Goal: Task Accomplishment & Management: Use online tool/utility

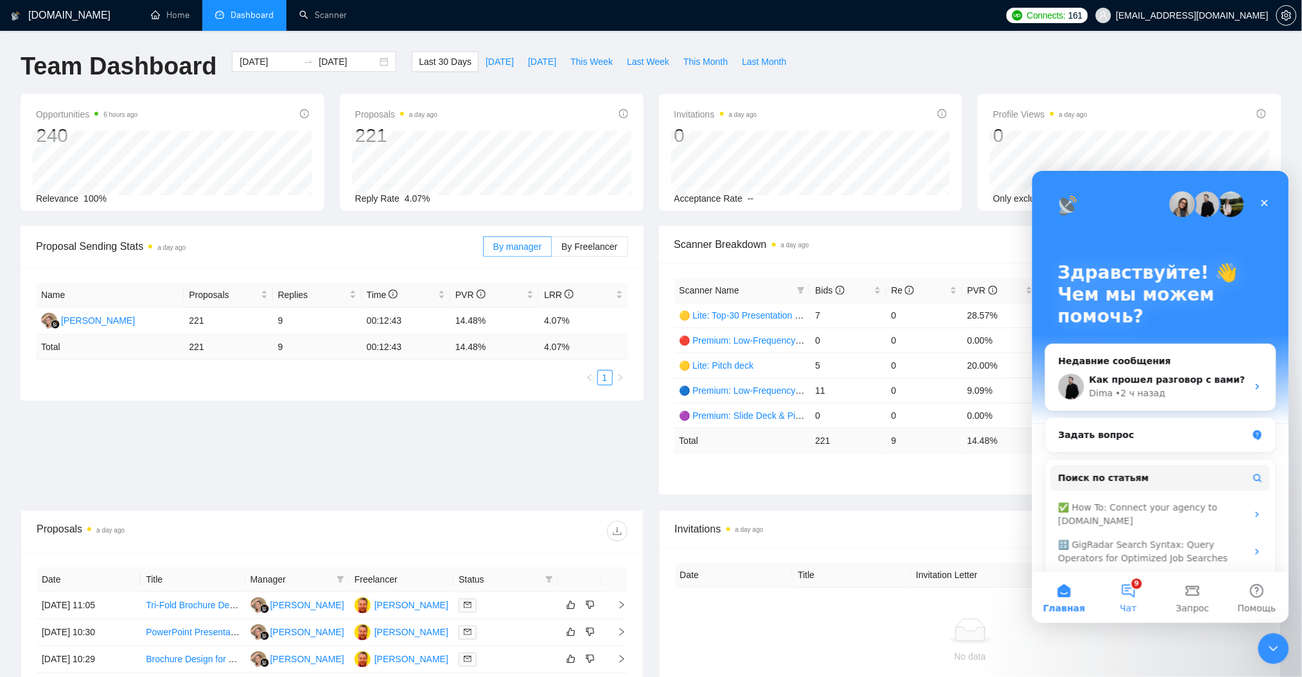
click at [1119, 598] on button "9 Чат" at bounding box center [1127, 596] width 64 height 51
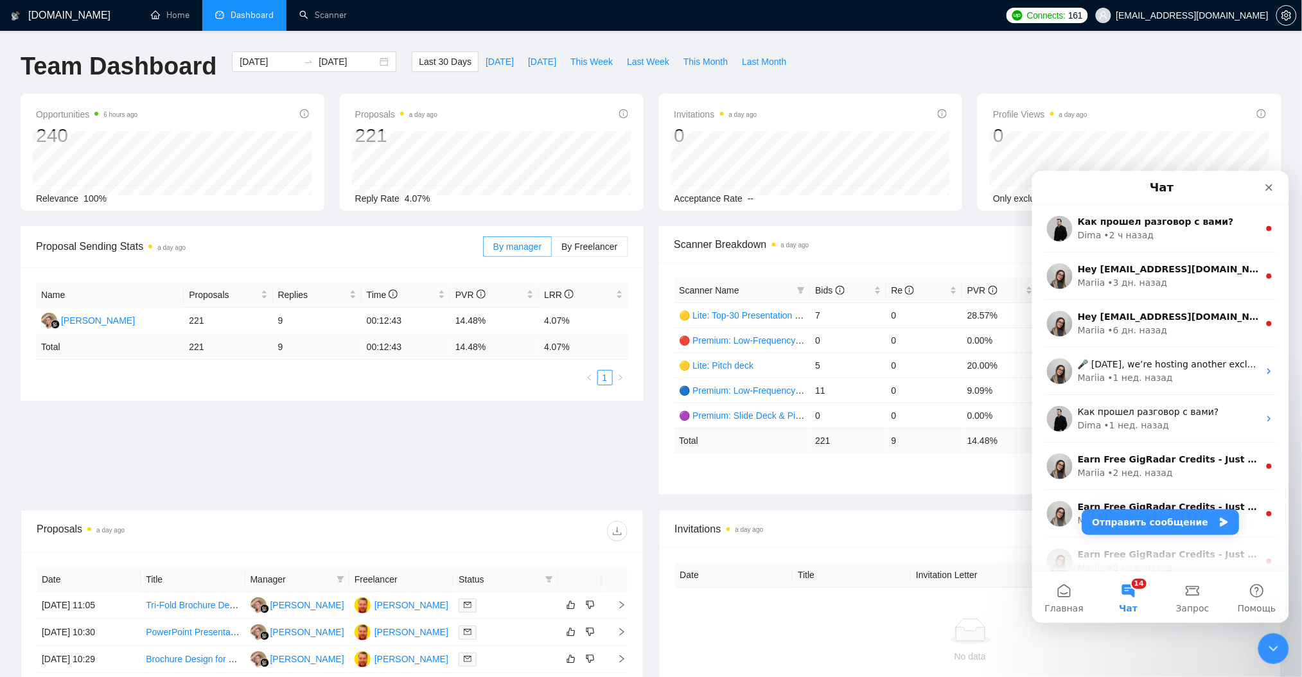
click at [77, 15] on h1 "[DOMAIN_NAME]" at bounding box center [69, 15] width 82 height 31
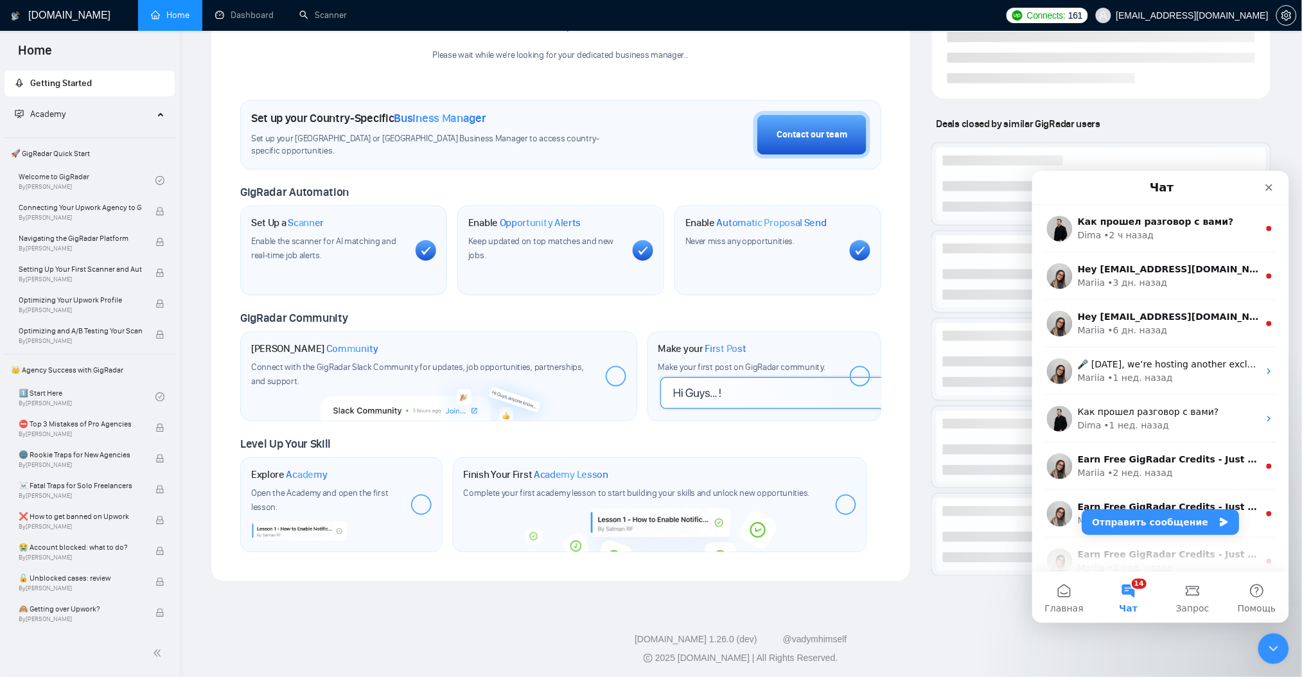
scroll to position [229, 0]
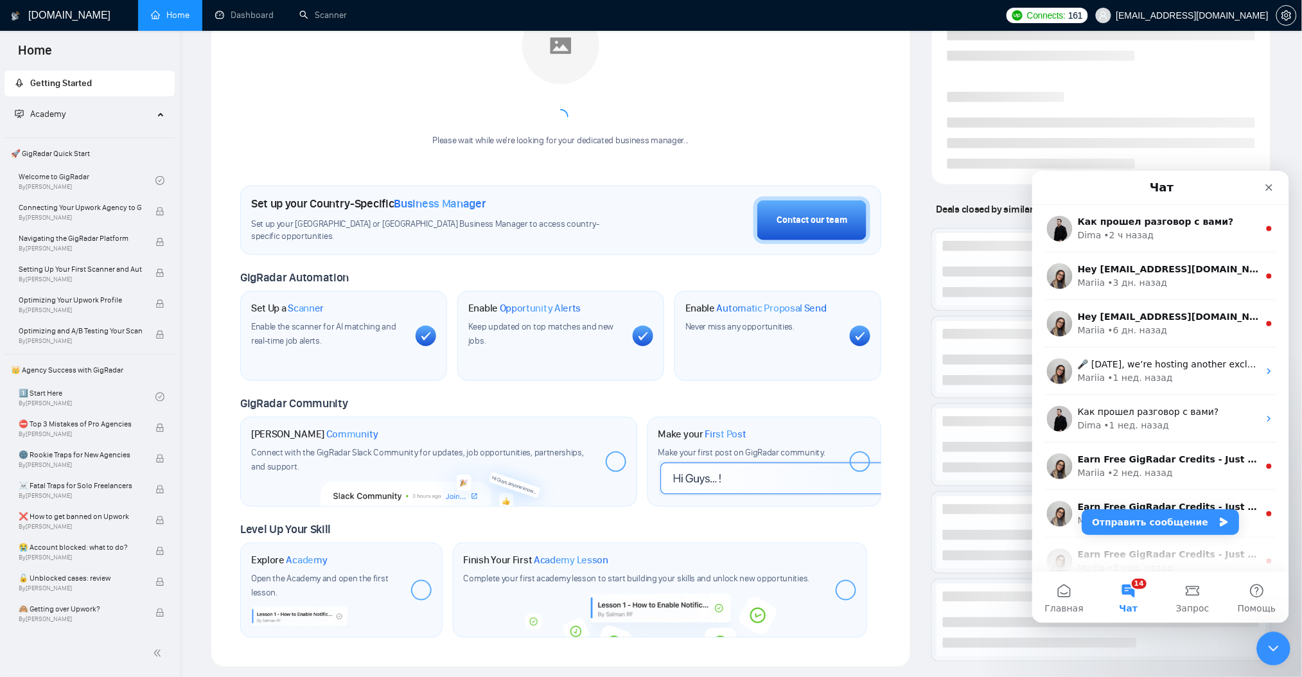
click at [1274, 640] on icon "Закрыть службу сообщений Intercom" at bounding box center [1270, 646] width 15 height 15
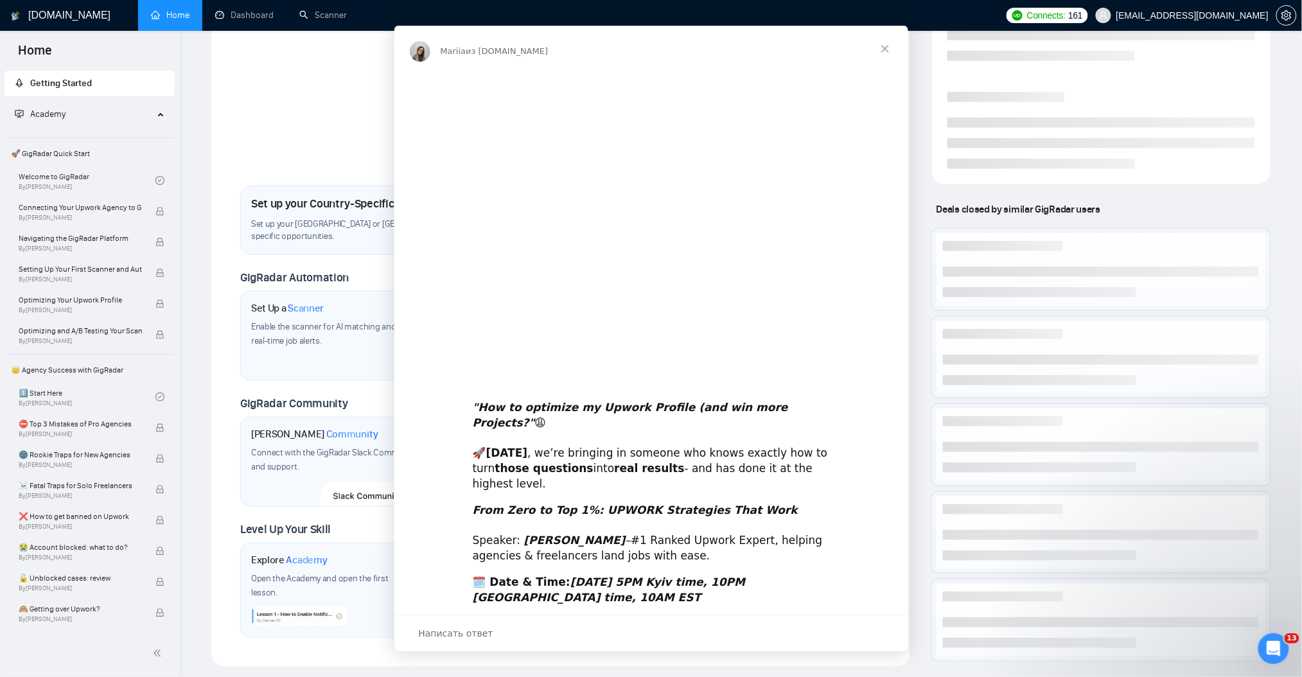
scroll to position [0, 0]
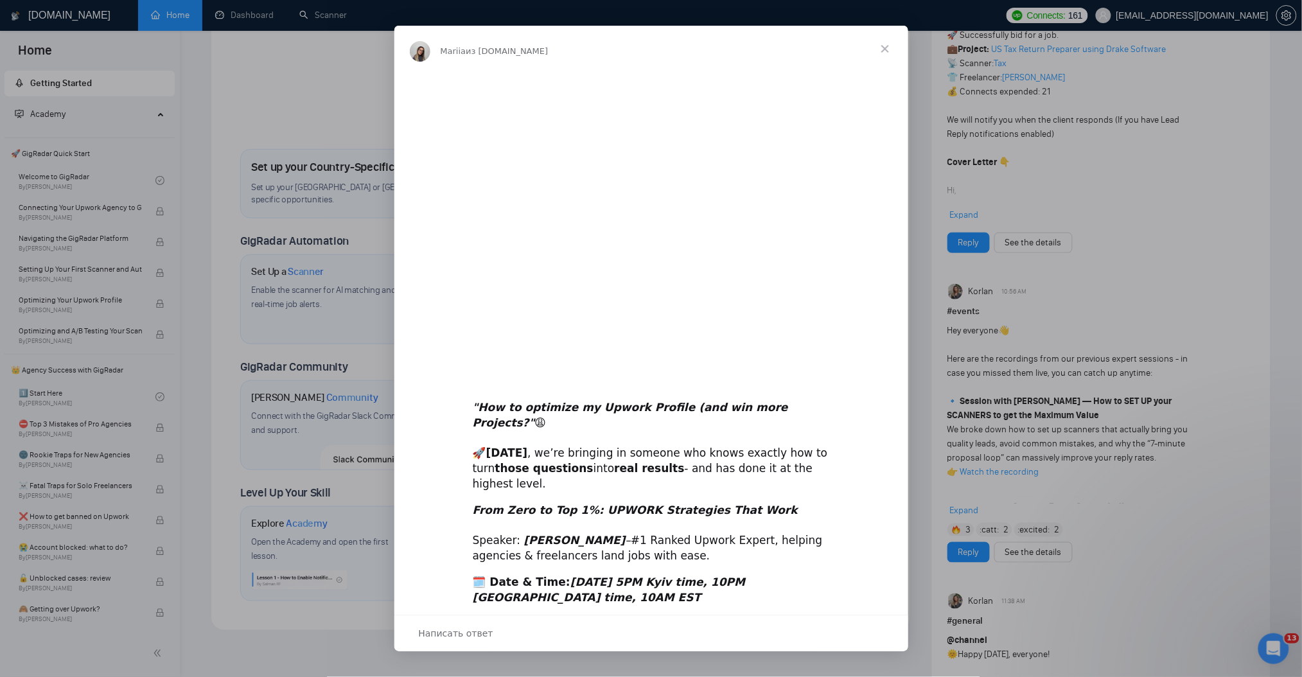
click at [886, 49] on span "Закрыть" at bounding box center [885, 49] width 46 height 46
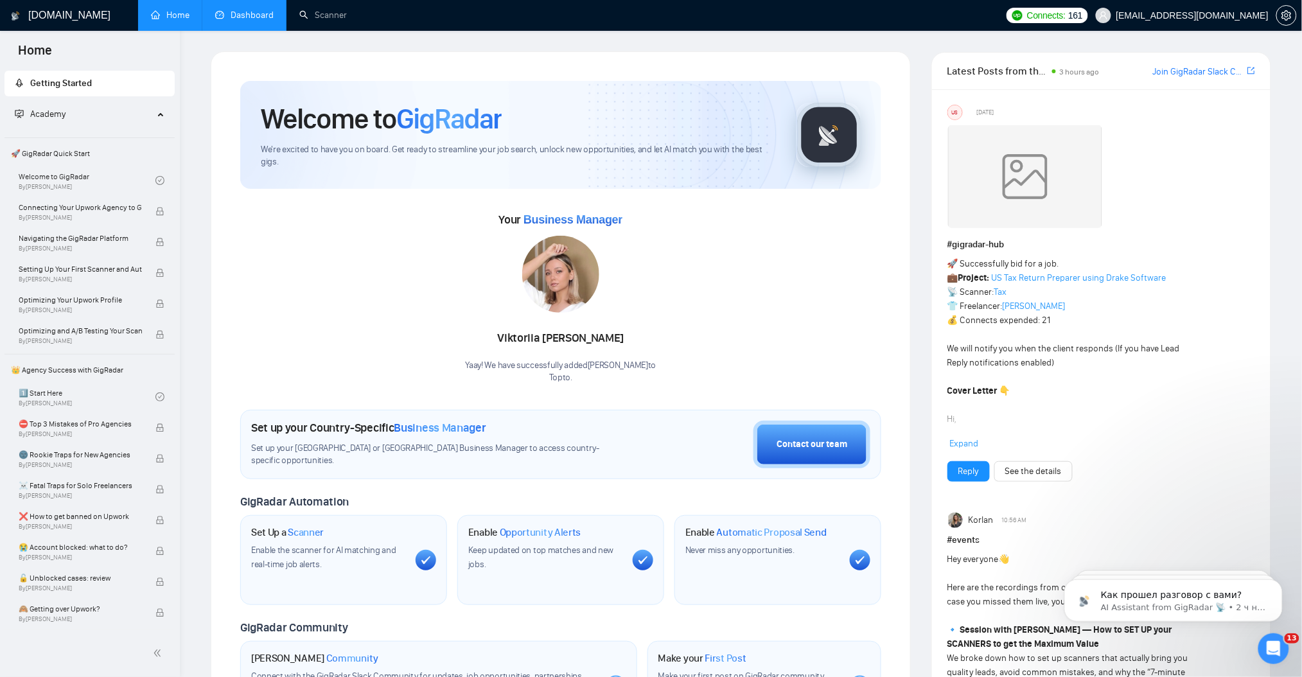
click at [256, 10] on link "Dashboard" at bounding box center [244, 15] width 58 height 11
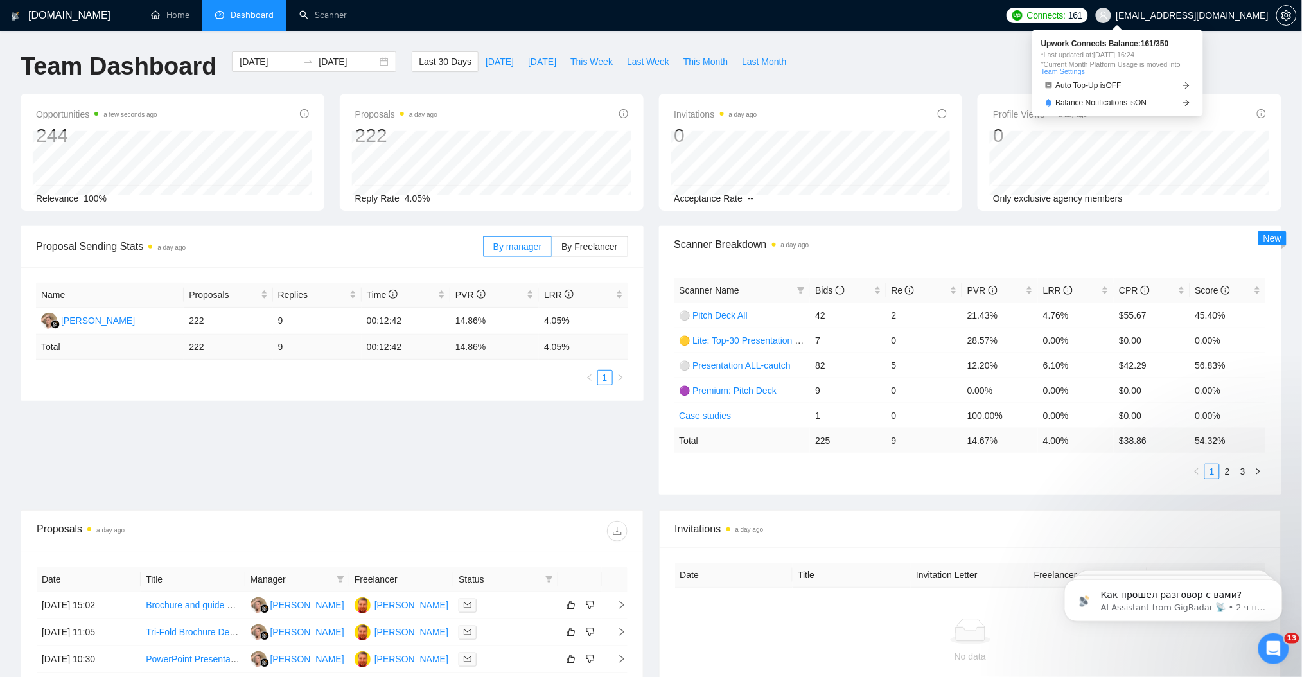
click at [1065, 19] on span "Connects:" at bounding box center [1046, 15] width 39 height 14
click at [1299, 12] on div "Connects: 161 [EMAIL_ADDRESS][DOMAIN_NAME]" at bounding box center [1151, 15] width 302 height 31
click at [1291, 13] on span "setting" at bounding box center [1285, 15] width 19 height 10
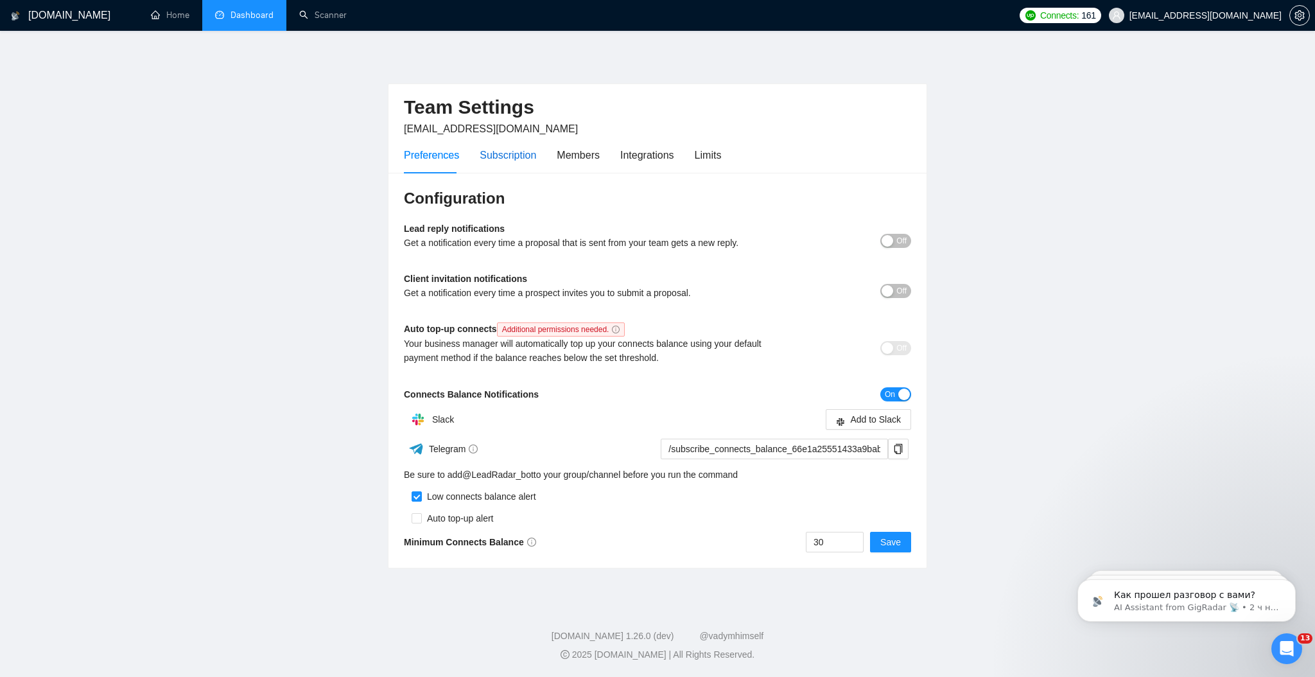
click at [508, 157] on div "Subscription" at bounding box center [508, 155] width 57 height 16
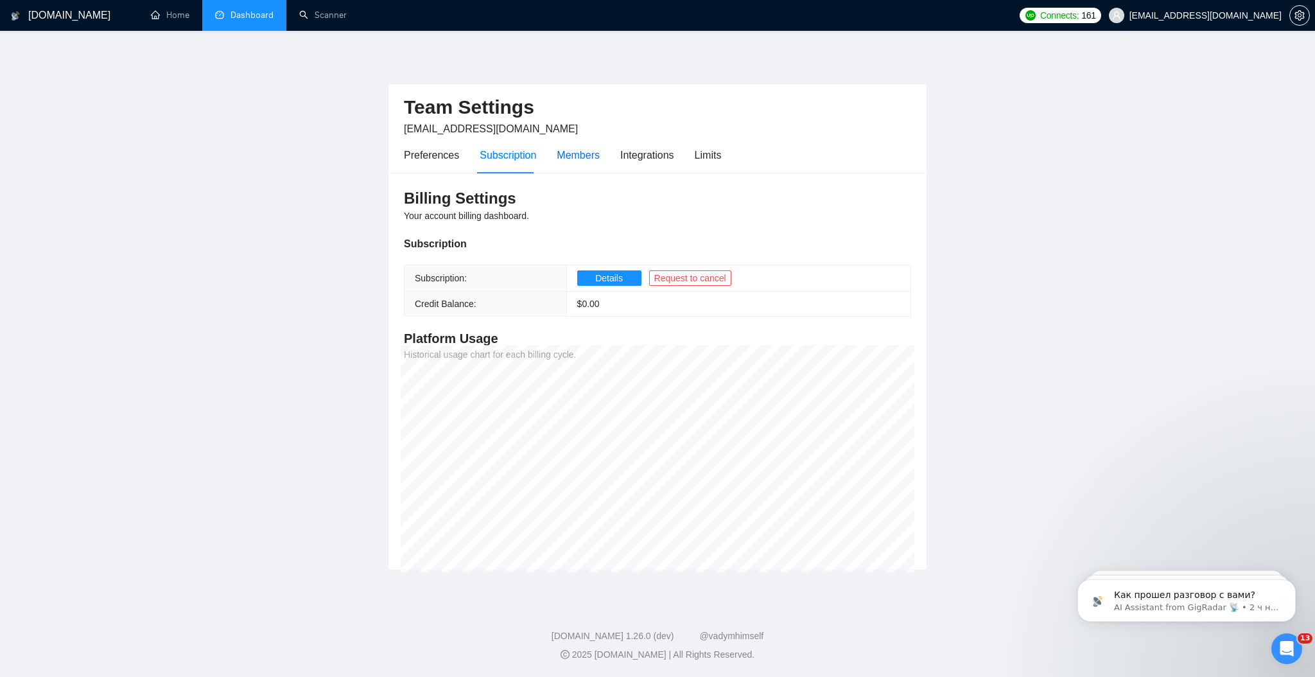
click at [583, 151] on div "Members" at bounding box center [578, 155] width 43 height 16
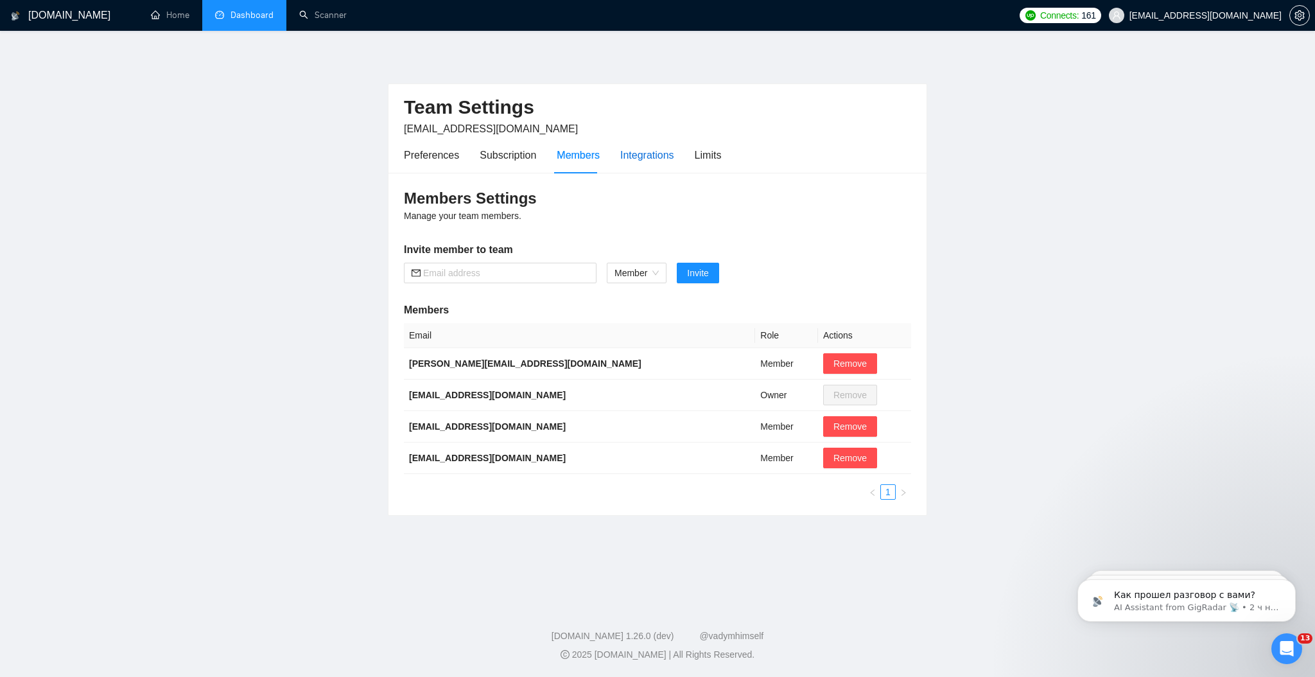
click at [644, 161] on div "Integrations" at bounding box center [647, 155] width 54 height 16
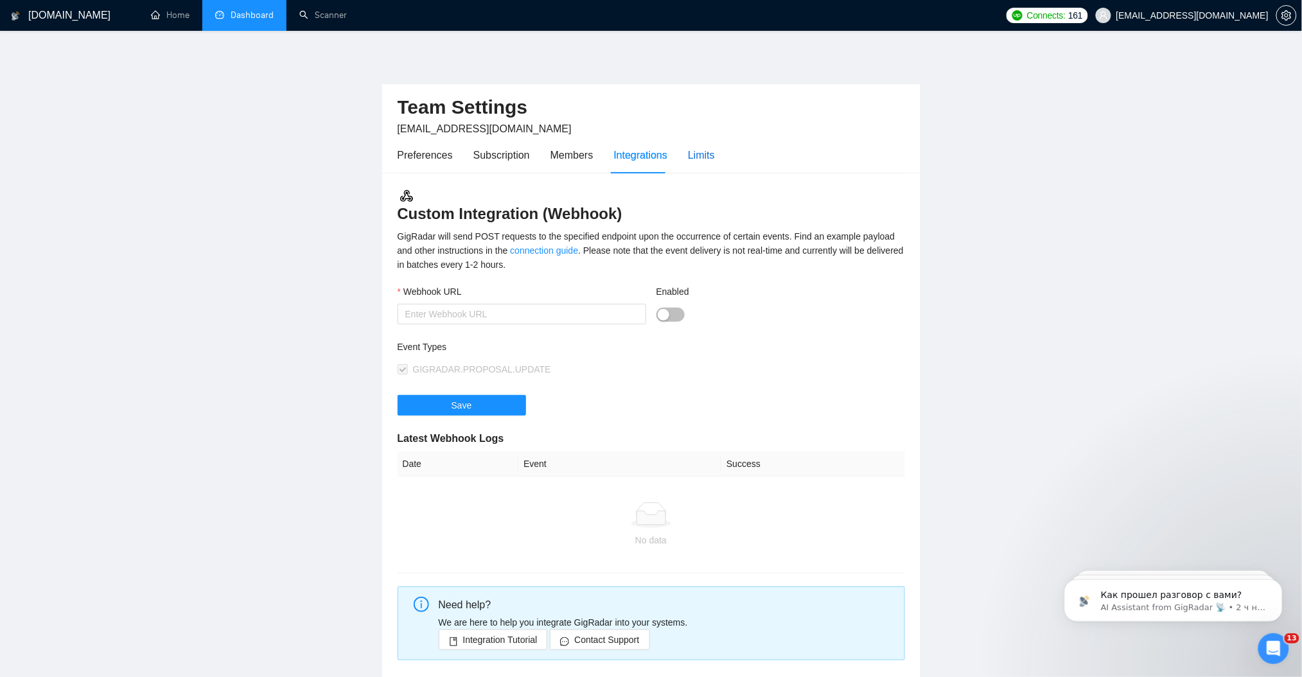
click at [702, 150] on div "Limits" at bounding box center [701, 155] width 27 height 16
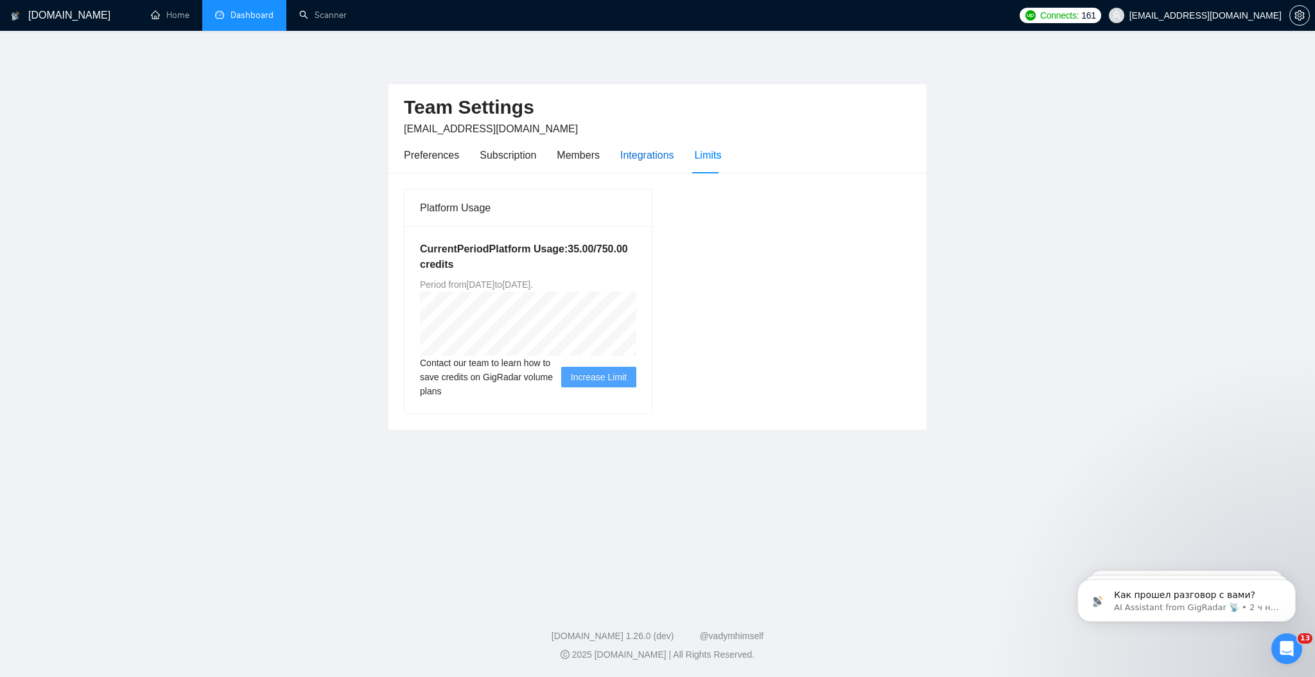
click at [662, 152] on div "Integrations" at bounding box center [647, 155] width 54 height 16
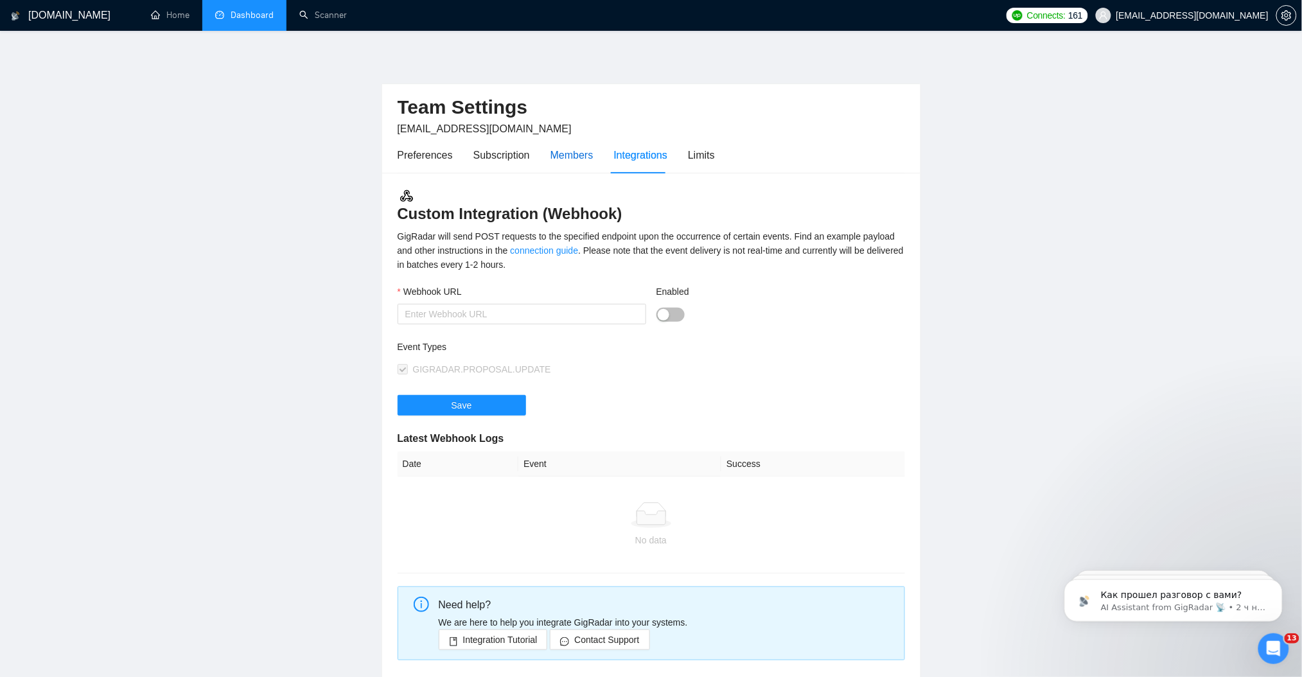
click at [589, 159] on div "Members" at bounding box center [571, 155] width 43 height 16
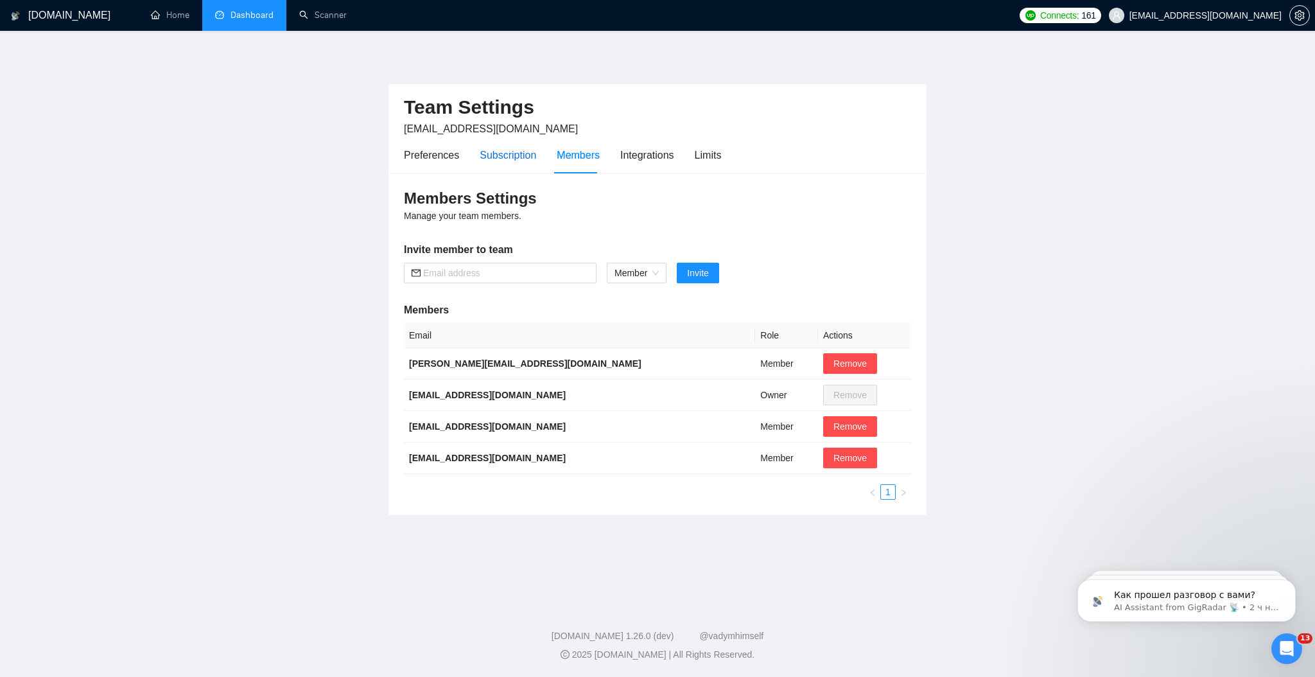
click at [527, 157] on div "Subscription" at bounding box center [508, 155] width 57 height 16
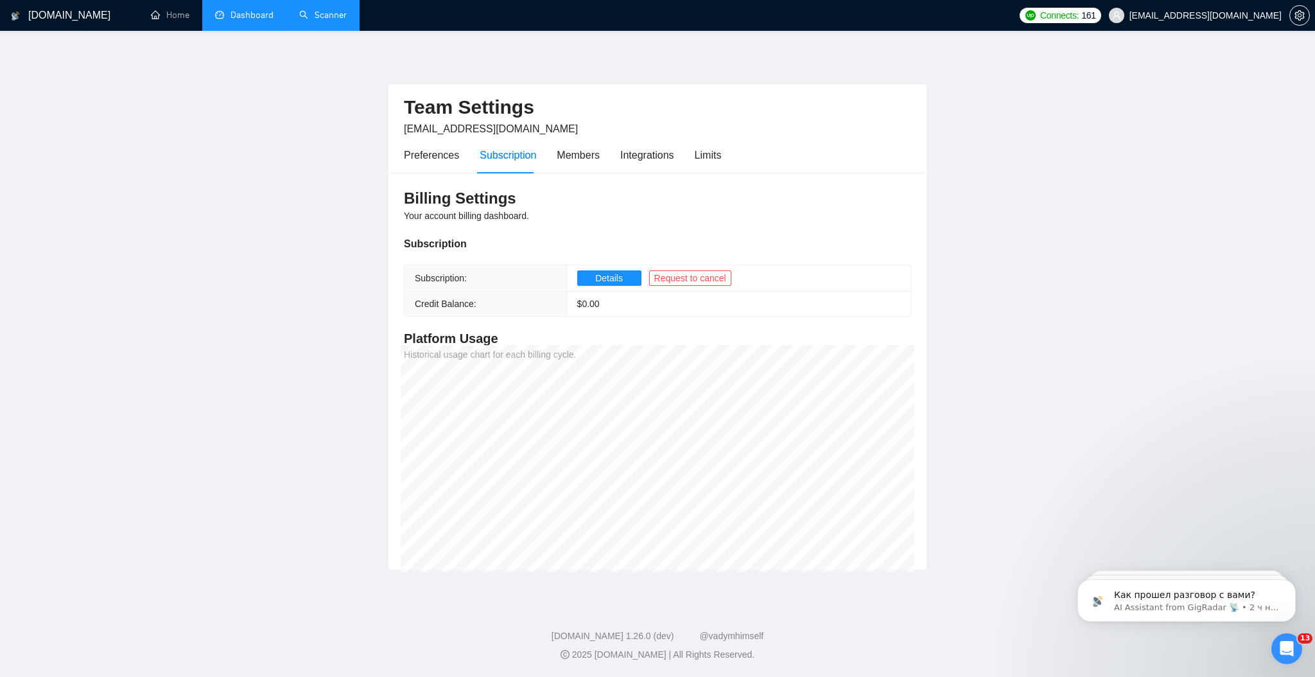
click at [321, 15] on link "Scanner" at bounding box center [323, 15] width 48 height 11
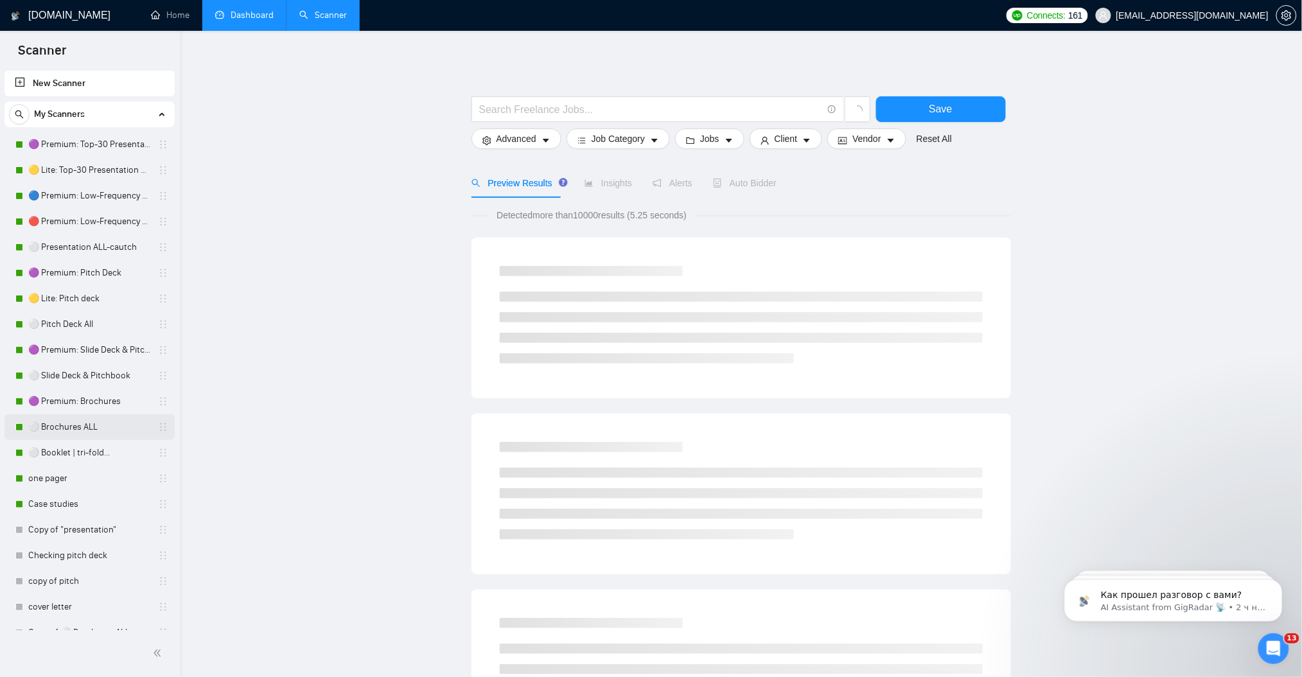
click at [91, 430] on link "⚪ Brochures ALL" at bounding box center [89, 427] width 122 height 26
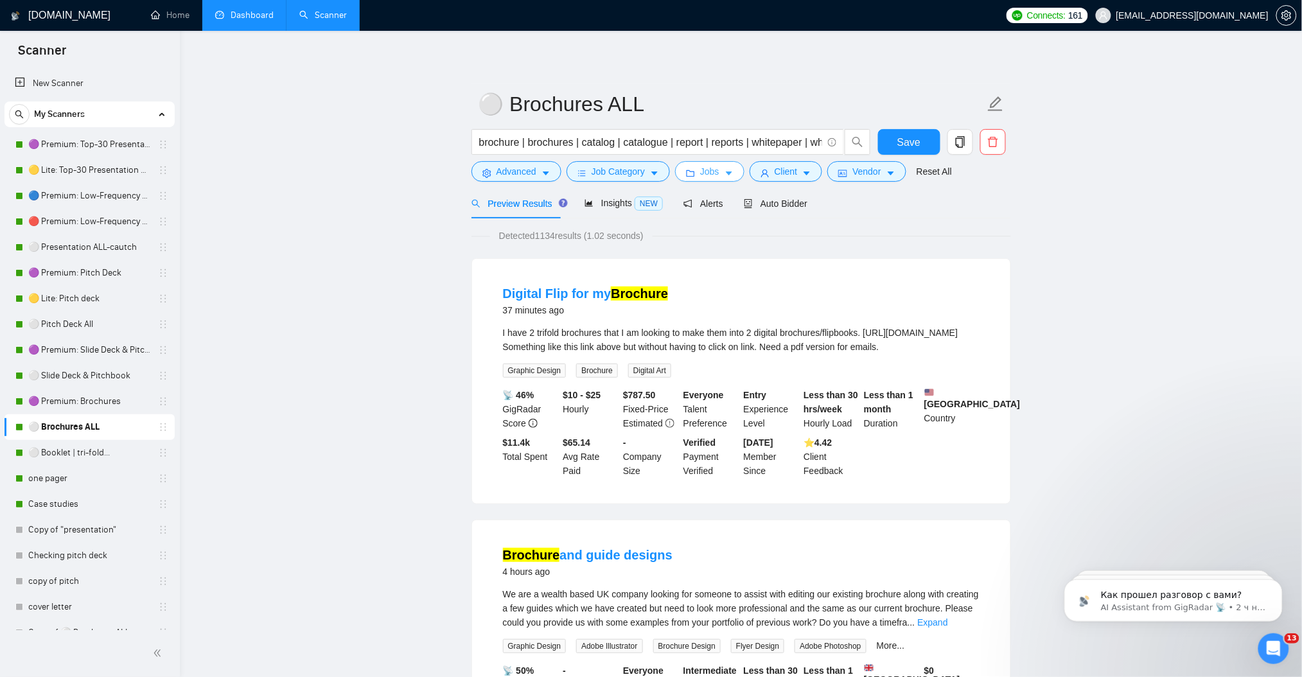
click at [724, 175] on icon "caret-down" at bounding box center [728, 173] width 9 height 9
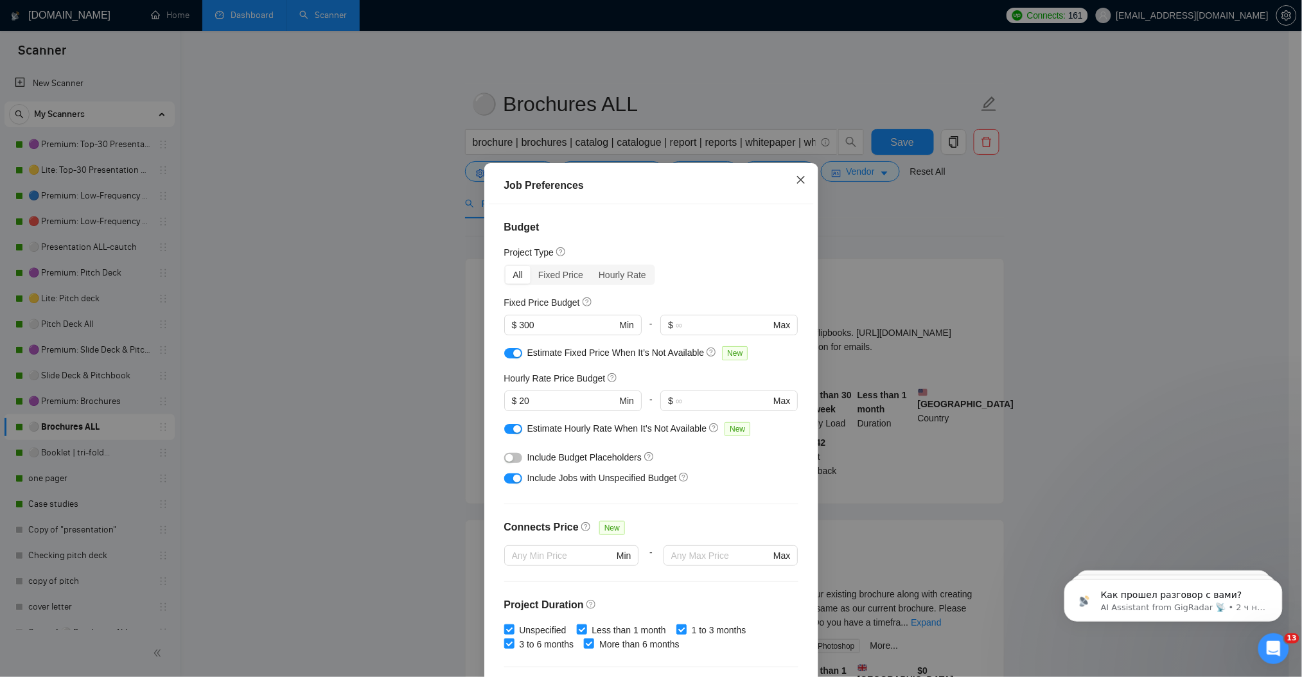
click at [796, 181] on icon "close" at bounding box center [801, 180] width 10 height 10
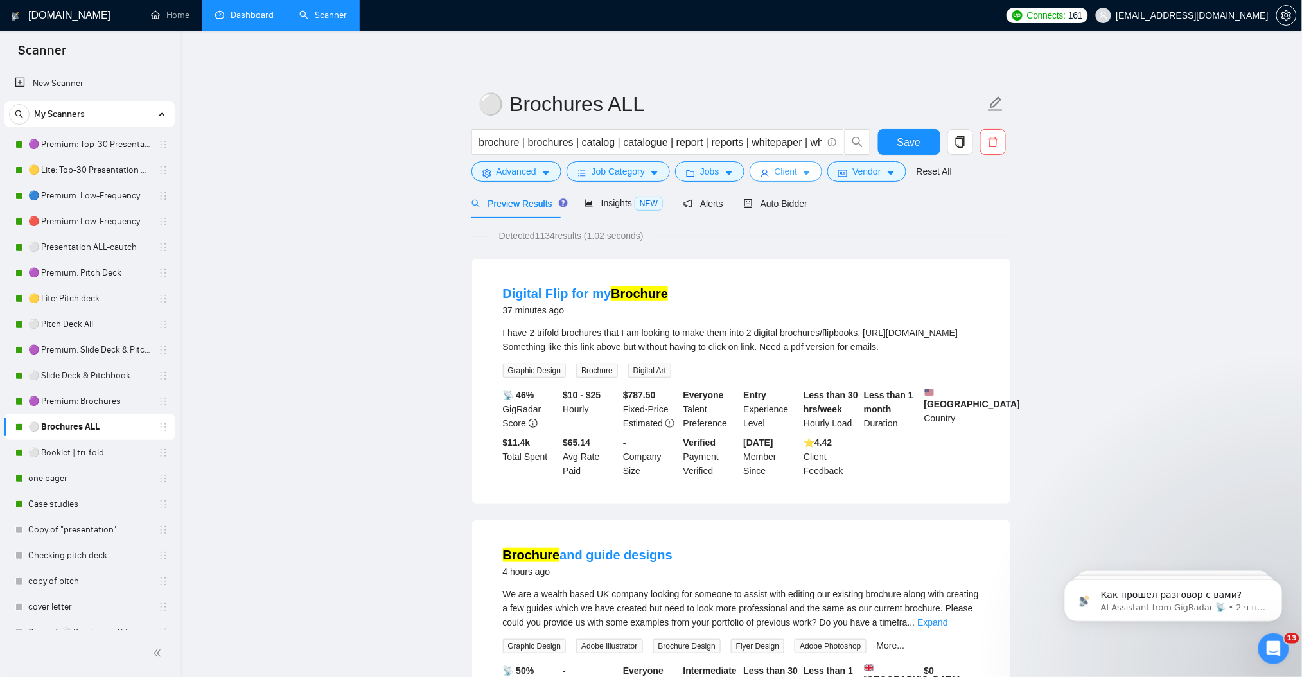
click at [787, 176] on span "Client" at bounding box center [785, 171] width 23 height 14
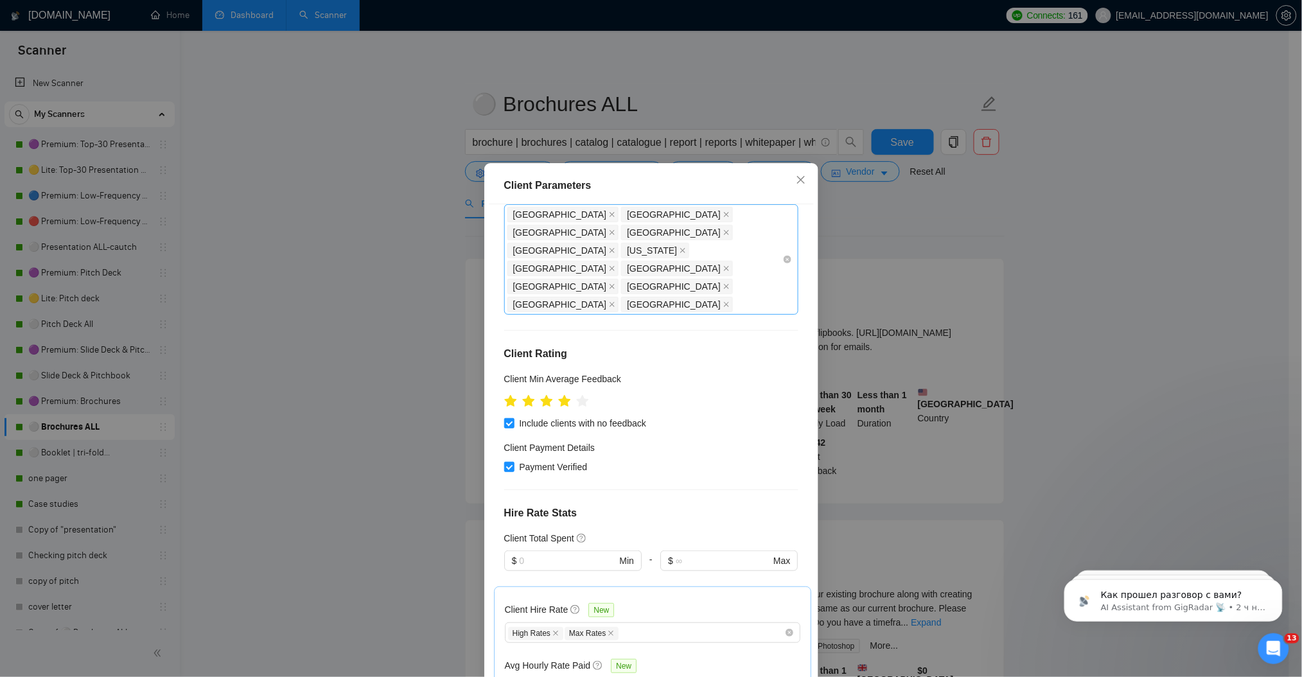
scroll to position [171, 0]
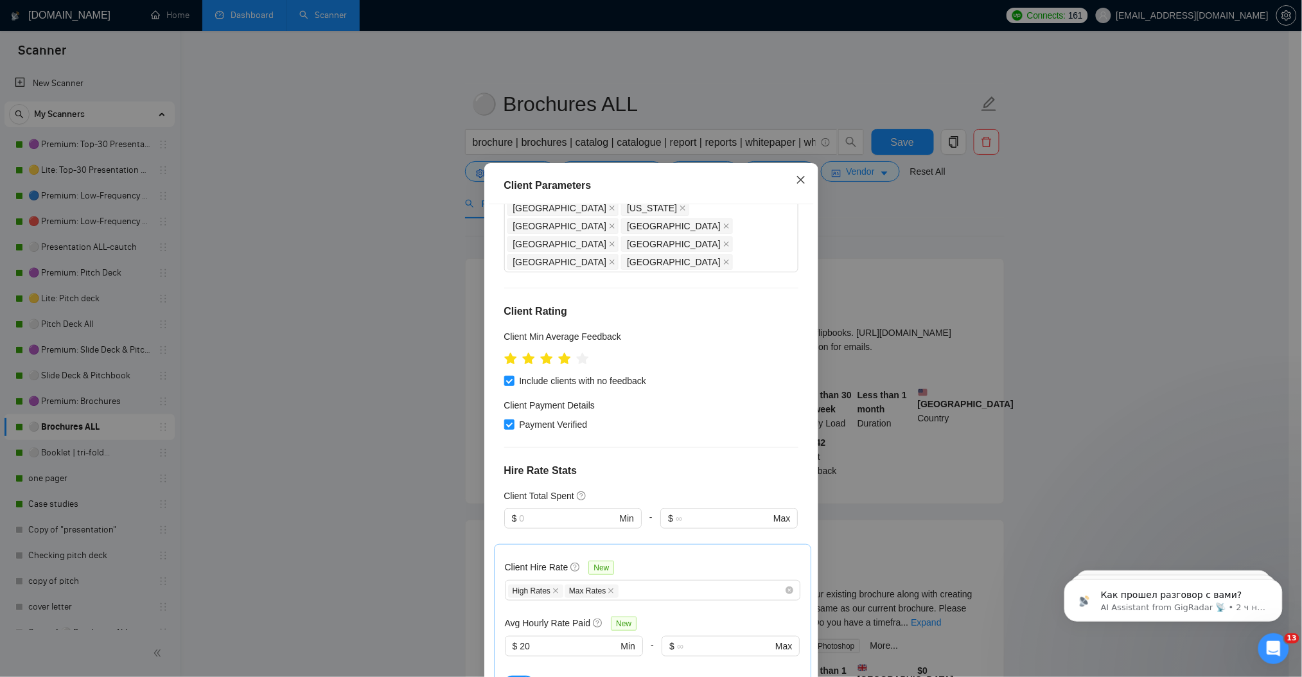
click at [787, 180] on span "Close" at bounding box center [800, 180] width 35 height 35
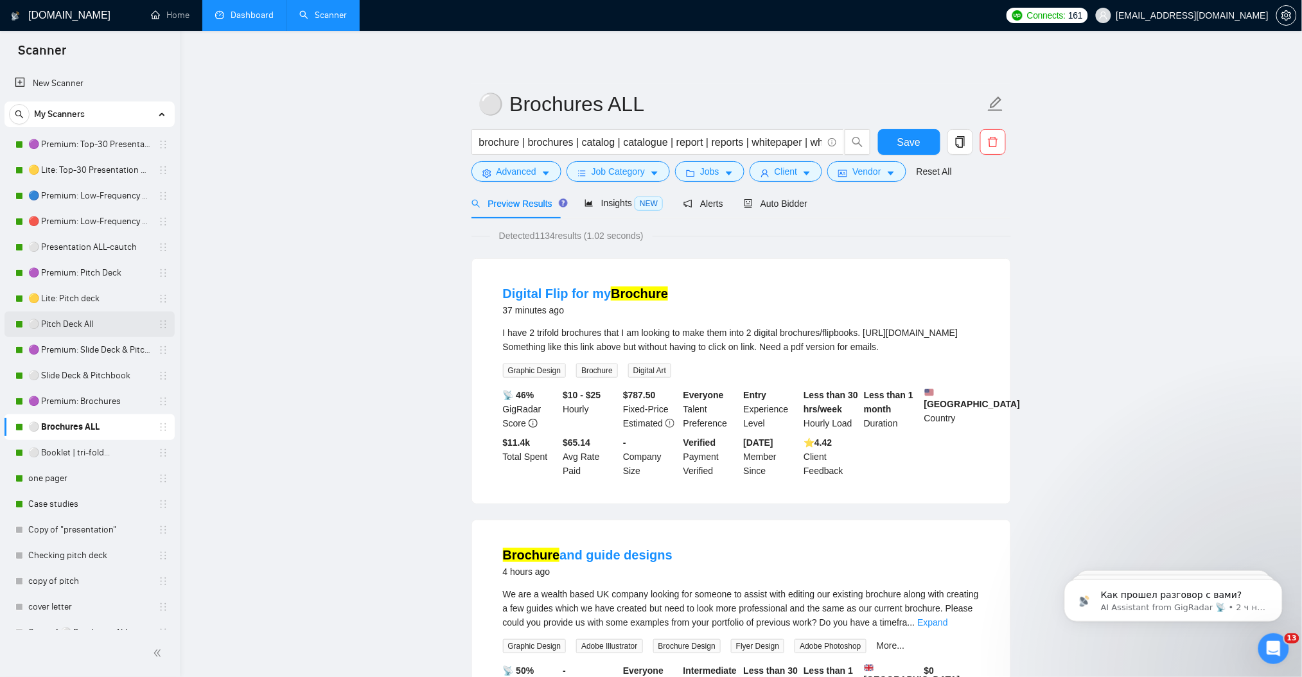
click at [79, 322] on link "⚪ Pitch Deck All" at bounding box center [89, 324] width 122 height 26
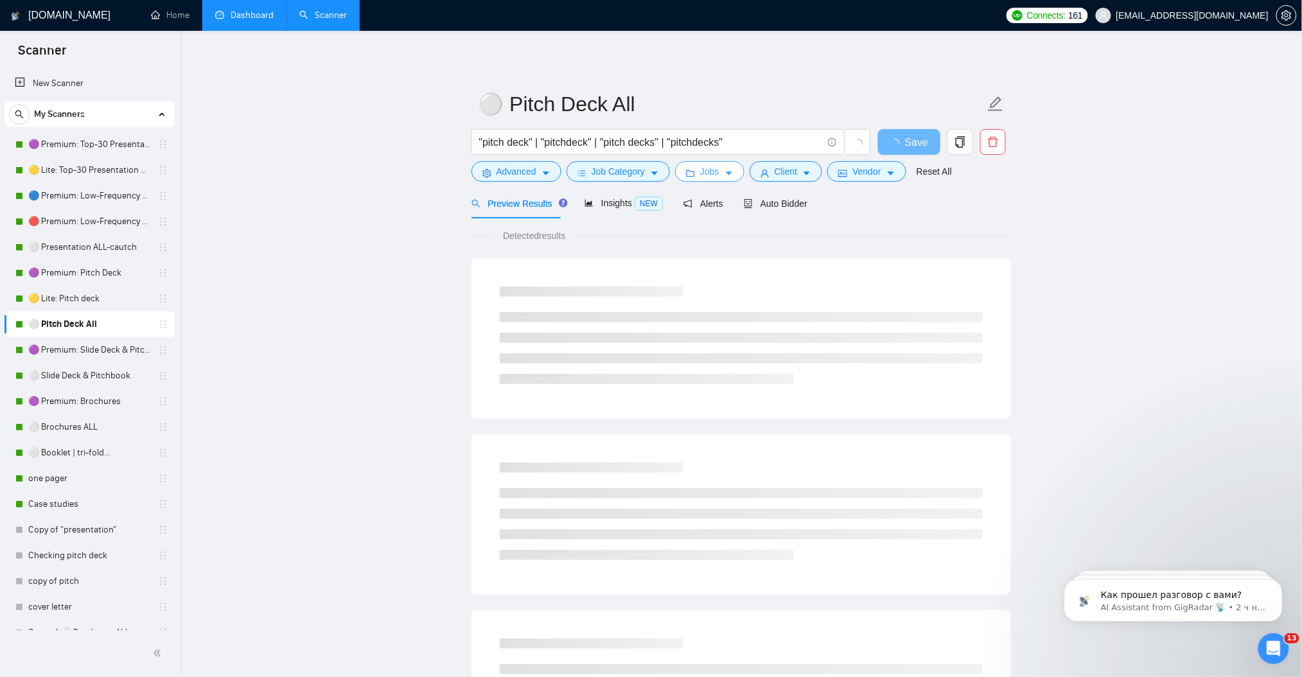
click at [720, 178] on button "Jobs" at bounding box center [709, 171] width 69 height 21
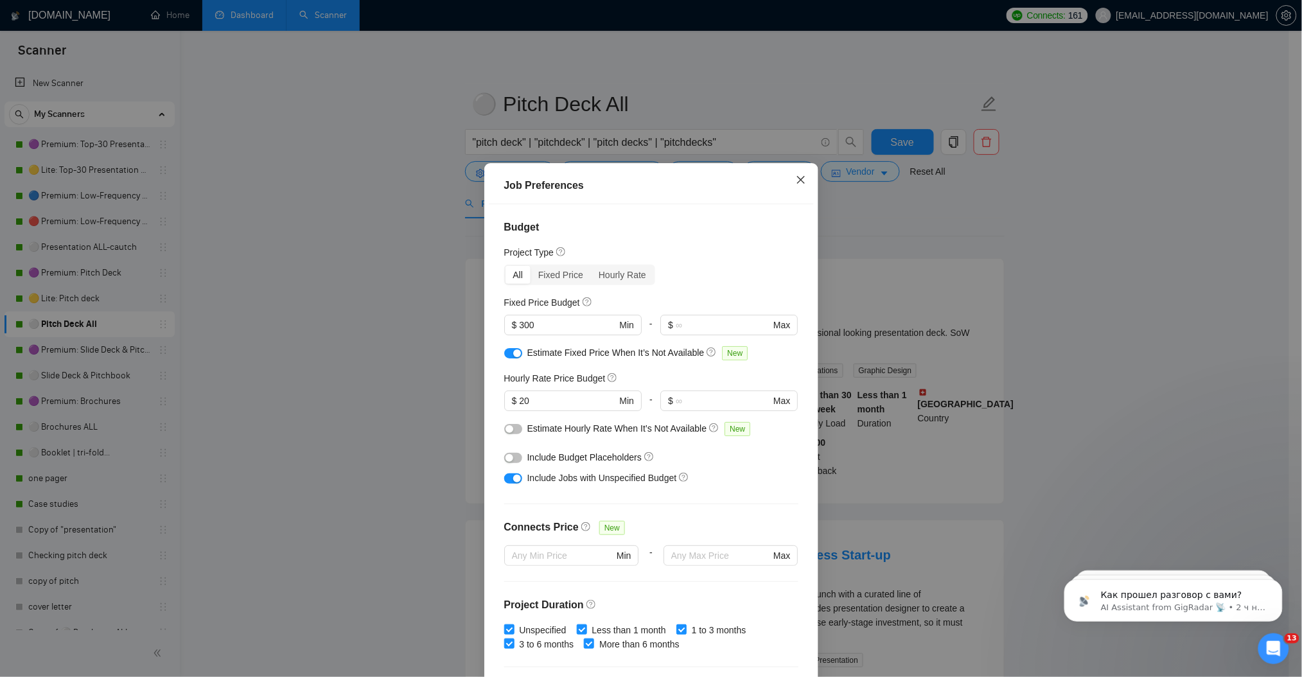
click at [787, 184] on span "Close" at bounding box center [800, 180] width 35 height 35
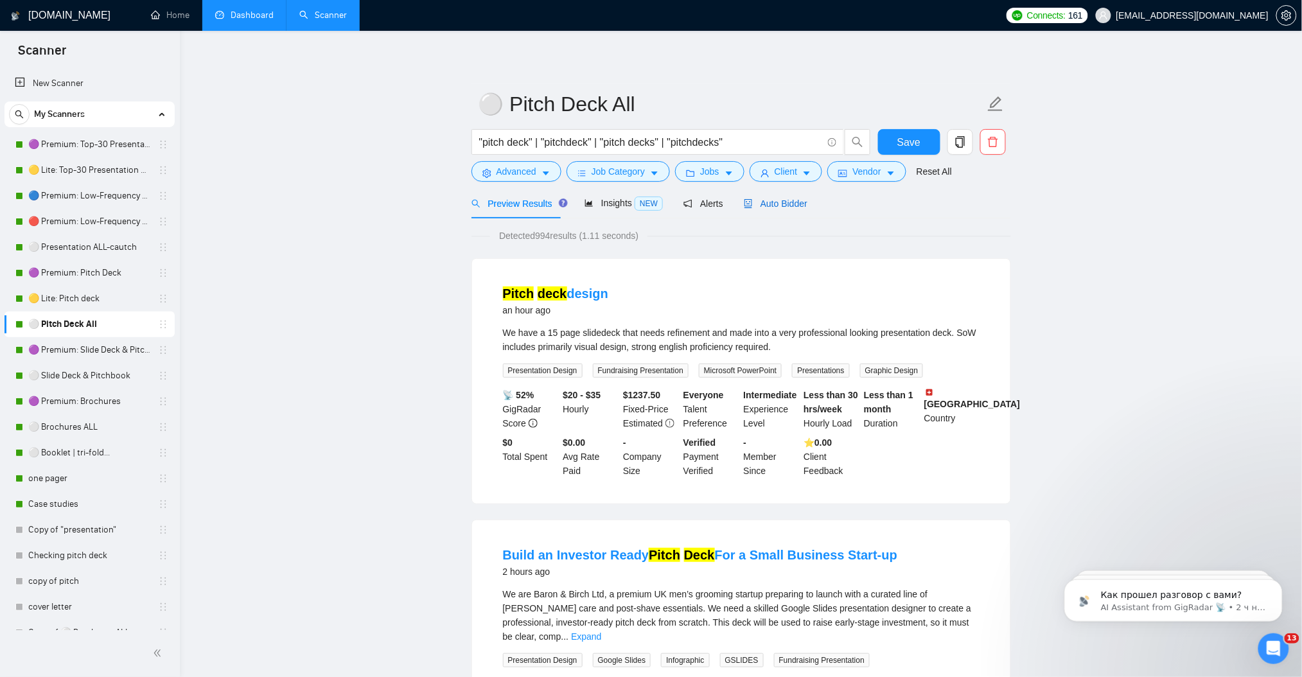
click at [762, 209] on span "Auto Bidder" at bounding box center [776, 203] width 64 height 10
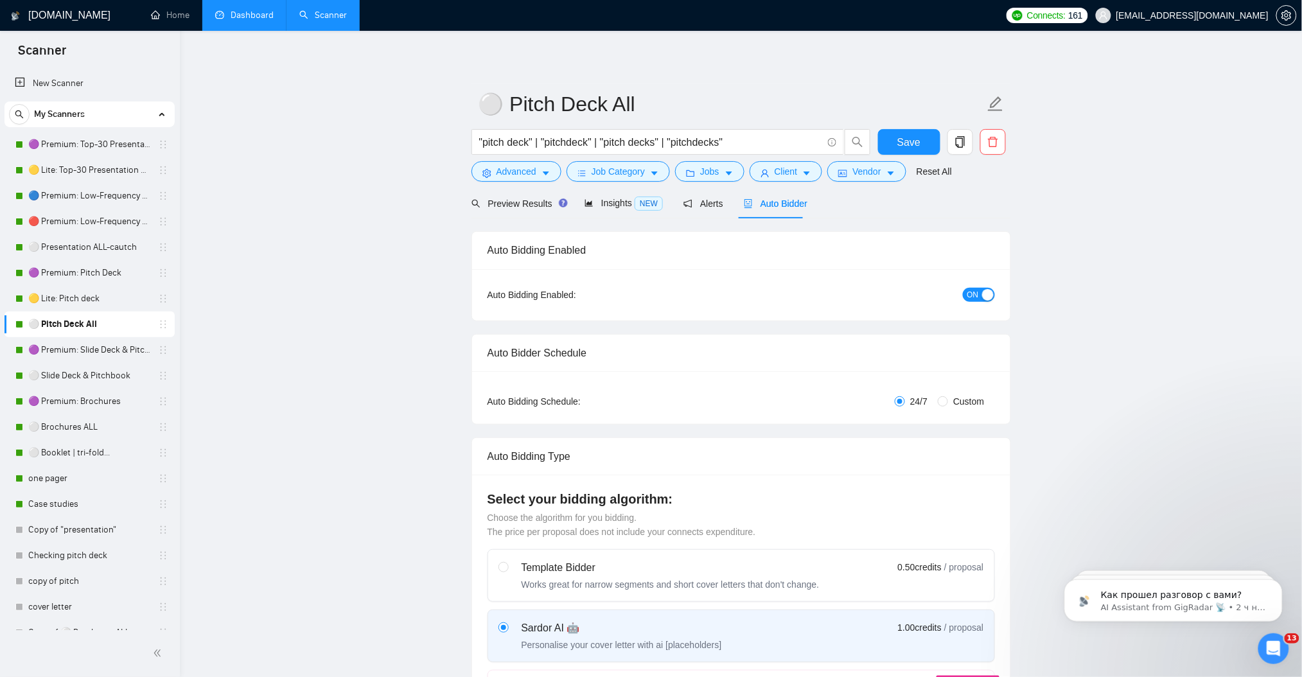
checkbox input "true"
click at [787, 205] on span "Auto Bidder" at bounding box center [776, 203] width 64 height 10
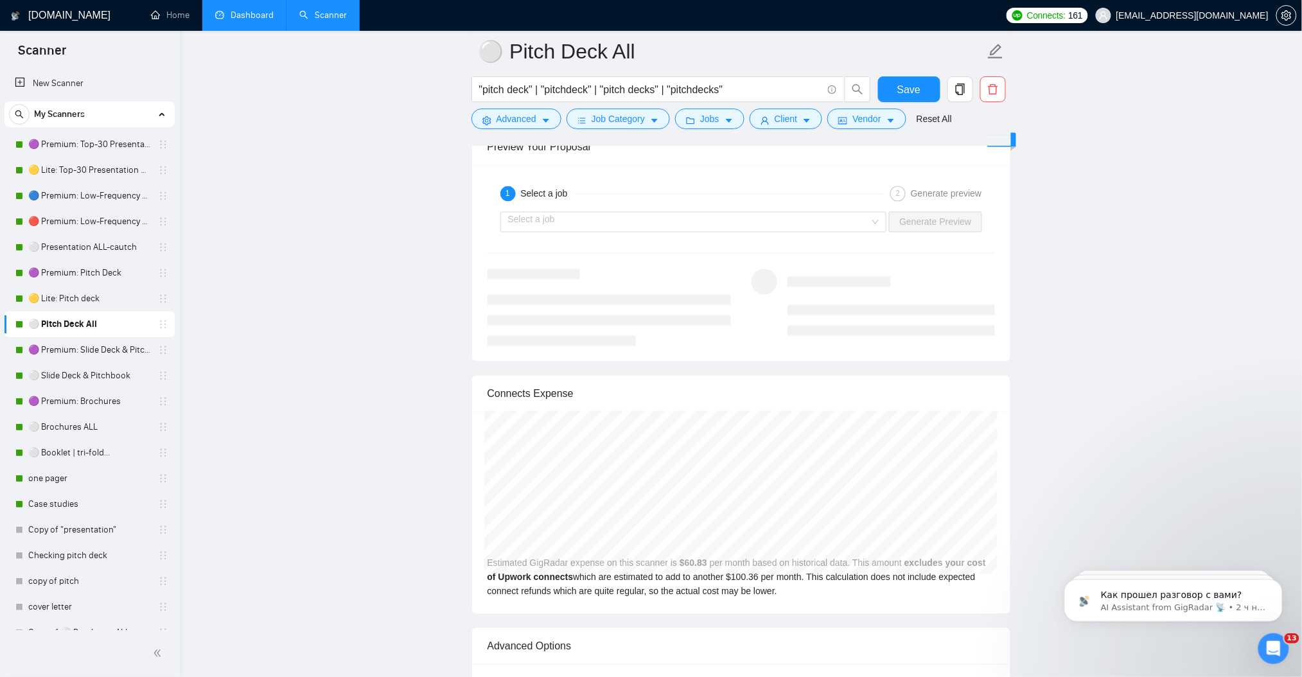
scroll to position [2654, 0]
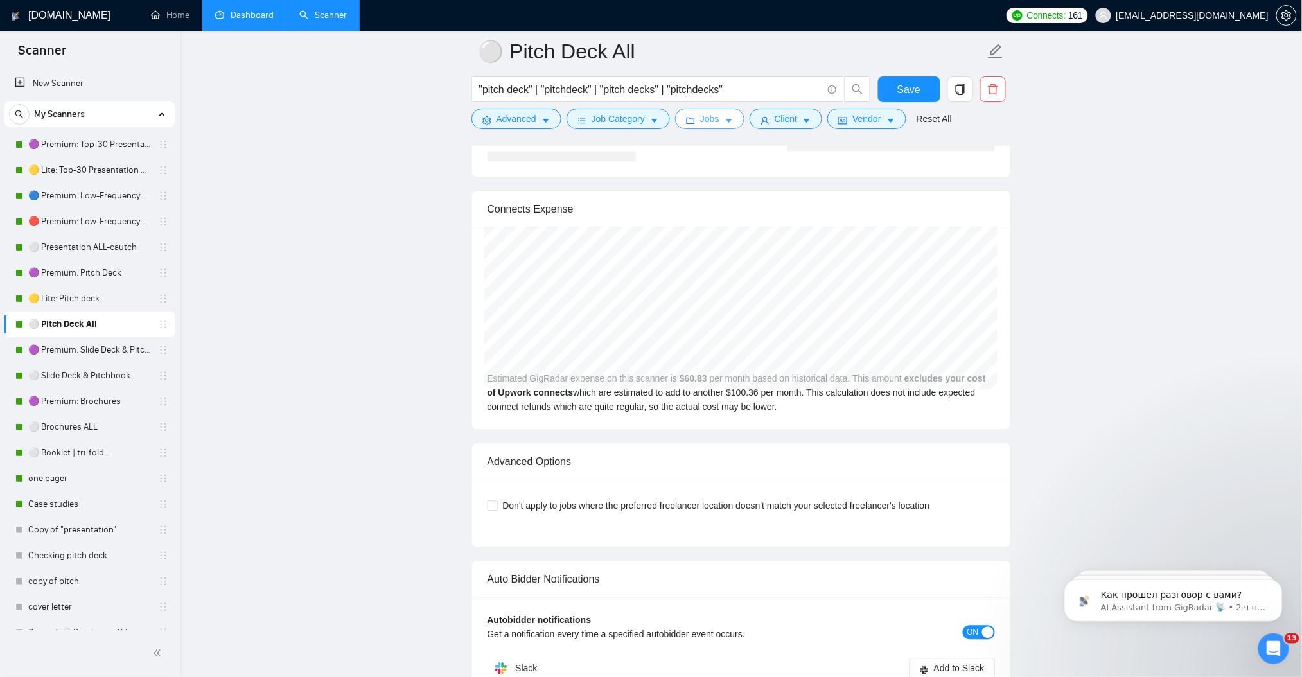
click at [704, 121] on span "Jobs" at bounding box center [709, 119] width 19 height 14
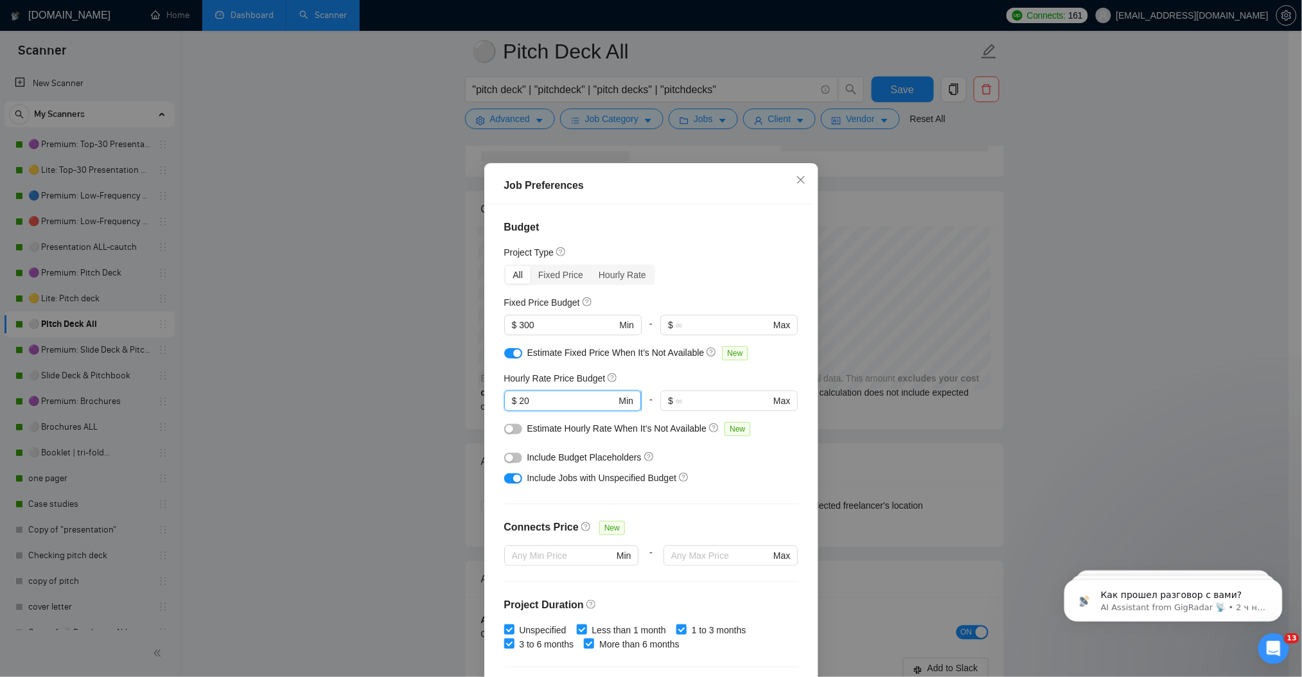
click at [520, 401] on input "20" at bounding box center [567, 401] width 97 height 14
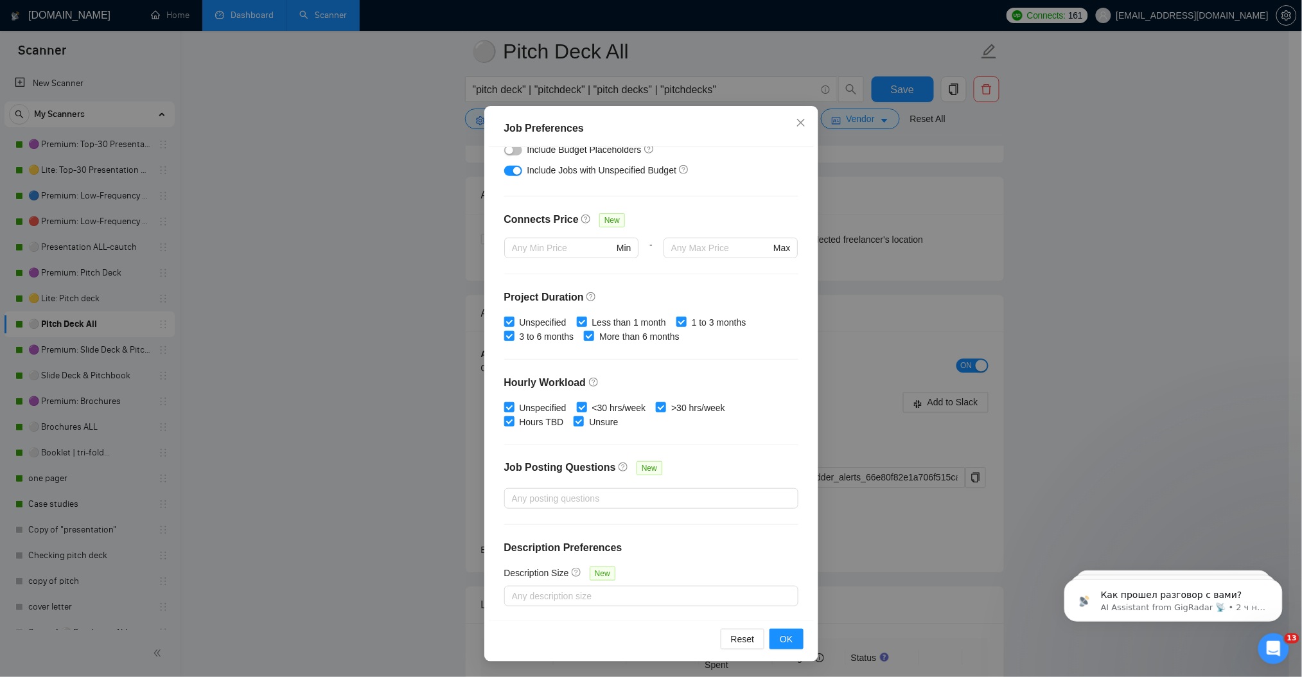
scroll to position [2825, 0]
type input "25"
click at [786, 643] on span "OK" at bounding box center [786, 639] width 13 height 14
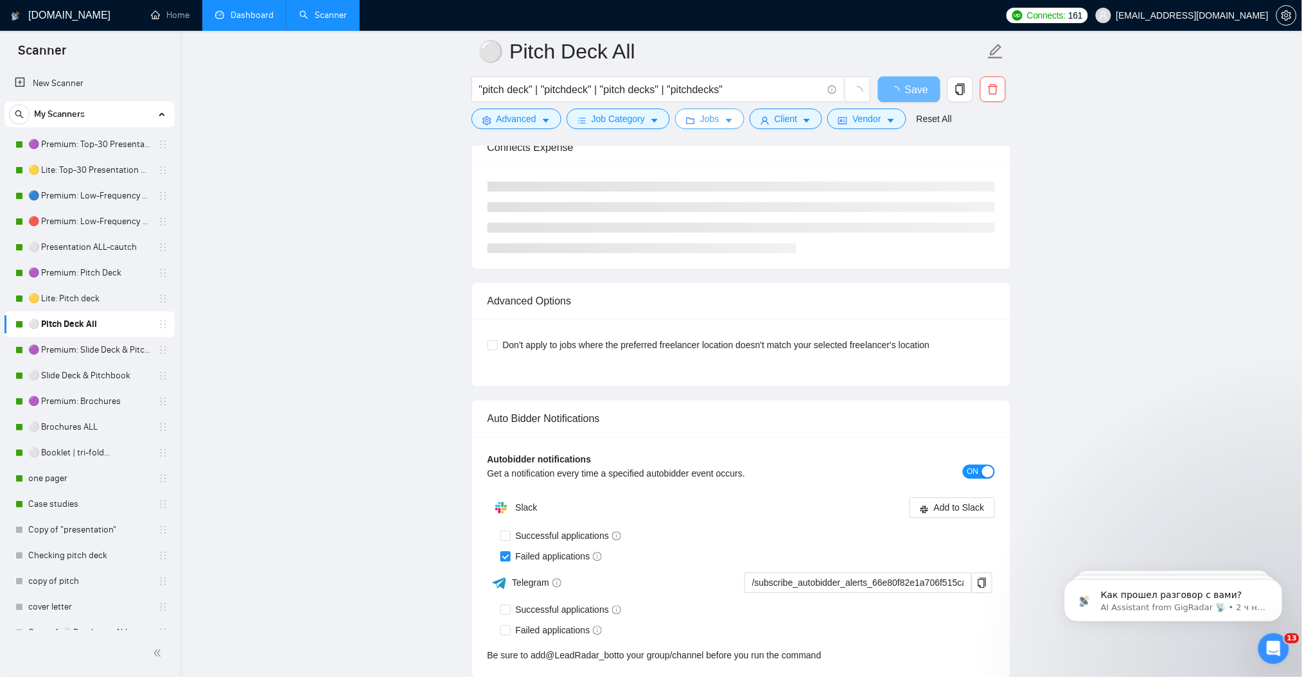
scroll to position [2568, 0]
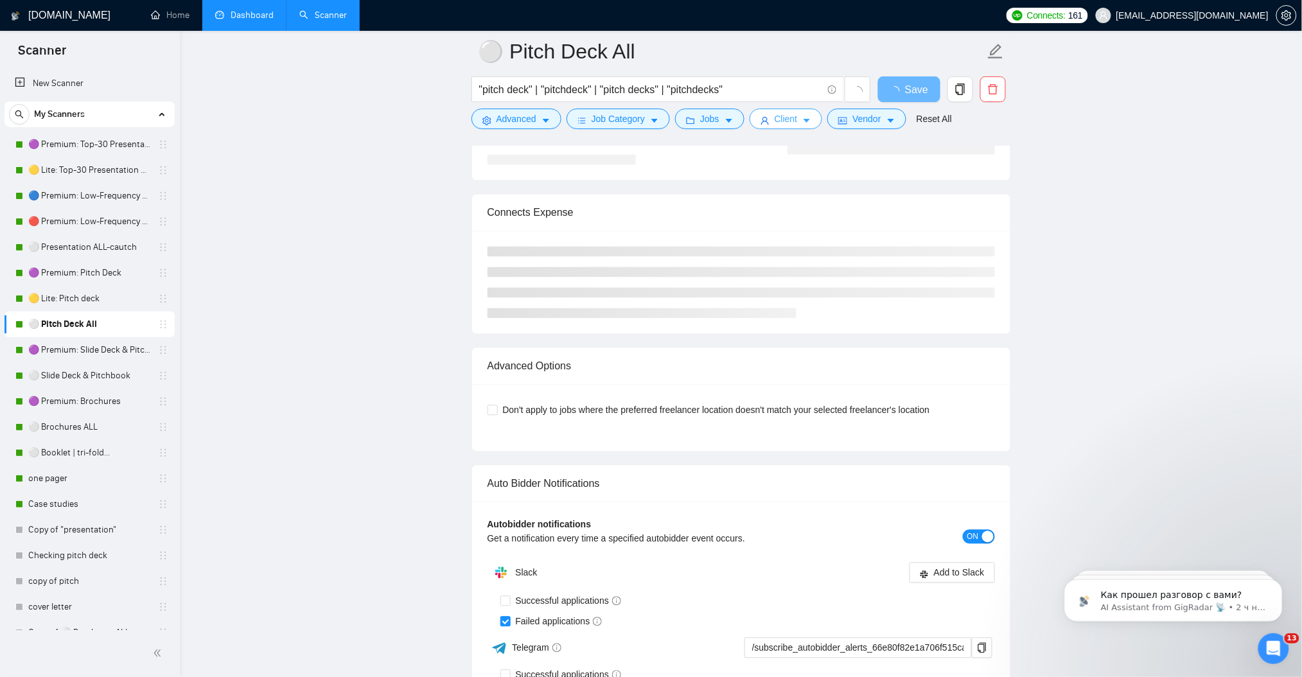
click at [809, 118] on button "Client" at bounding box center [785, 119] width 73 height 21
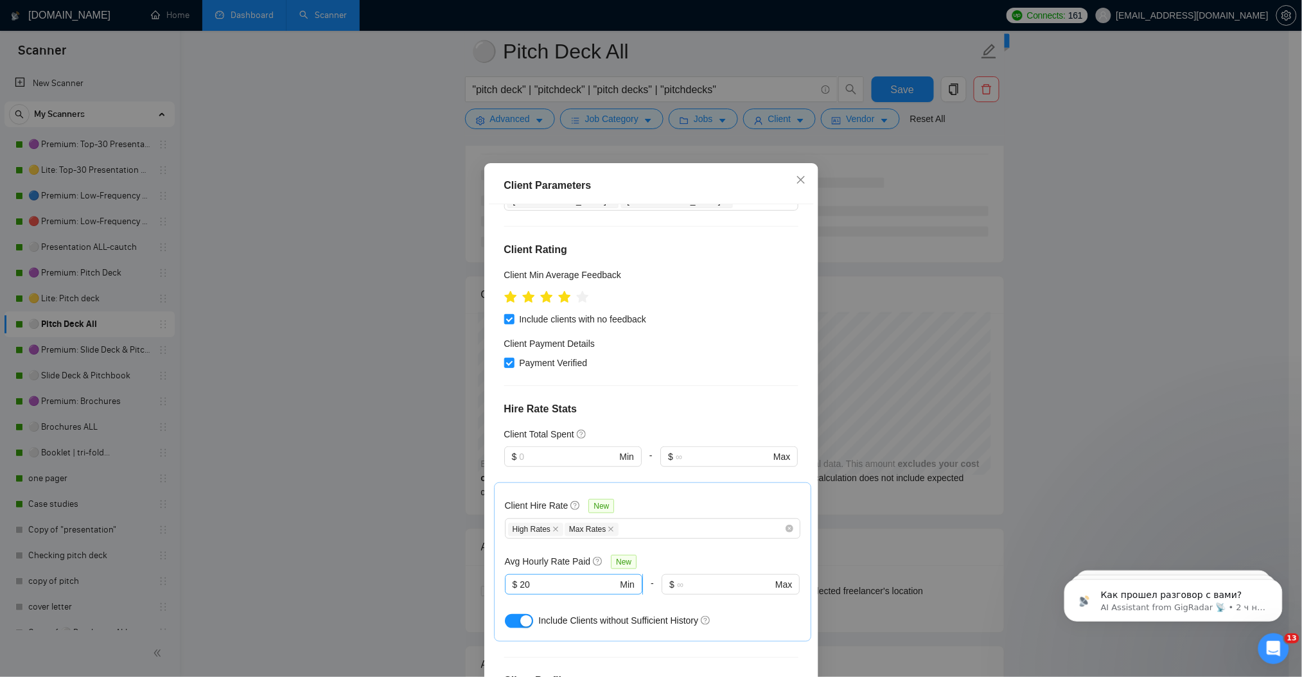
scroll to position [257, 0]
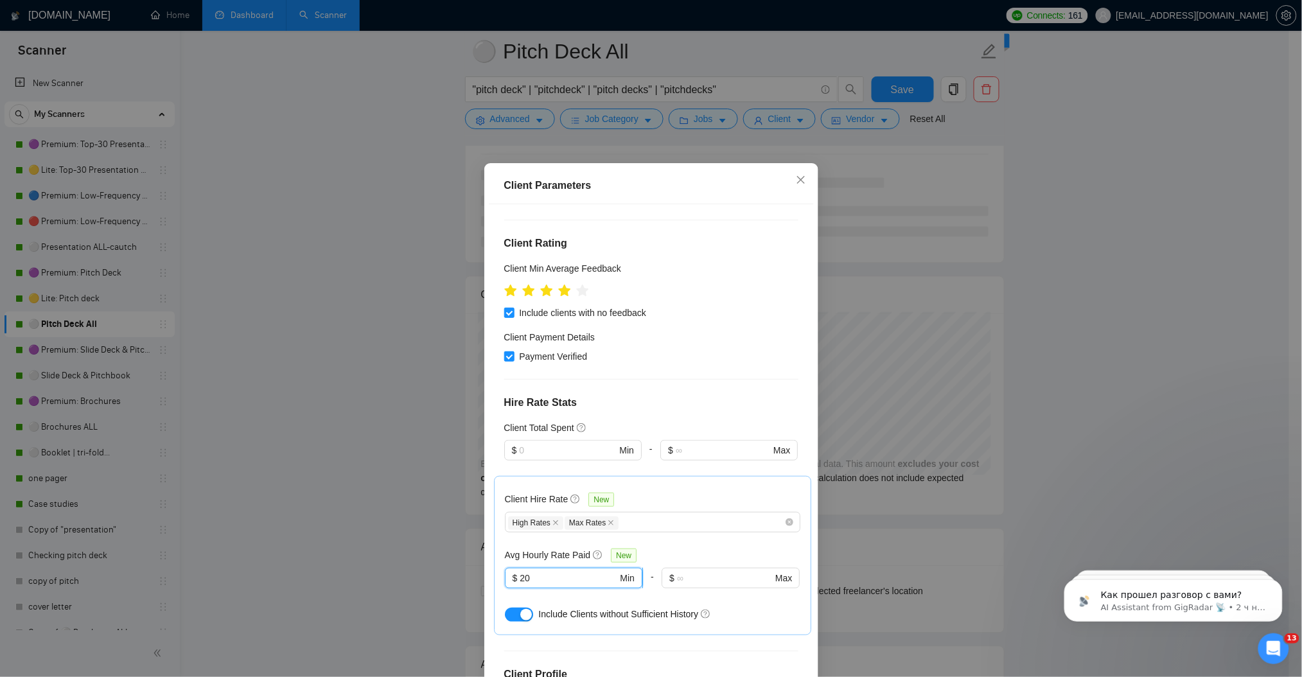
click at [519, 571] on input "20" at bounding box center [568, 578] width 98 height 14
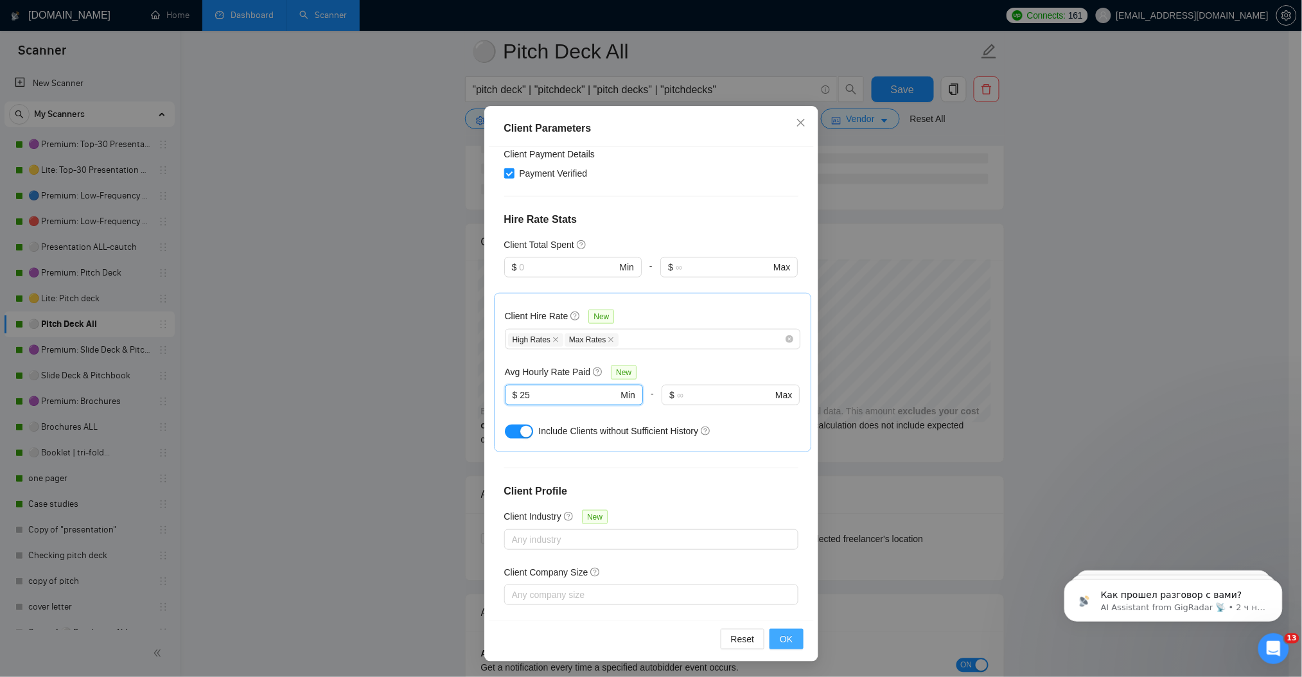
scroll to position [2654, 0]
type input "25"
click at [787, 636] on button "OK" at bounding box center [785, 639] width 33 height 21
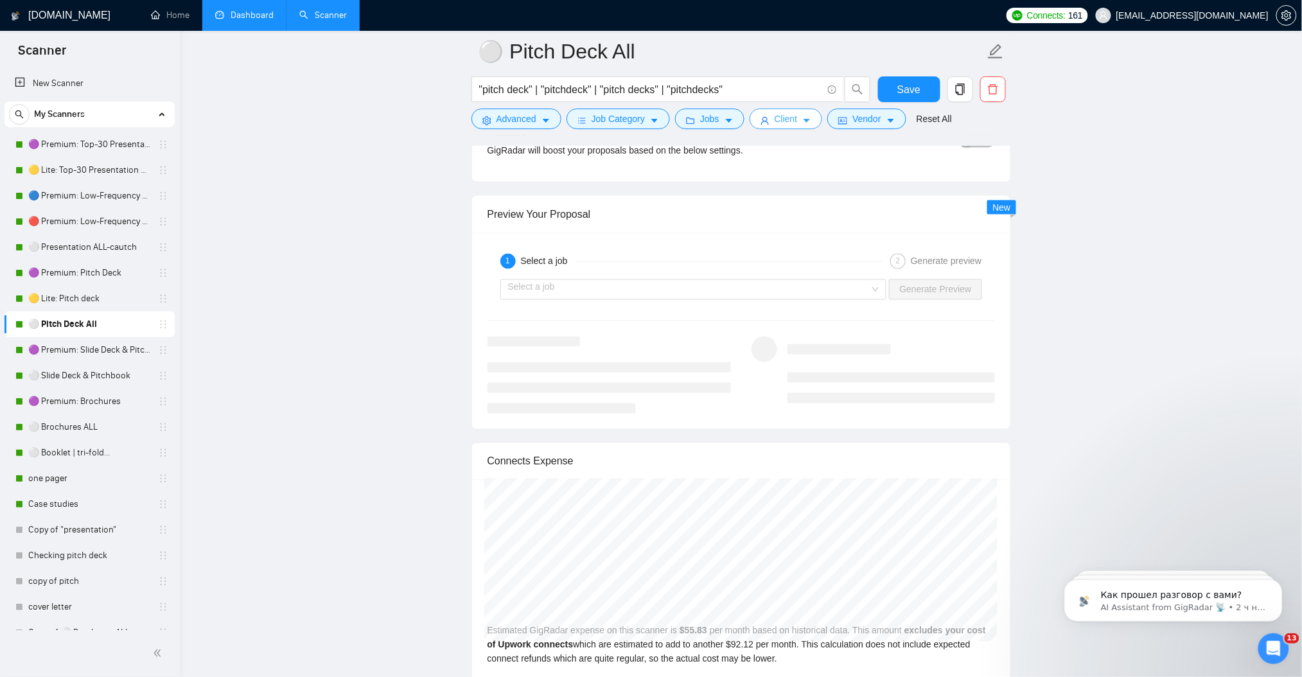
scroll to position [2397, 0]
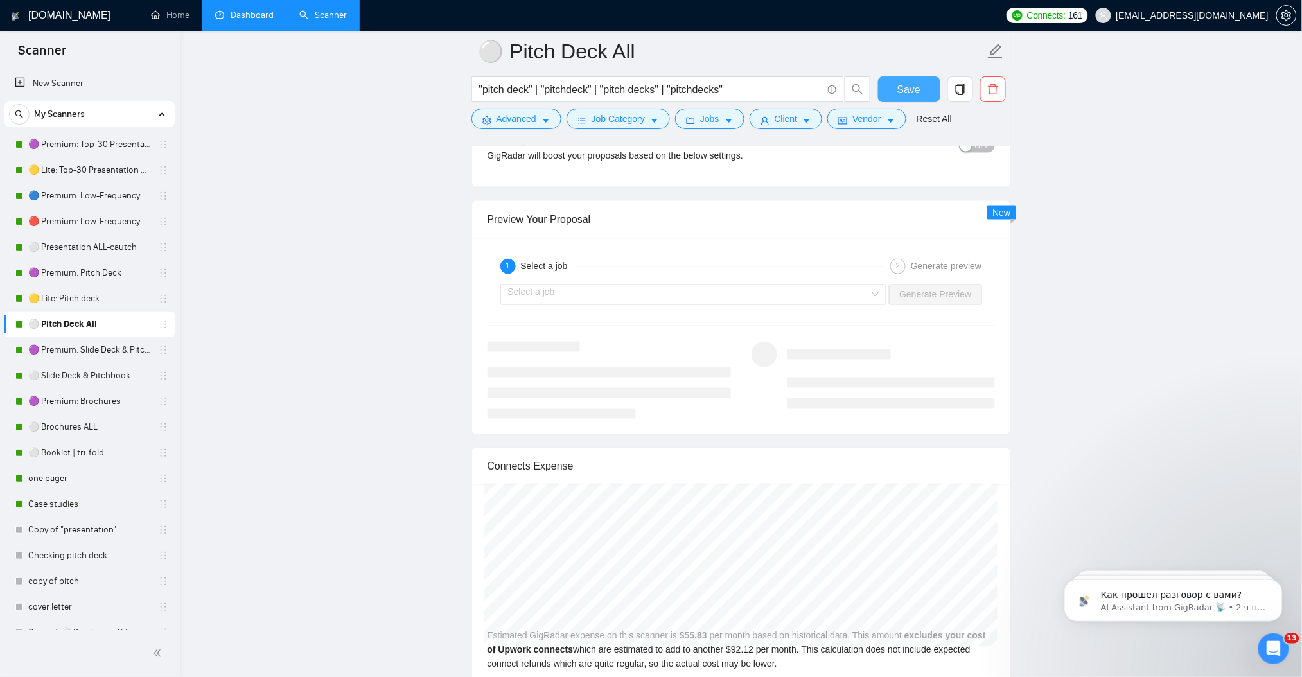
click at [911, 83] on span "Save" at bounding box center [908, 90] width 23 height 16
click at [85, 302] on link "🟡 Lite: Pitch deck" at bounding box center [89, 299] width 122 height 26
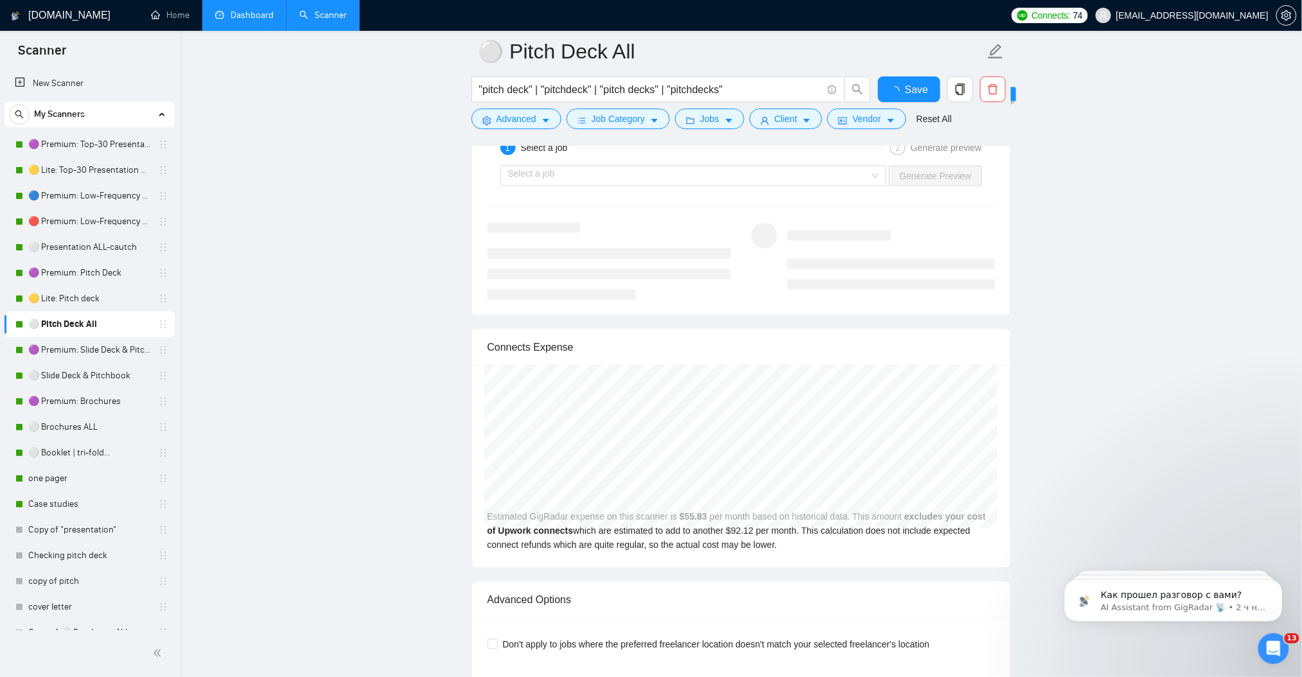
checkbox input "true"
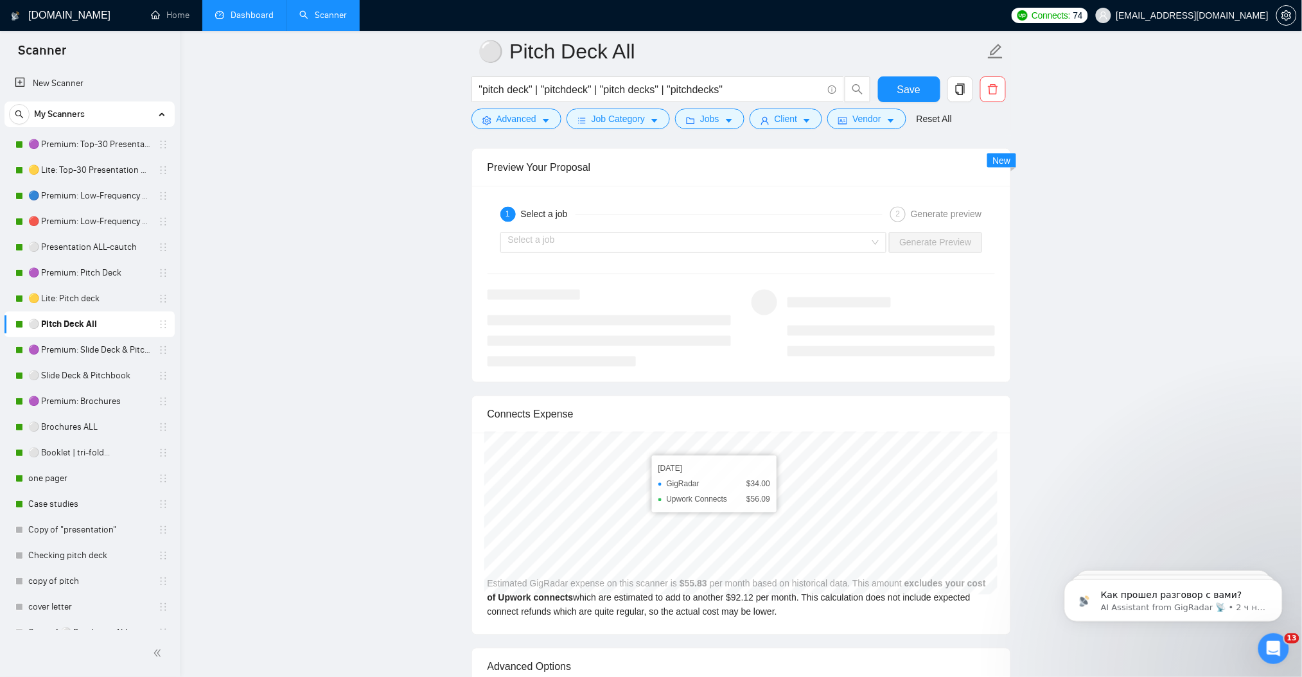
scroll to position [2654, 0]
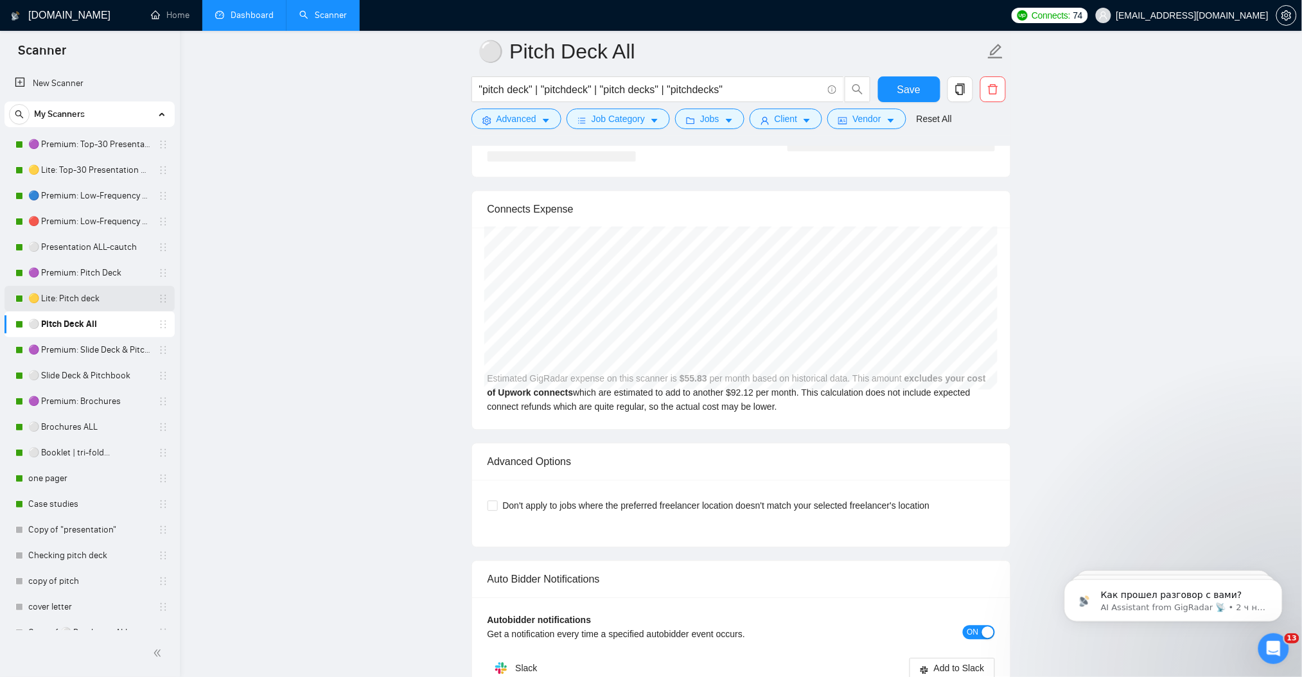
click at [98, 306] on link "🟡 Lite: Pitch deck" at bounding box center [89, 299] width 122 height 26
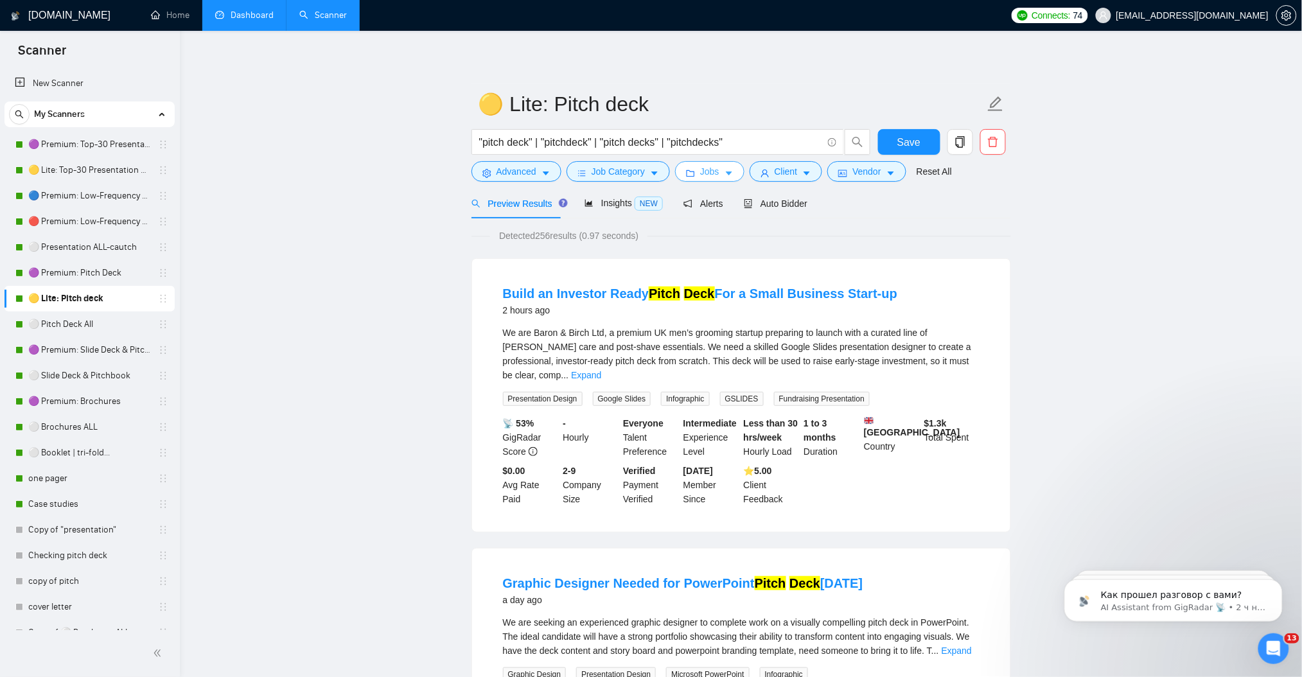
click at [726, 174] on icon "caret-down" at bounding box center [729, 174] width 6 height 4
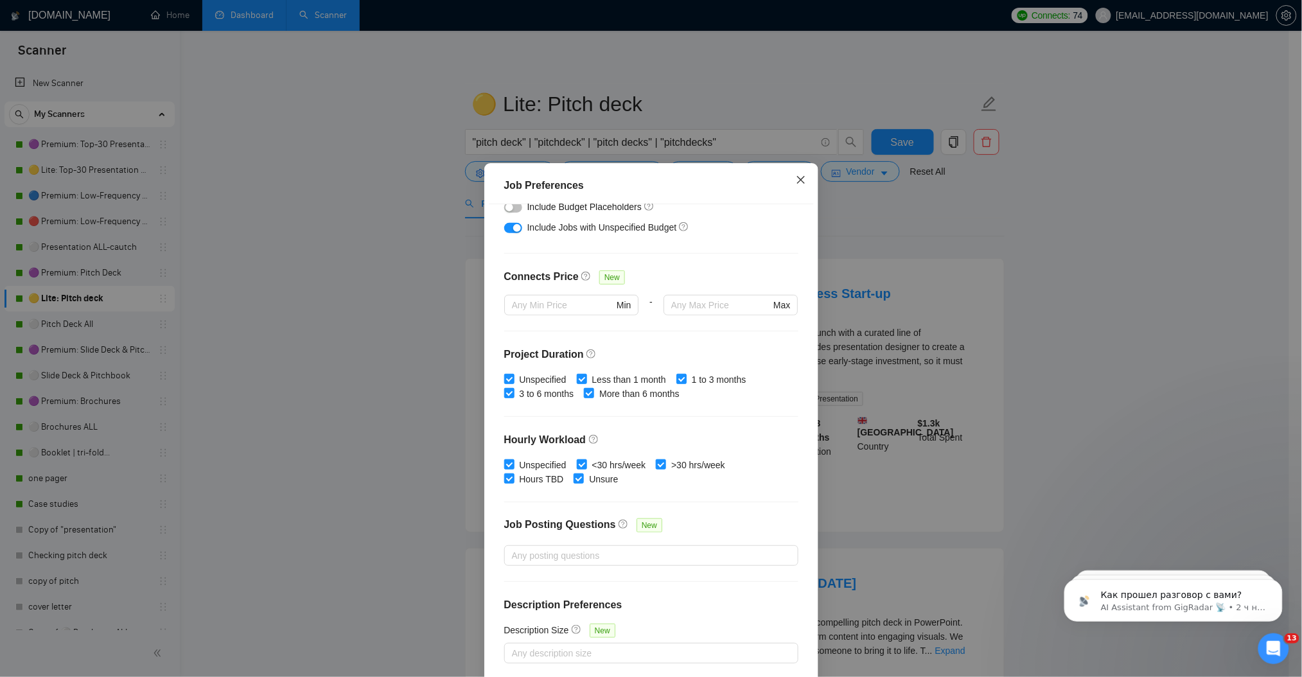
click at [787, 181] on span "Close" at bounding box center [800, 180] width 35 height 35
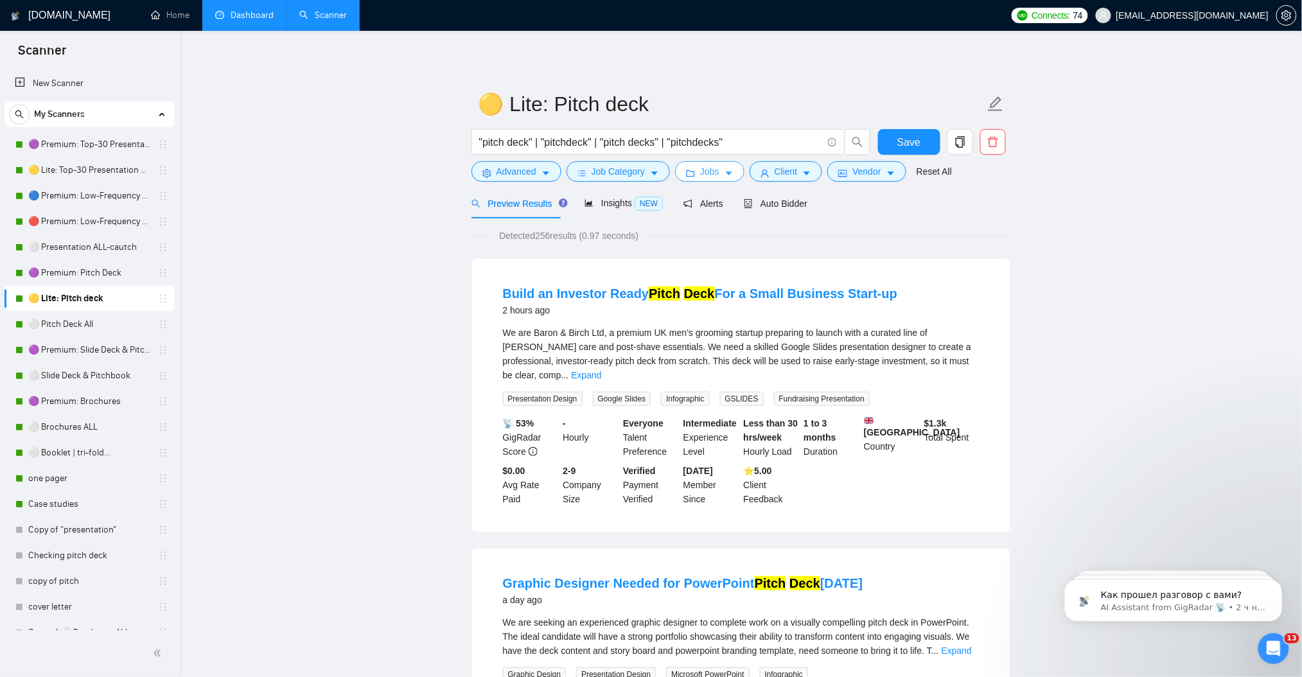
click at [715, 177] on span "Jobs" at bounding box center [709, 171] width 19 height 14
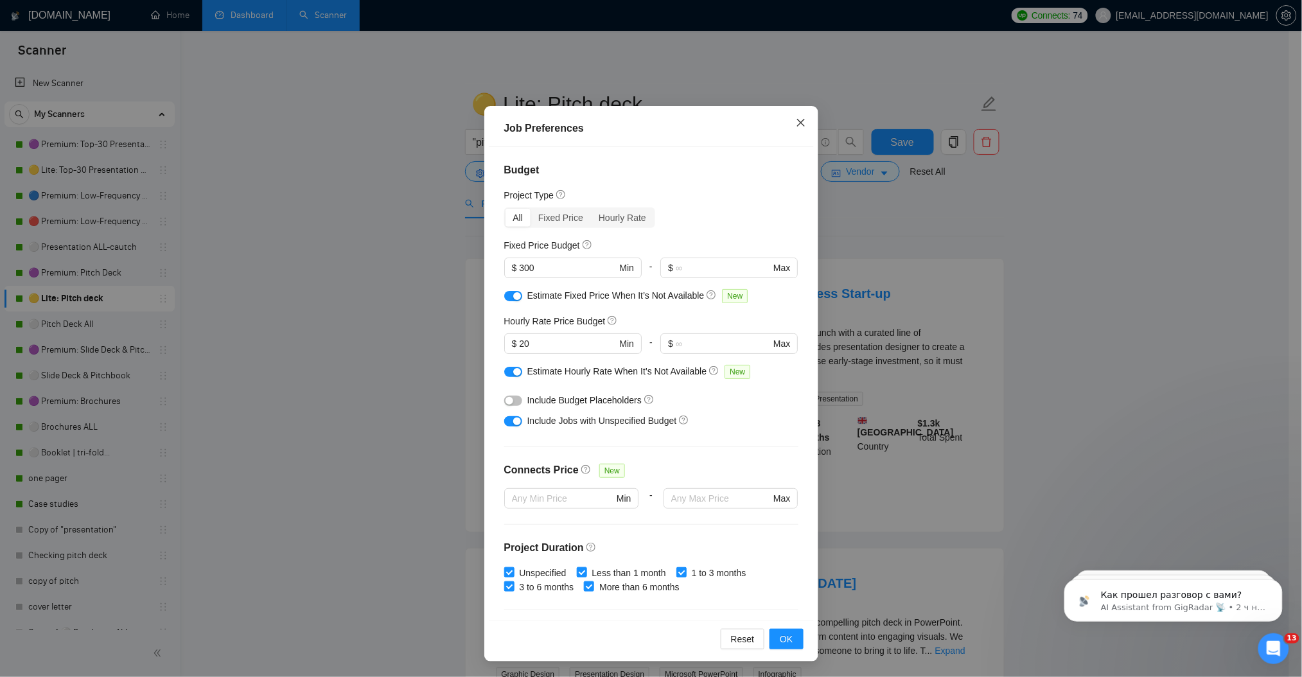
click at [786, 116] on span "Close" at bounding box center [800, 123] width 35 height 35
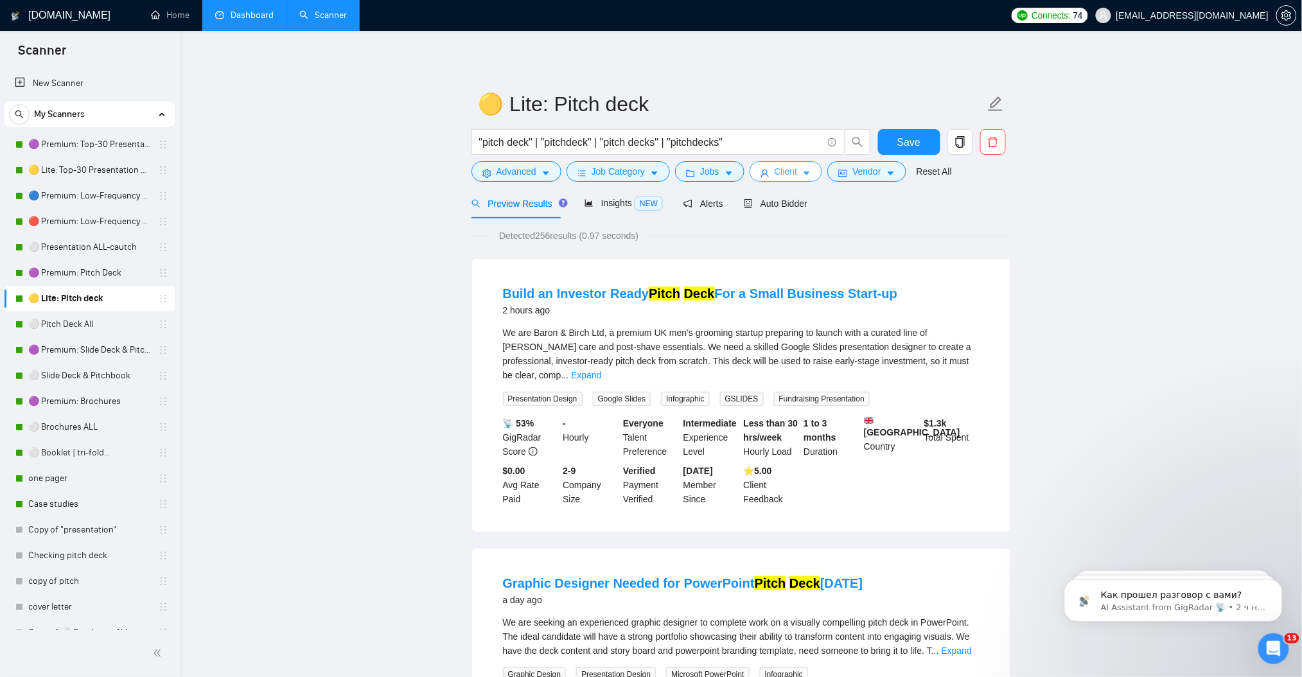
click at [806, 178] on icon "caret-down" at bounding box center [806, 173] width 9 height 9
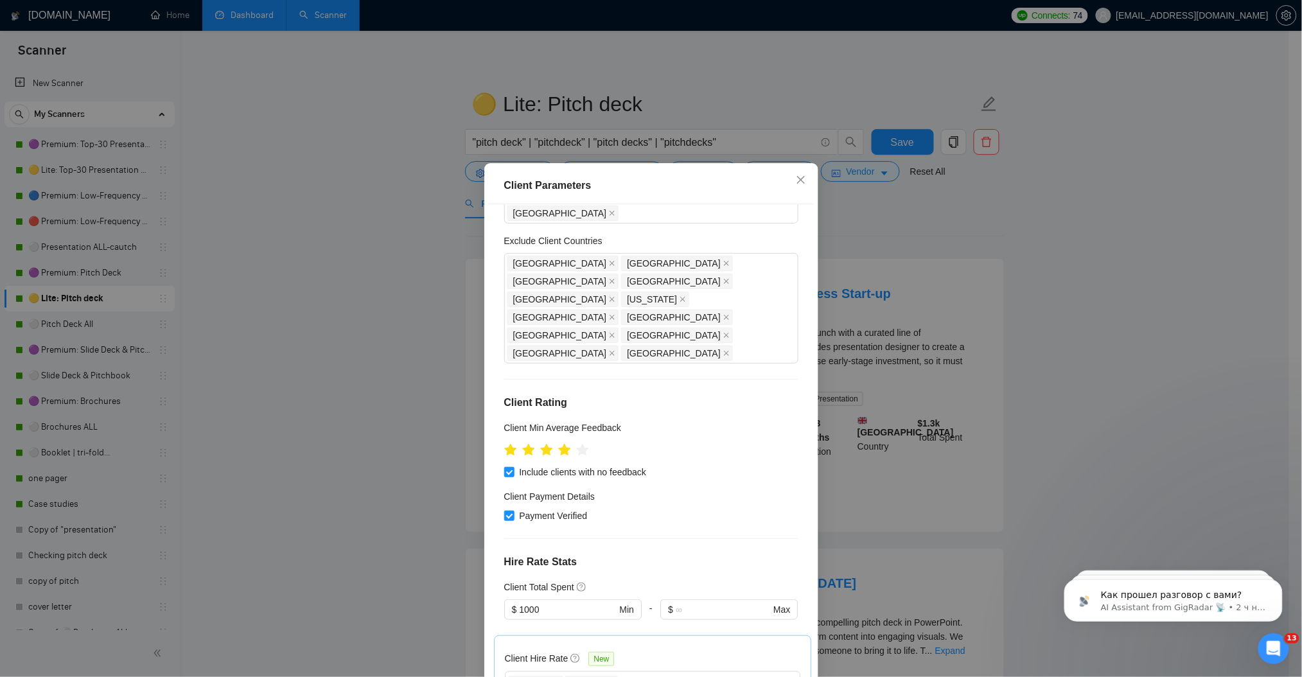
scroll to position [162, 0]
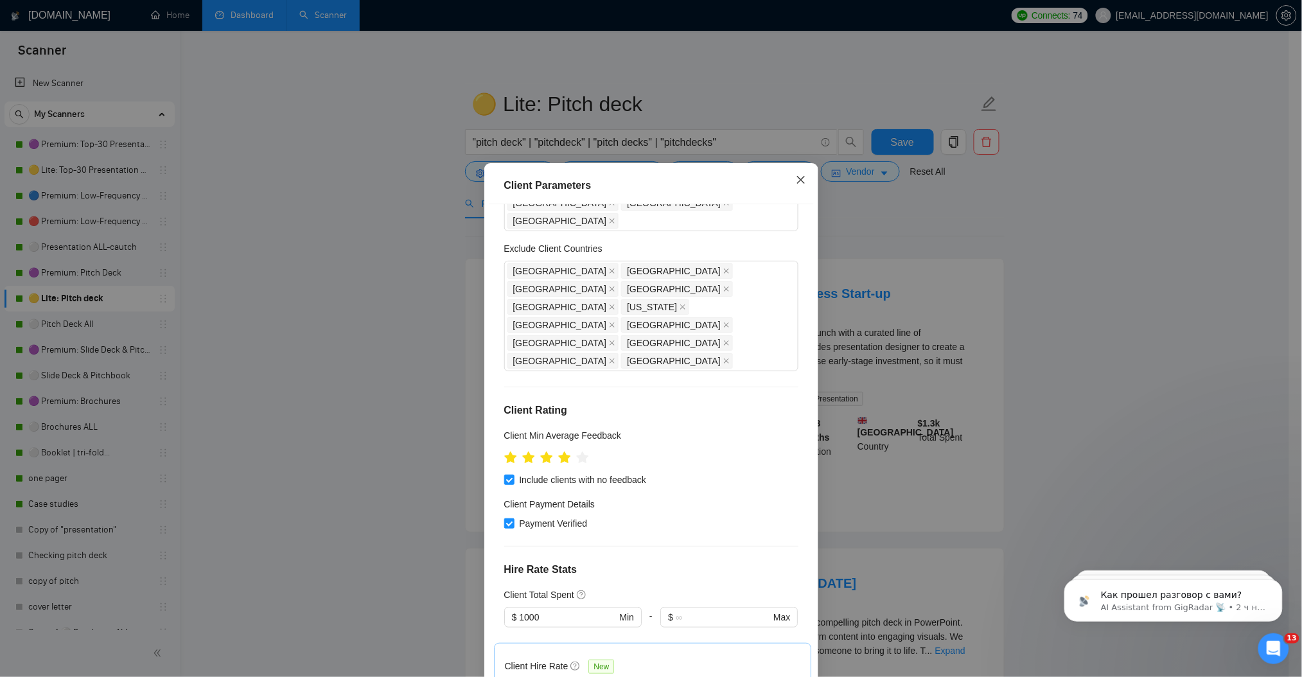
click at [797, 178] on icon "close" at bounding box center [801, 180] width 10 height 10
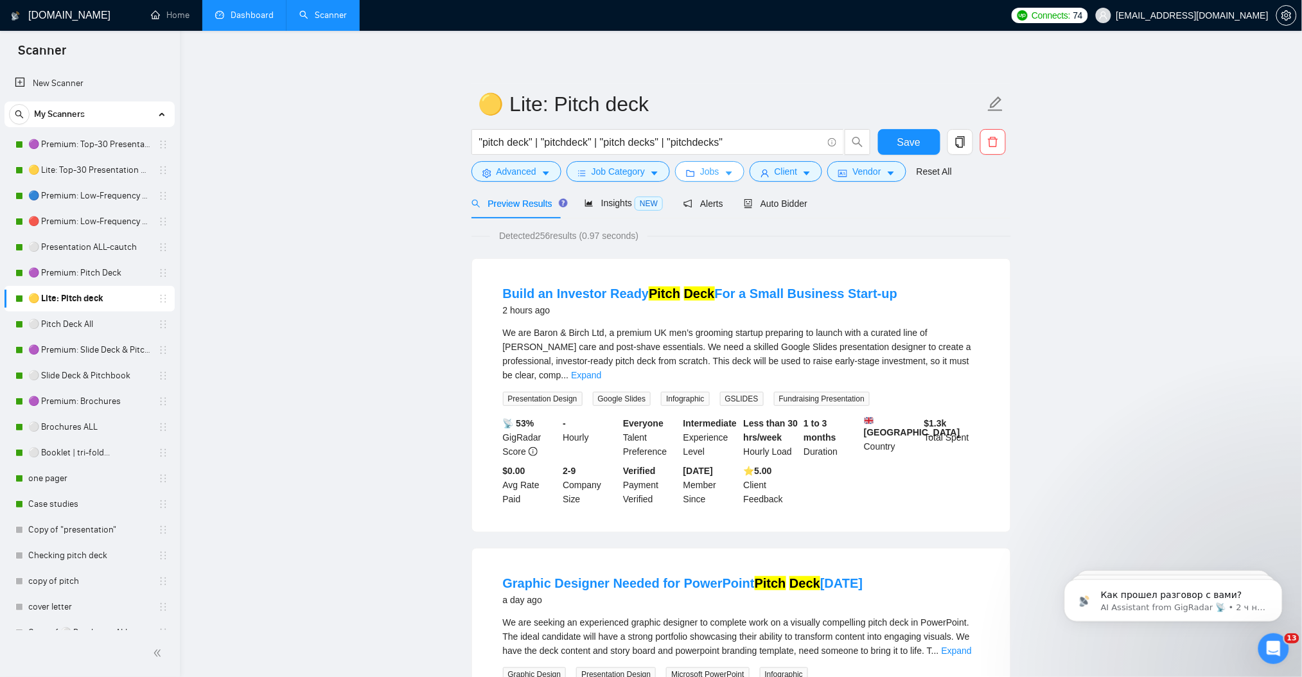
click at [731, 173] on button "Jobs" at bounding box center [709, 171] width 69 height 21
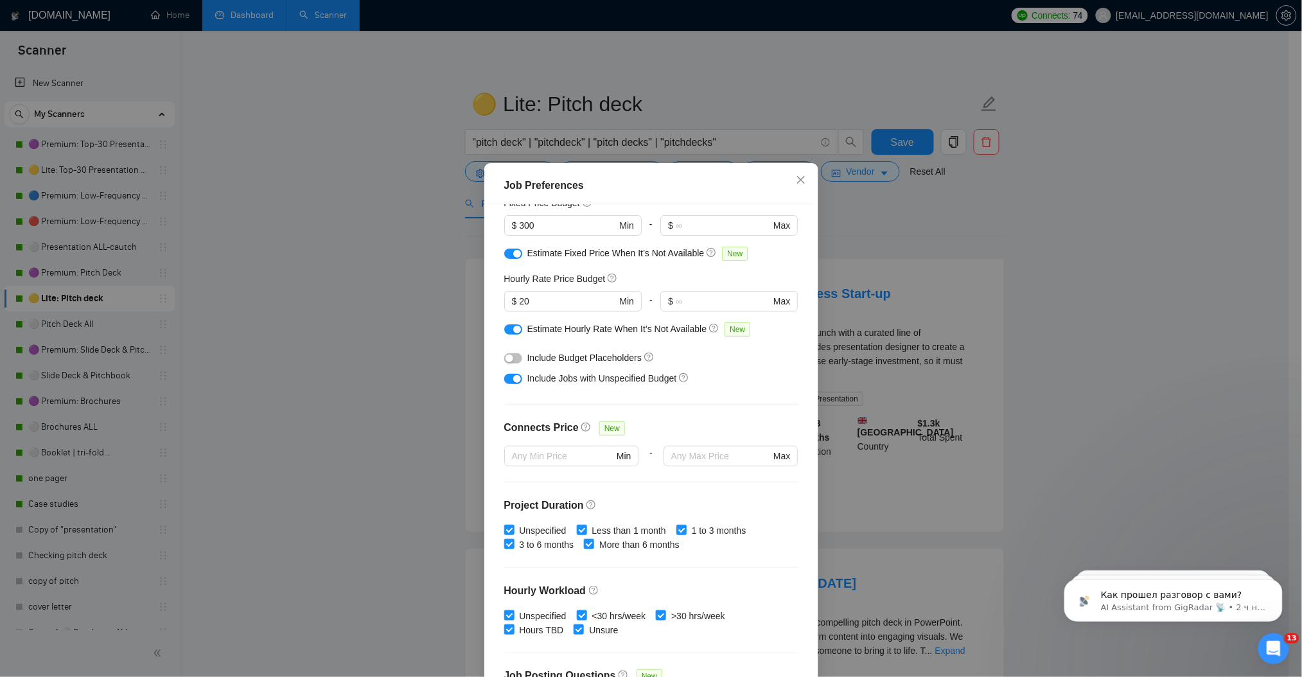
scroll to position [79, 0]
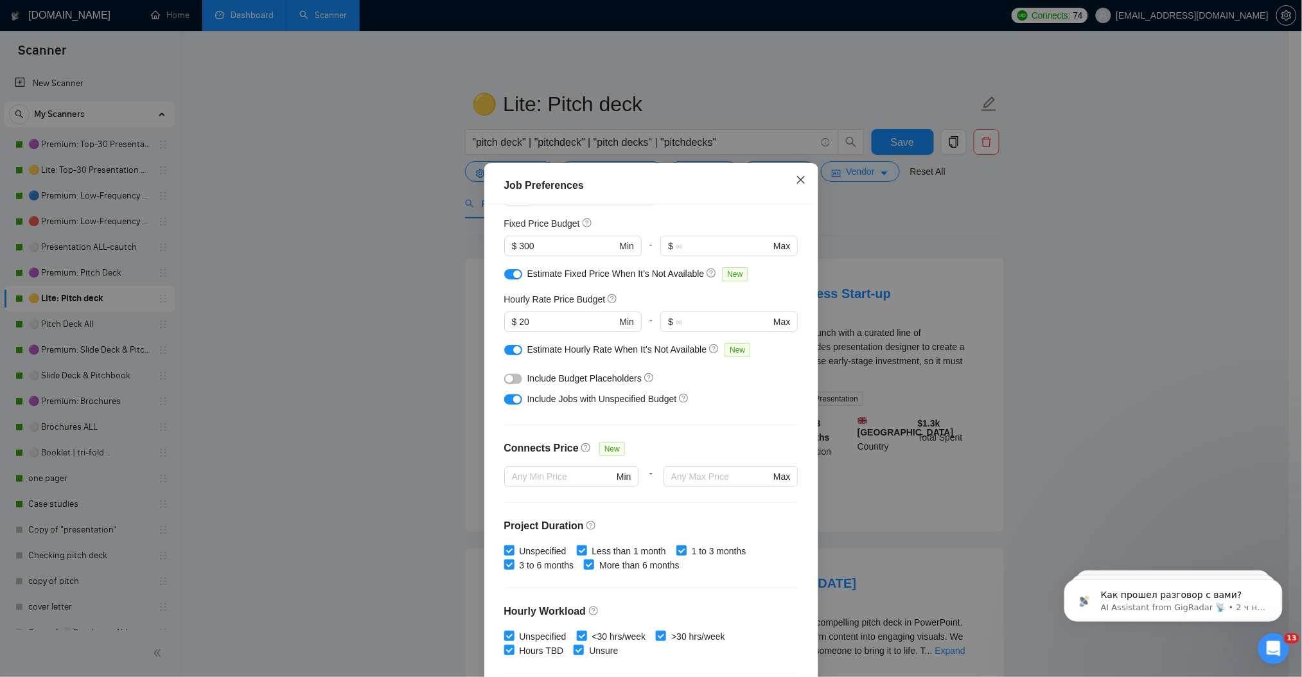
click at [796, 181] on icon "close" at bounding box center [801, 180] width 10 height 10
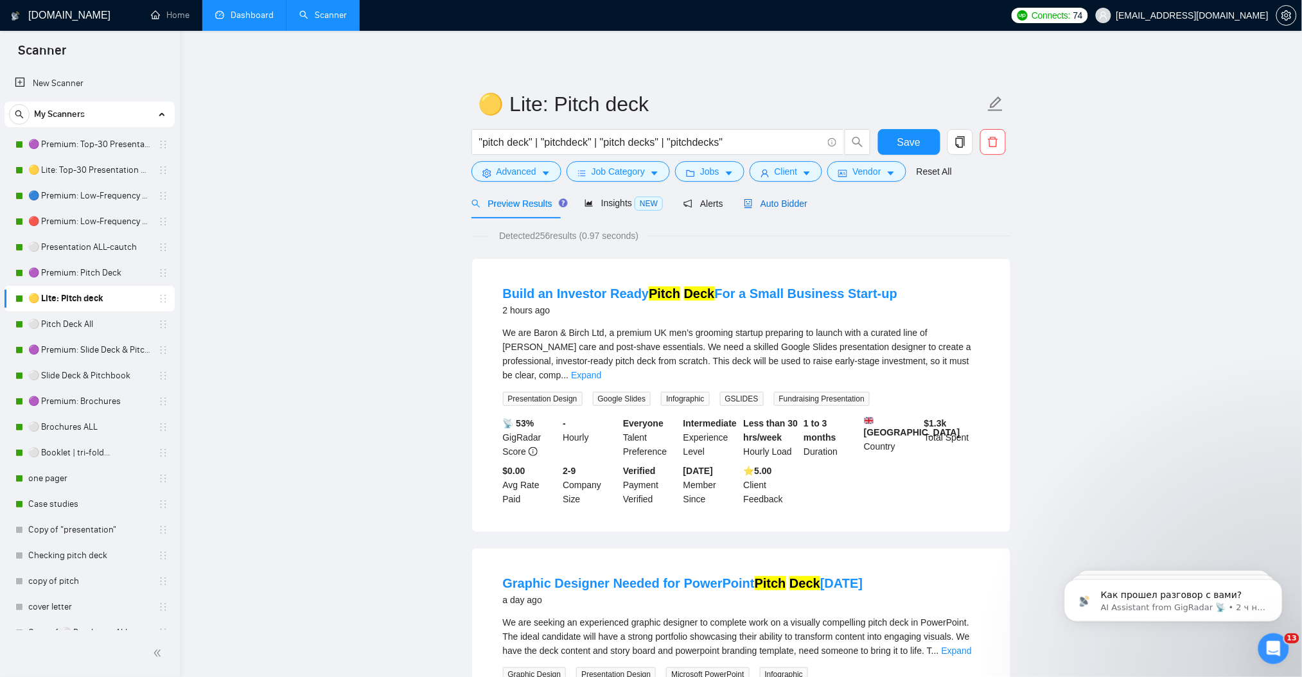
click at [781, 207] on span "Auto Bidder" at bounding box center [776, 203] width 64 height 10
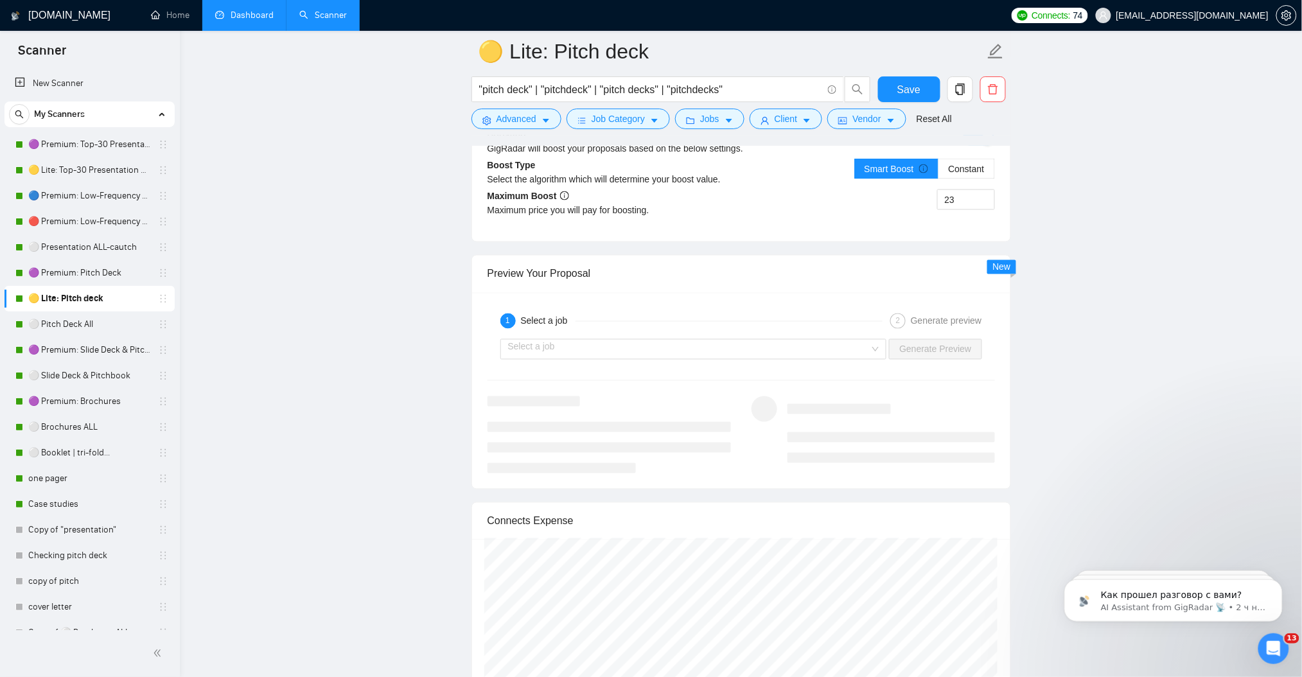
scroll to position [2397, 0]
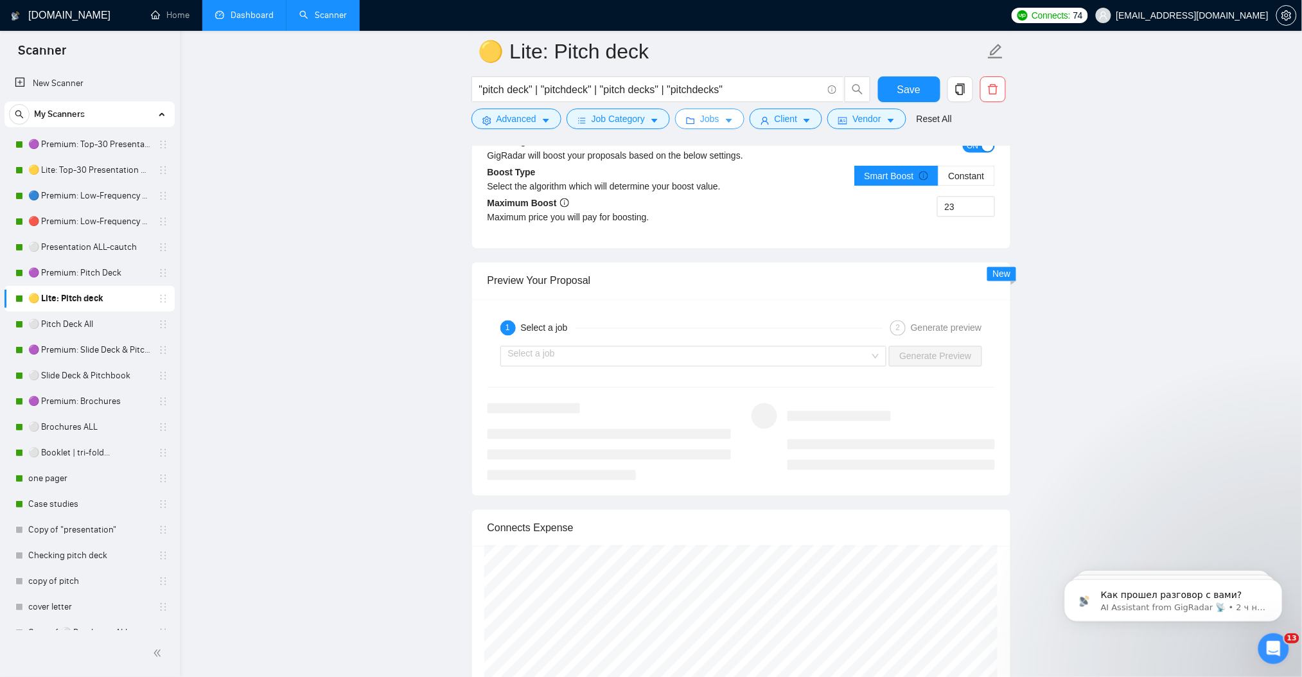
click at [724, 121] on icon "caret-down" at bounding box center [728, 120] width 9 height 9
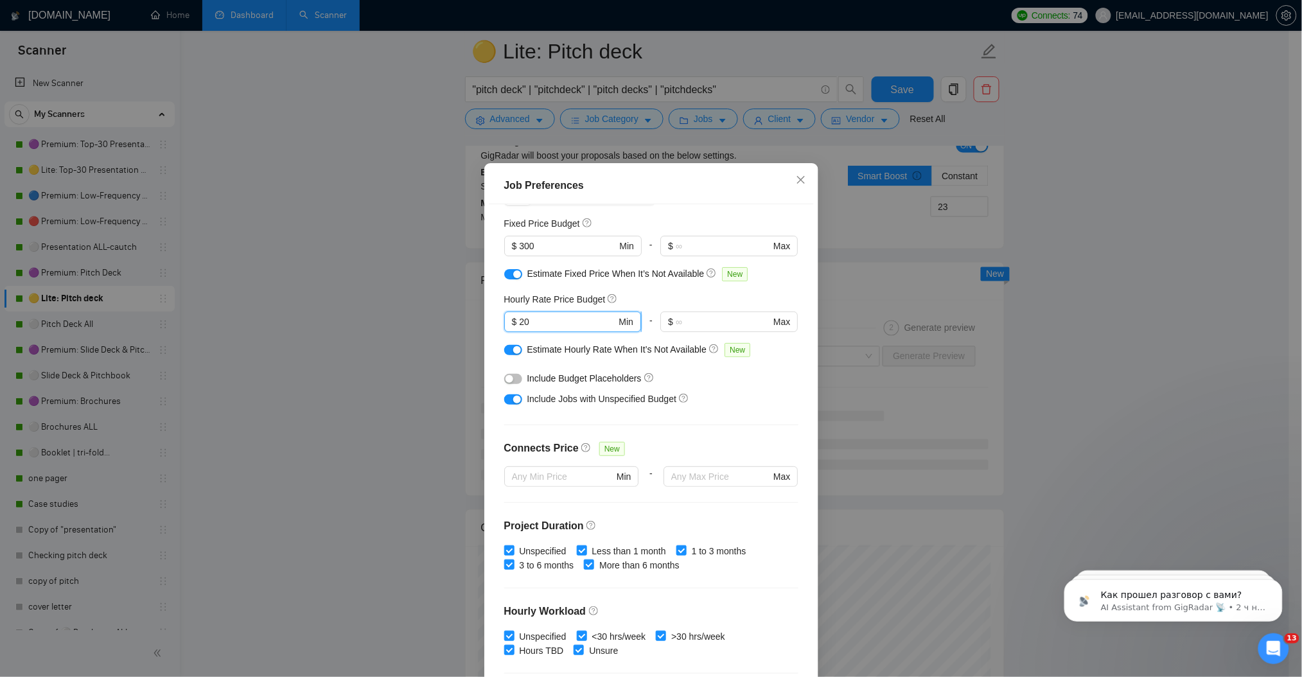
drag, startPoint x: 528, startPoint y: 322, endPoint x: 518, endPoint y: 322, distance: 10.3
click at [519, 322] on input "20" at bounding box center [567, 322] width 97 height 14
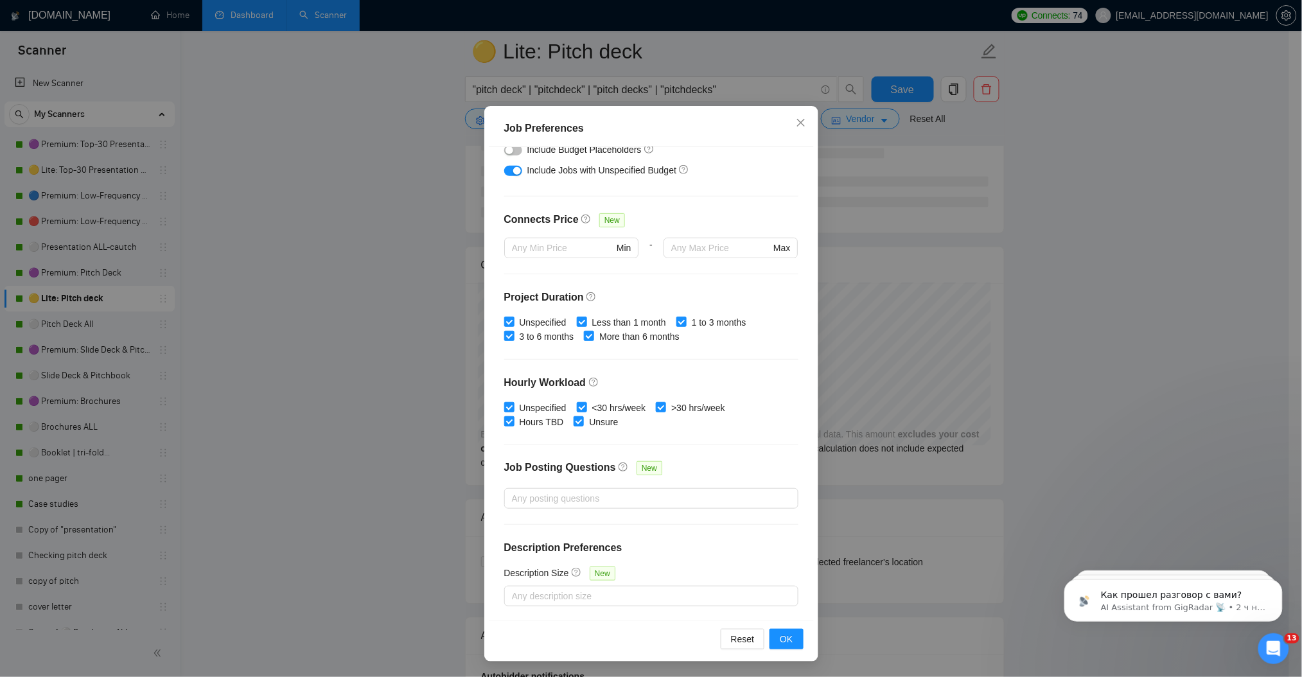
scroll to position [2654, 0]
type input "25"
click at [780, 636] on span "OK" at bounding box center [786, 639] width 13 height 14
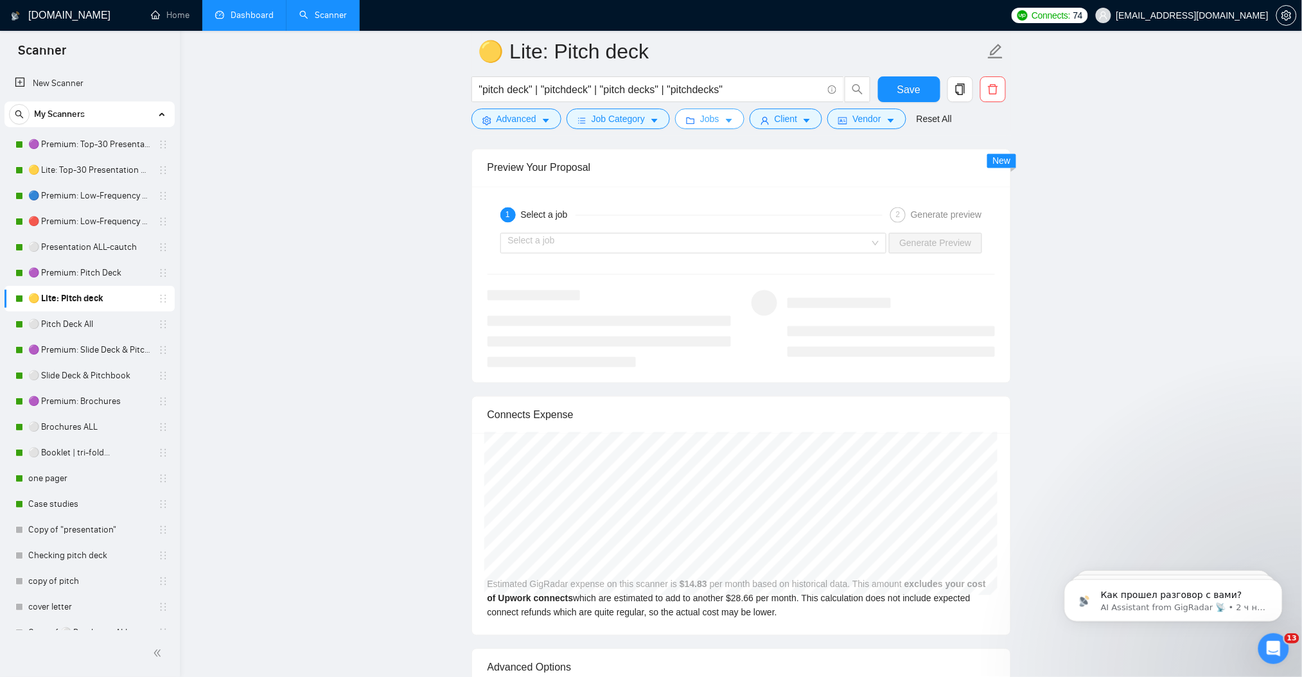
scroll to position [2482, 0]
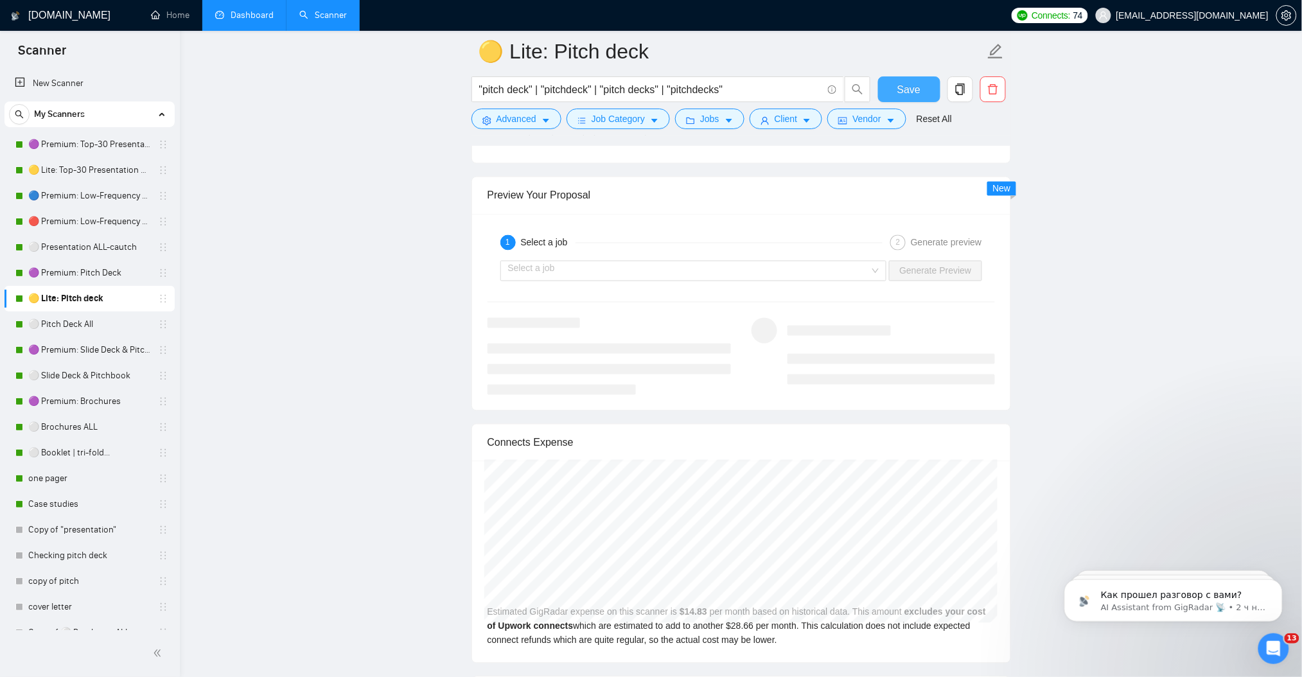
click at [909, 83] on span "Save" at bounding box center [908, 90] width 23 height 16
click at [85, 275] on link "🟣 Premium: Pitch Deck" at bounding box center [89, 273] width 122 height 26
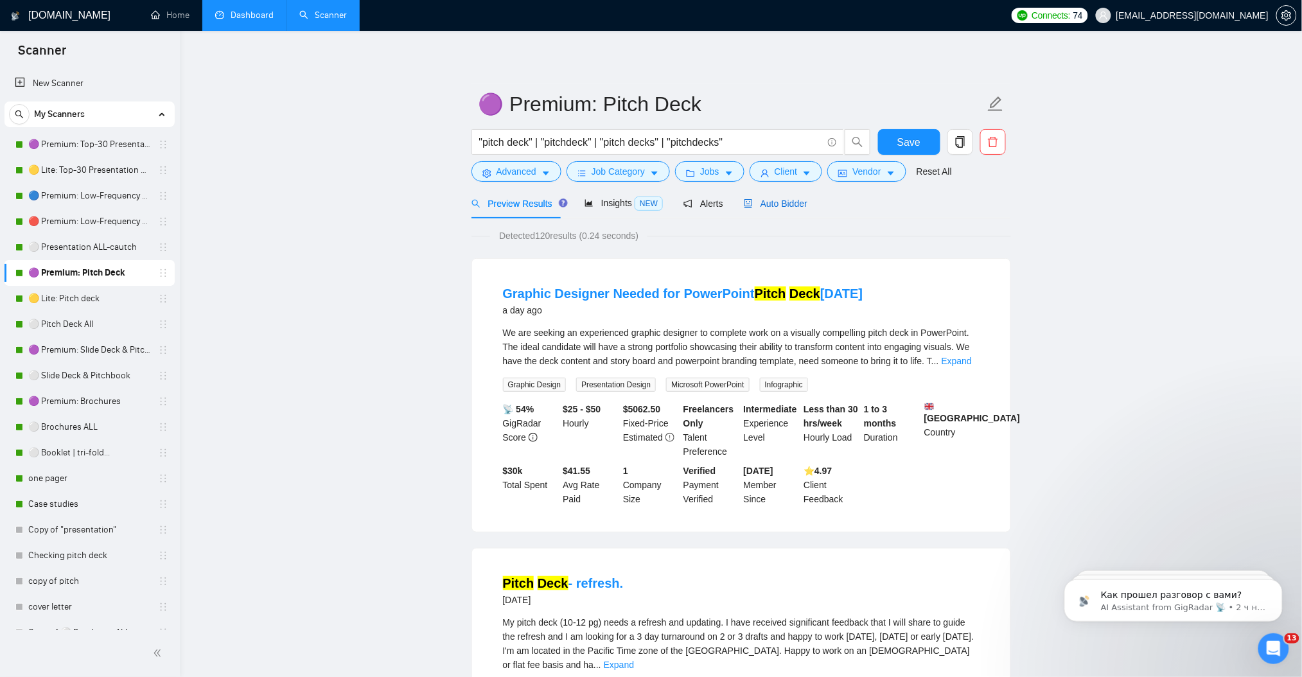
click at [796, 207] on span "Auto Bidder" at bounding box center [776, 203] width 64 height 10
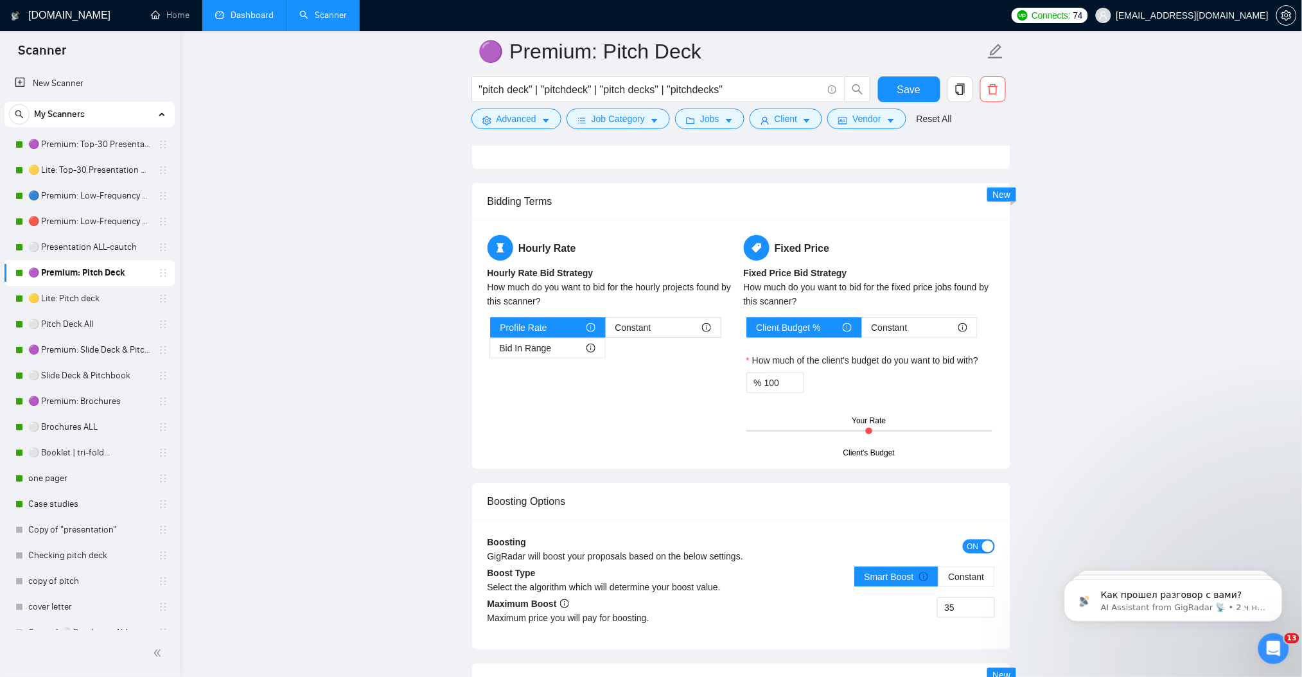
scroll to position [1883, 0]
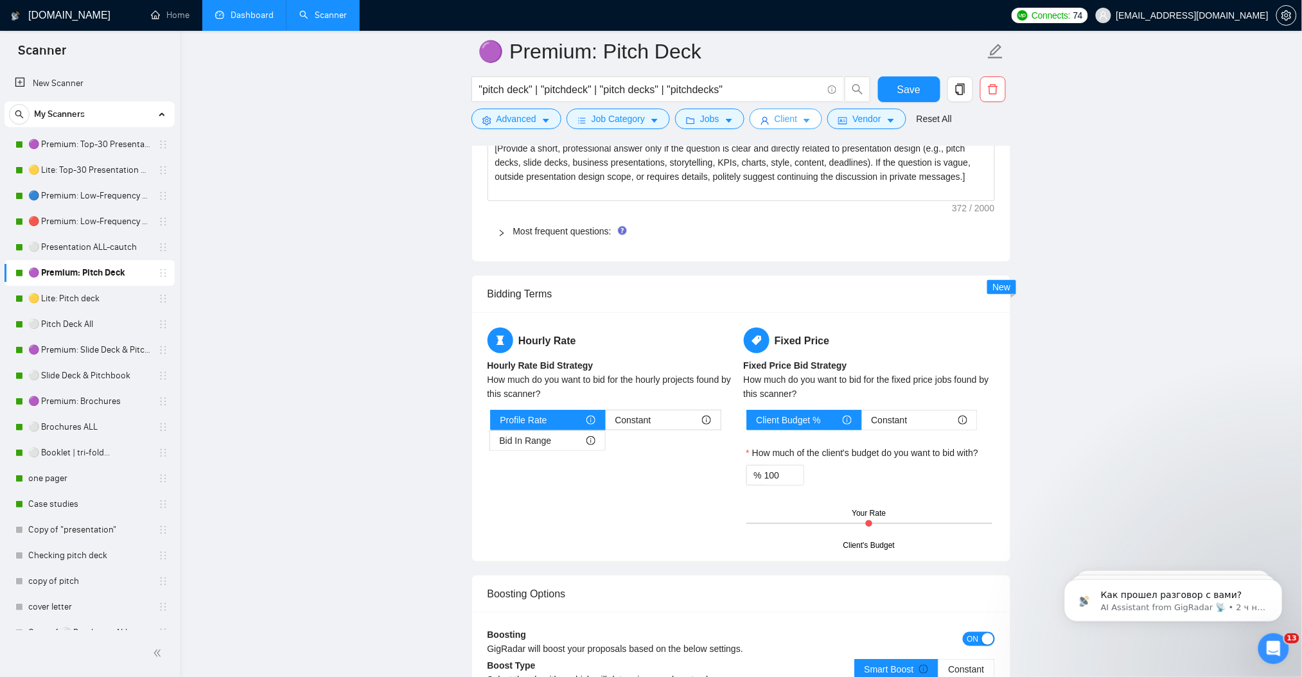
click at [792, 117] on span "Client" at bounding box center [785, 119] width 23 height 14
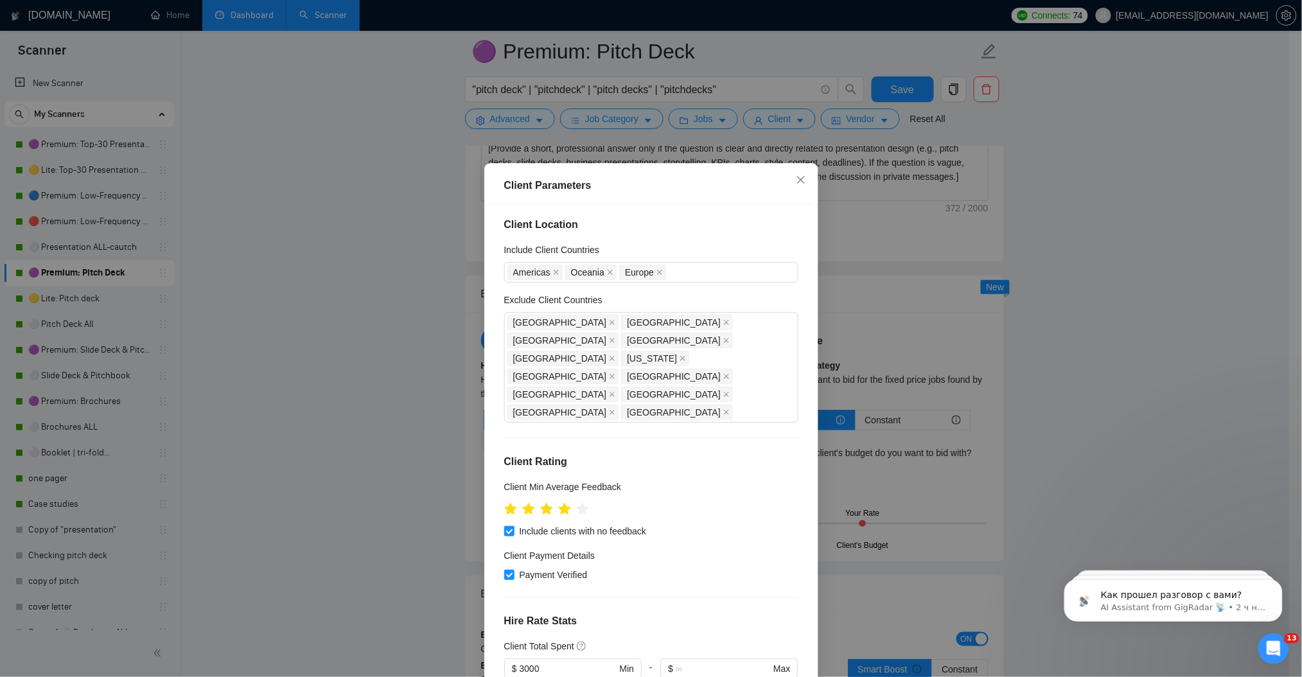
scroll to position [0, 0]
click at [802, 173] on span "Close" at bounding box center [800, 180] width 35 height 35
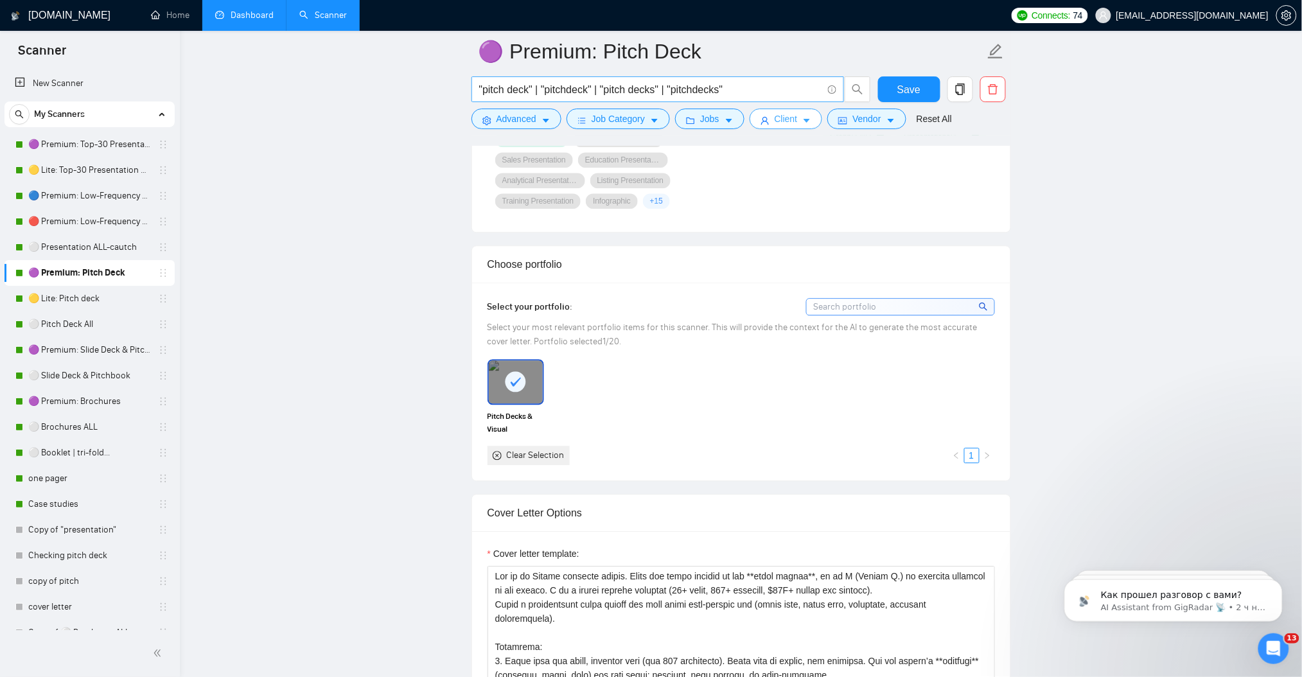
scroll to position [1027, 0]
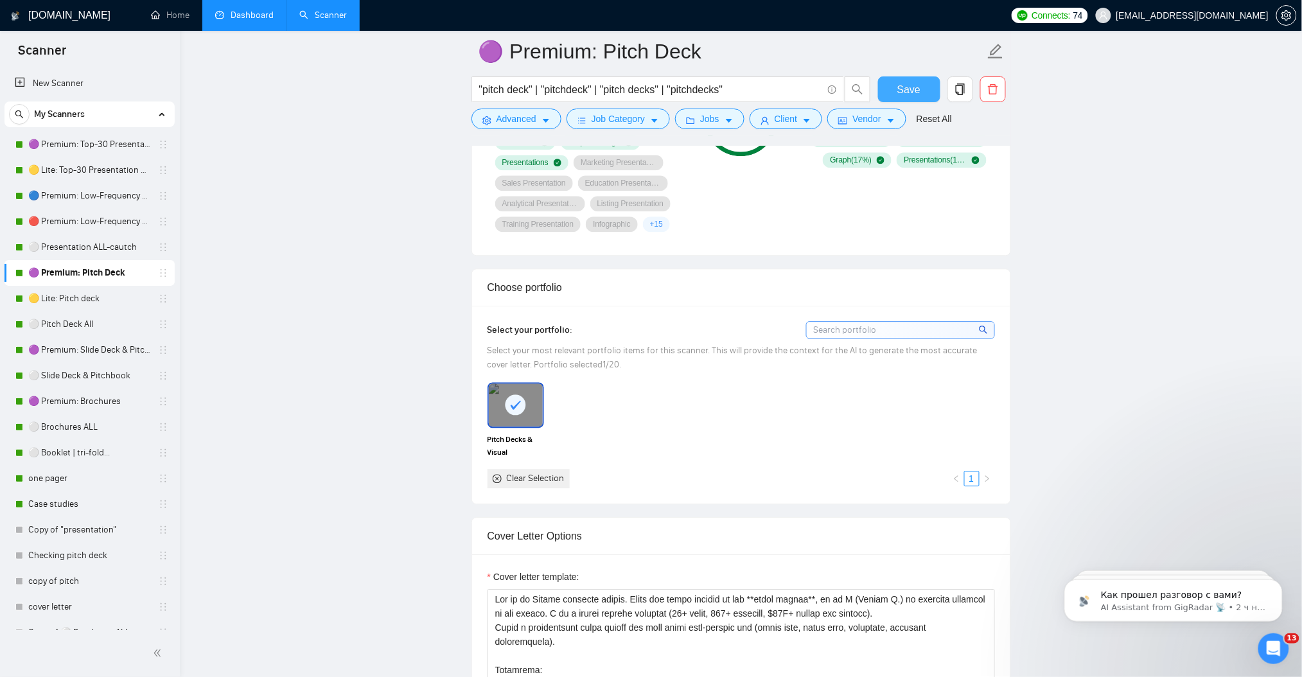
click at [908, 86] on span "Save" at bounding box center [908, 90] width 23 height 16
click at [59, 501] on link "Case studies" at bounding box center [89, 504] width 122 height 26
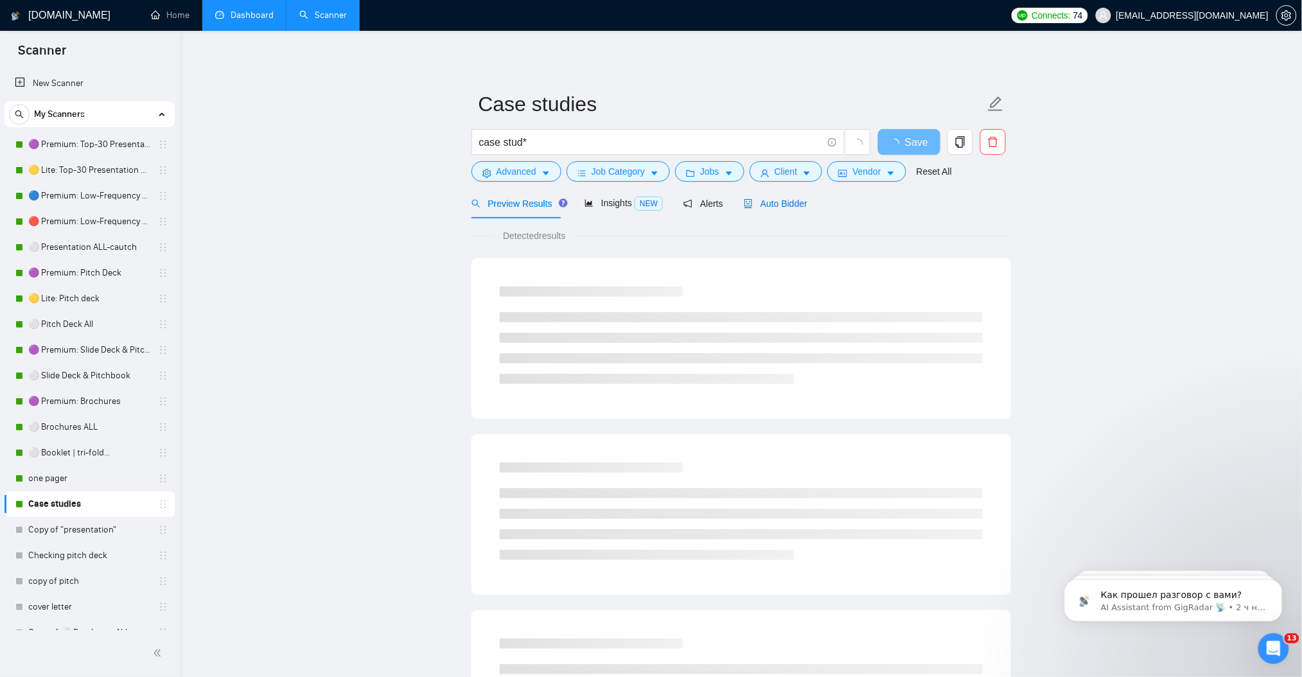
click at [781, 207] on span "Auto Bidder" at bounding box center [776, 203] width 64 height 10
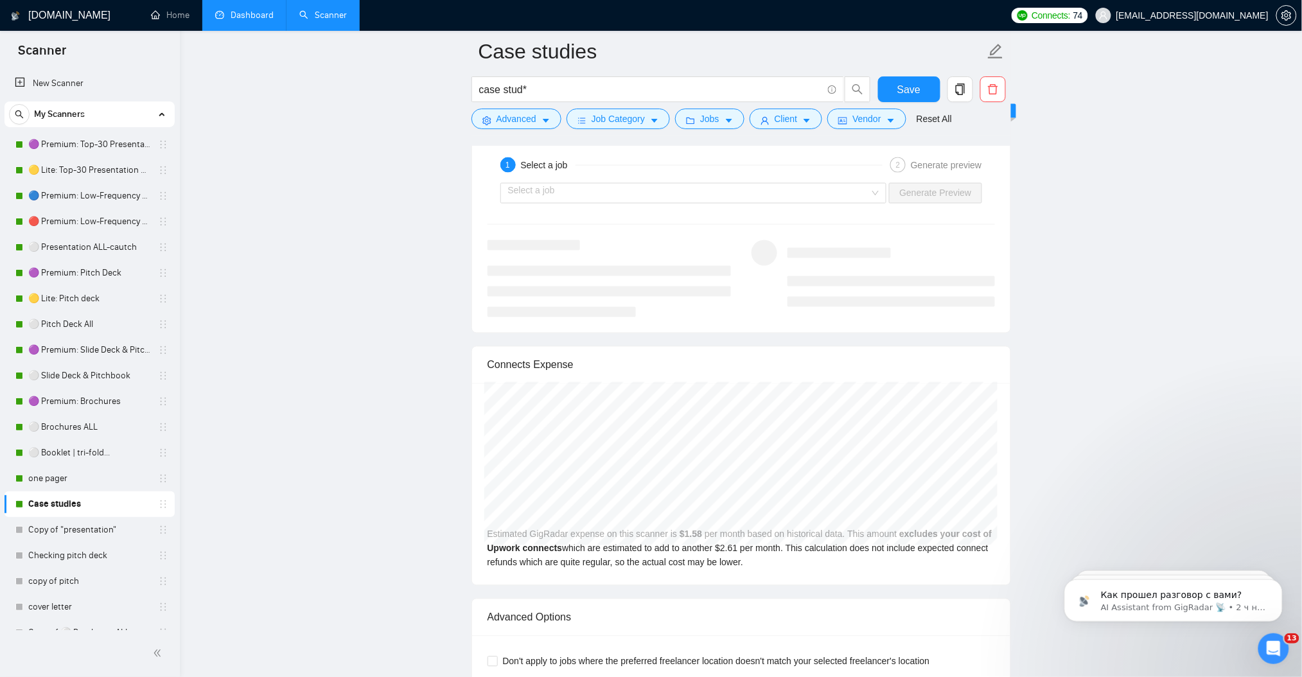
scroll to position [2482, 0]
click at [63, 481] on link "one pager" at bounding box center [89, 479] width 122 height 26
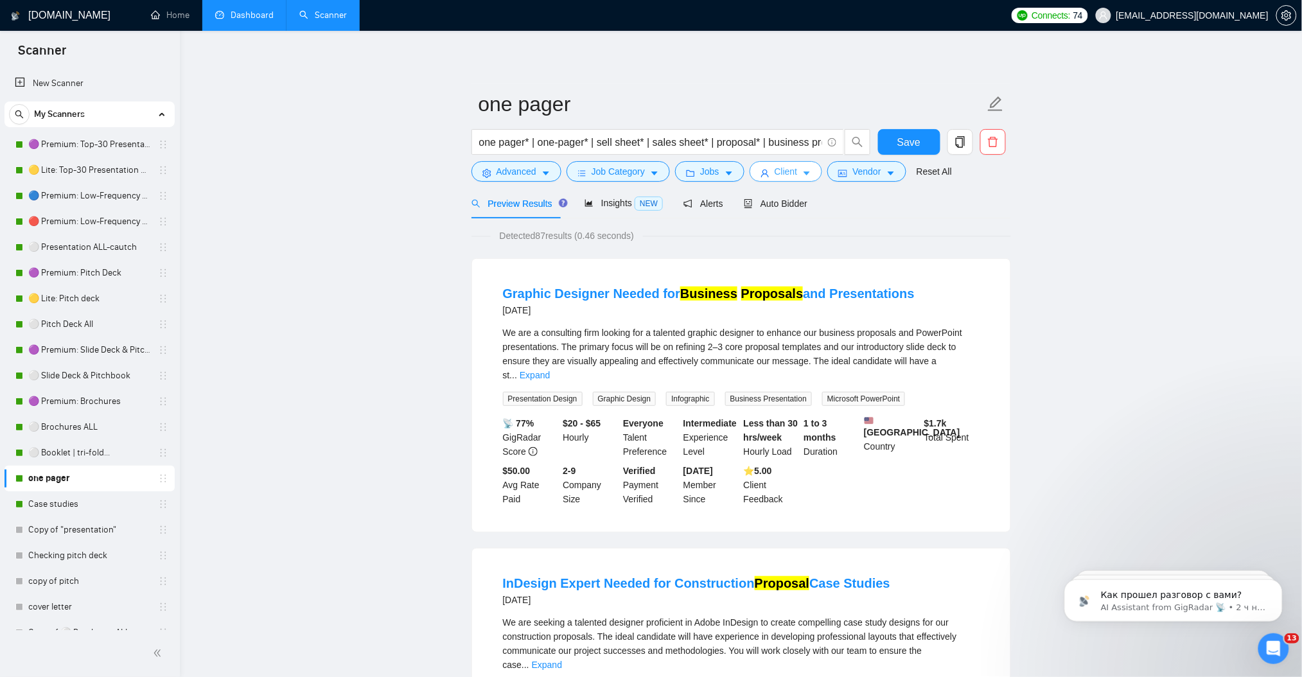
click at [802, 173] on icon "caret-down" at bounding box center [806, 173] width 9 height 9
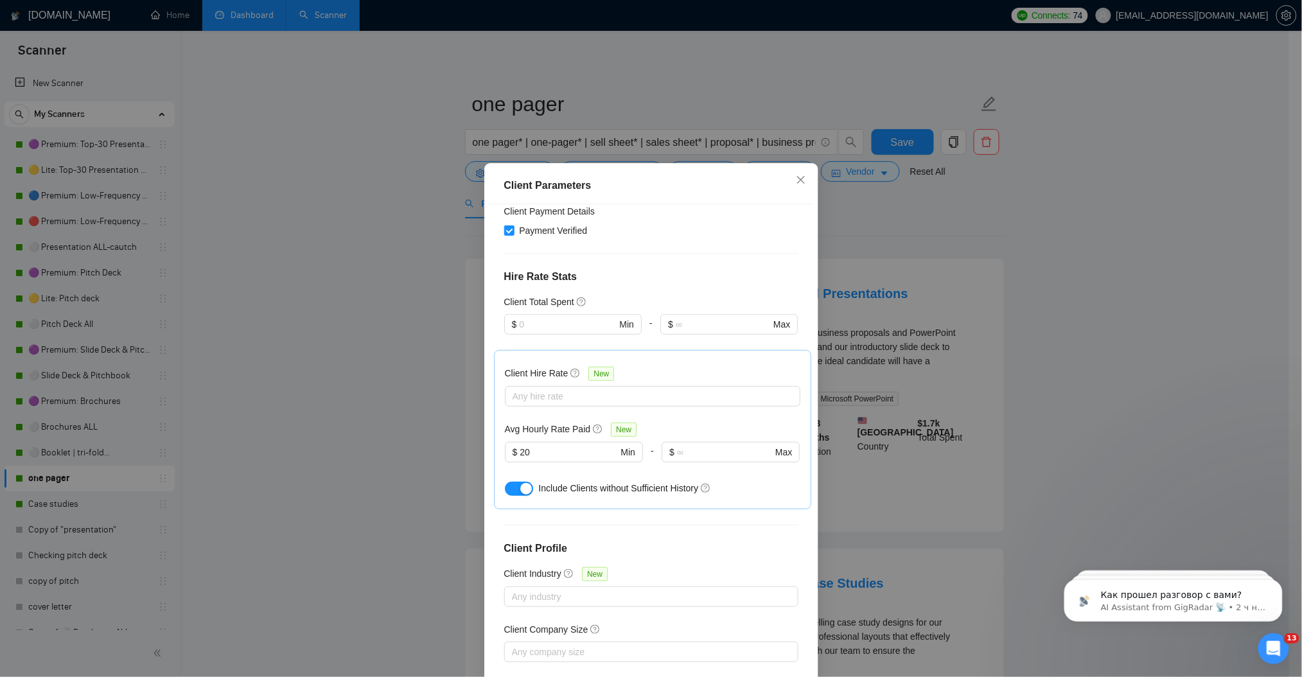
scroll to position [329, 0]
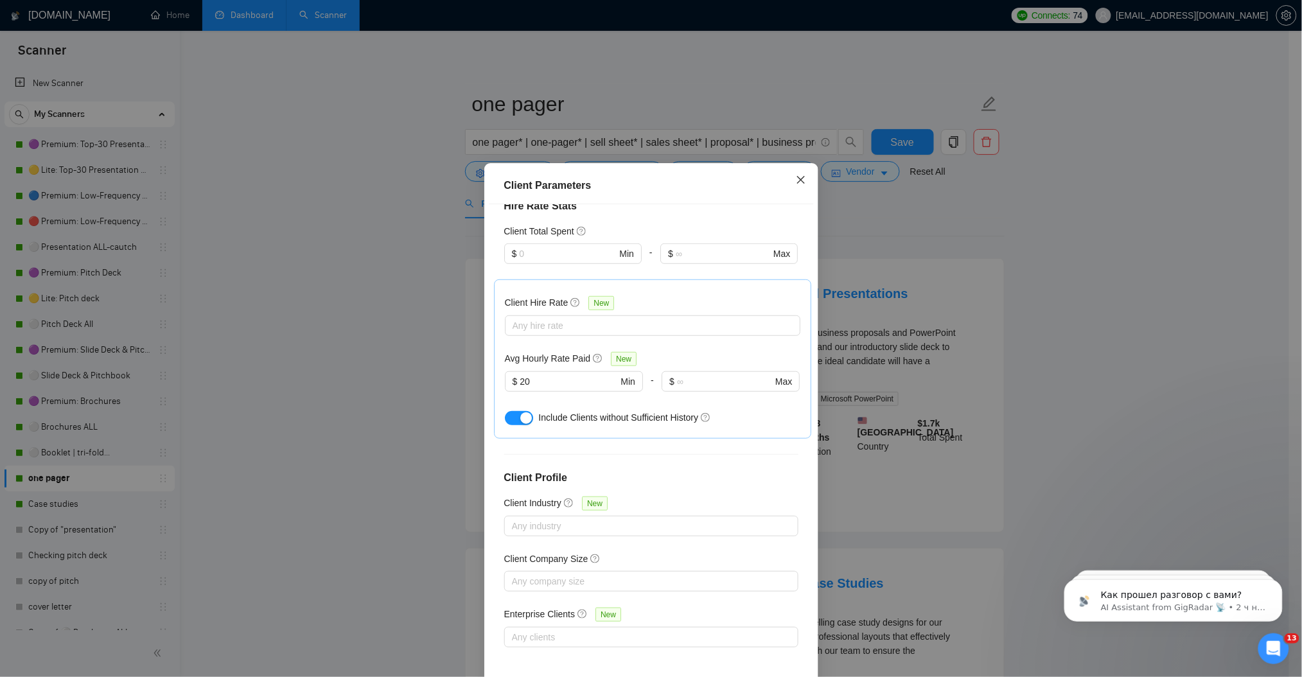
click at [787, 175] on span "Close" at bounding box center [800, 180] width 35 height 35
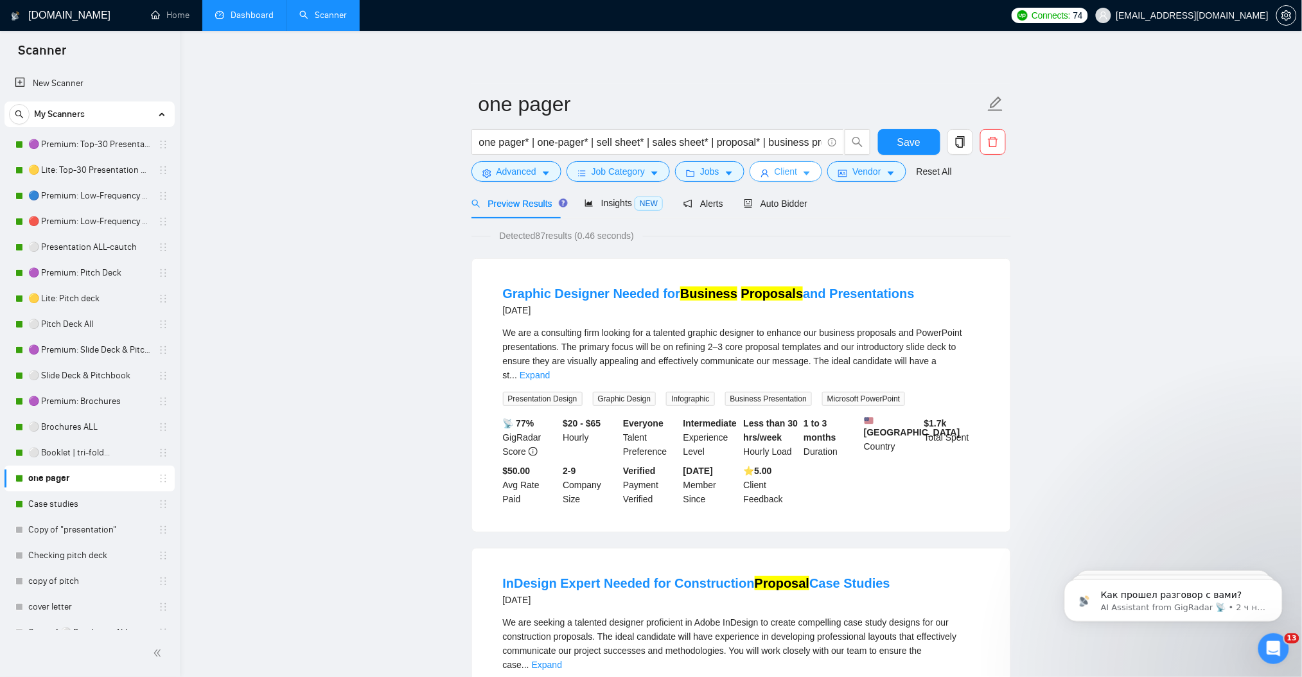
click at [778, 175] on span "Client" at bounding box center [785, 171] width 23 height 14
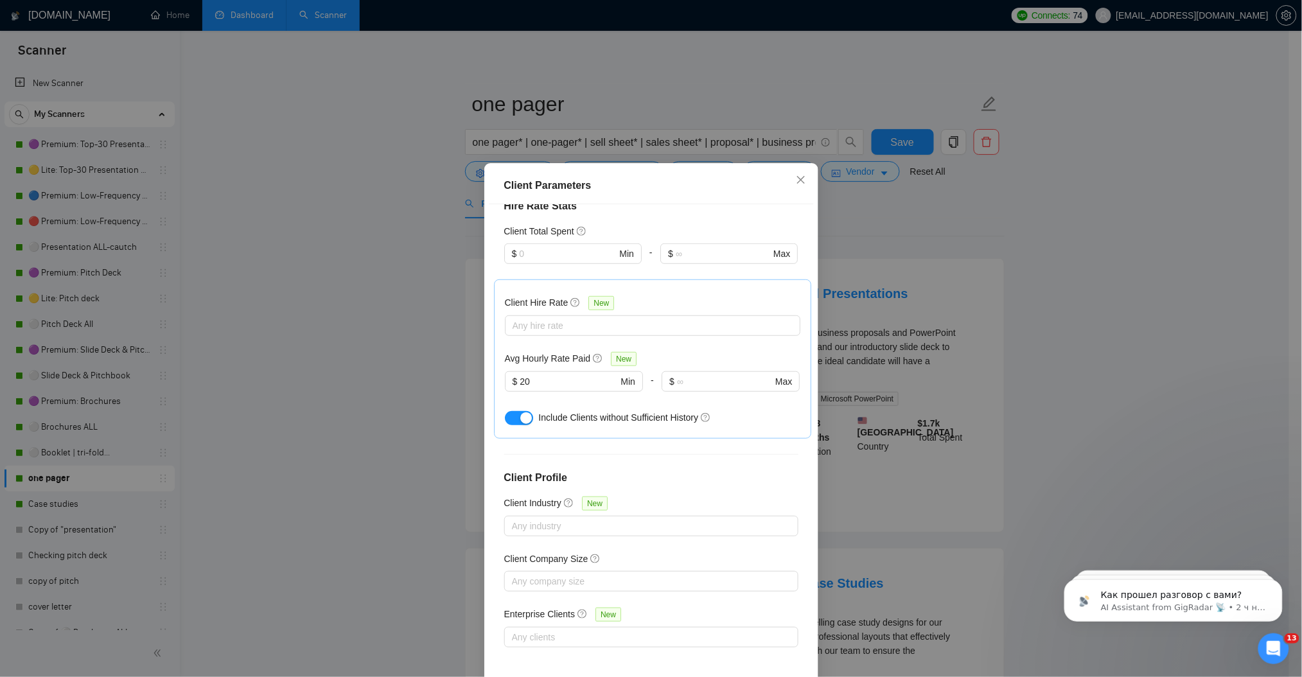
click at [1165, 354] on div "Client Parameters Client Location Include Client Countries [GEOGRAPHIC_DATA] [G…" at bounding box center [651, 338] width 1302 height 677
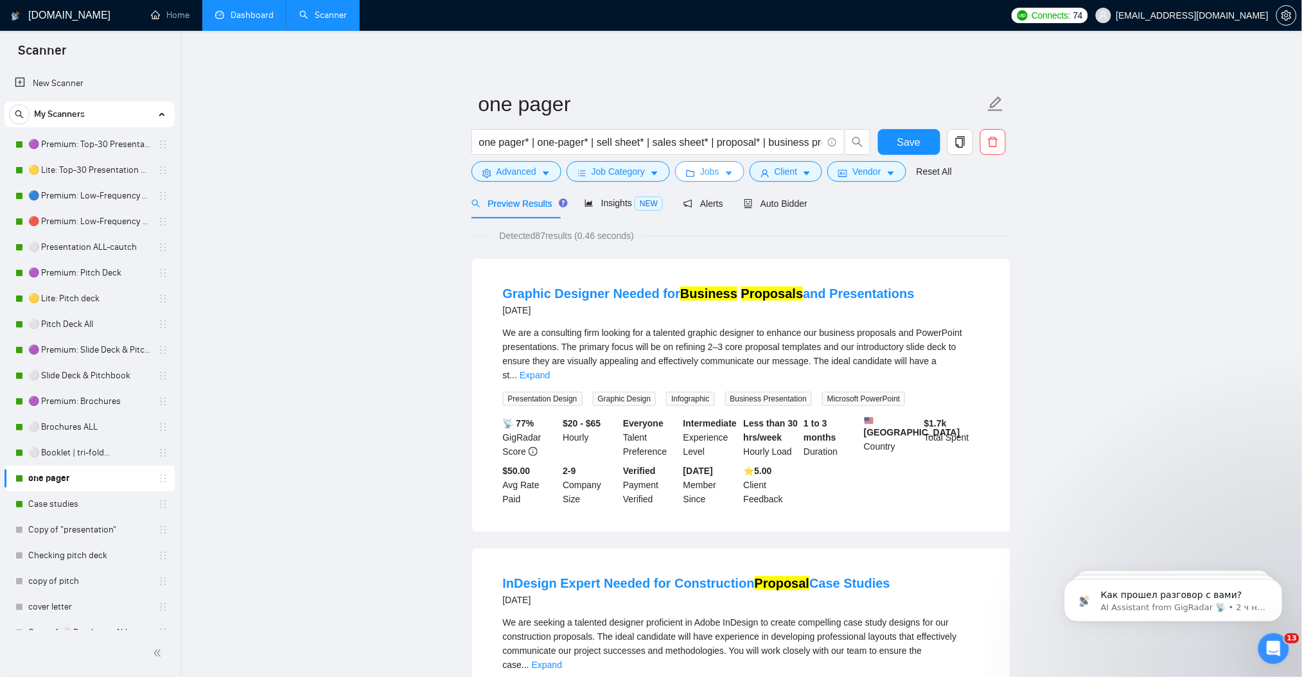
click at [724, 171] on icon "caret-down" at bounding box center [728, 173] width 9 height 9
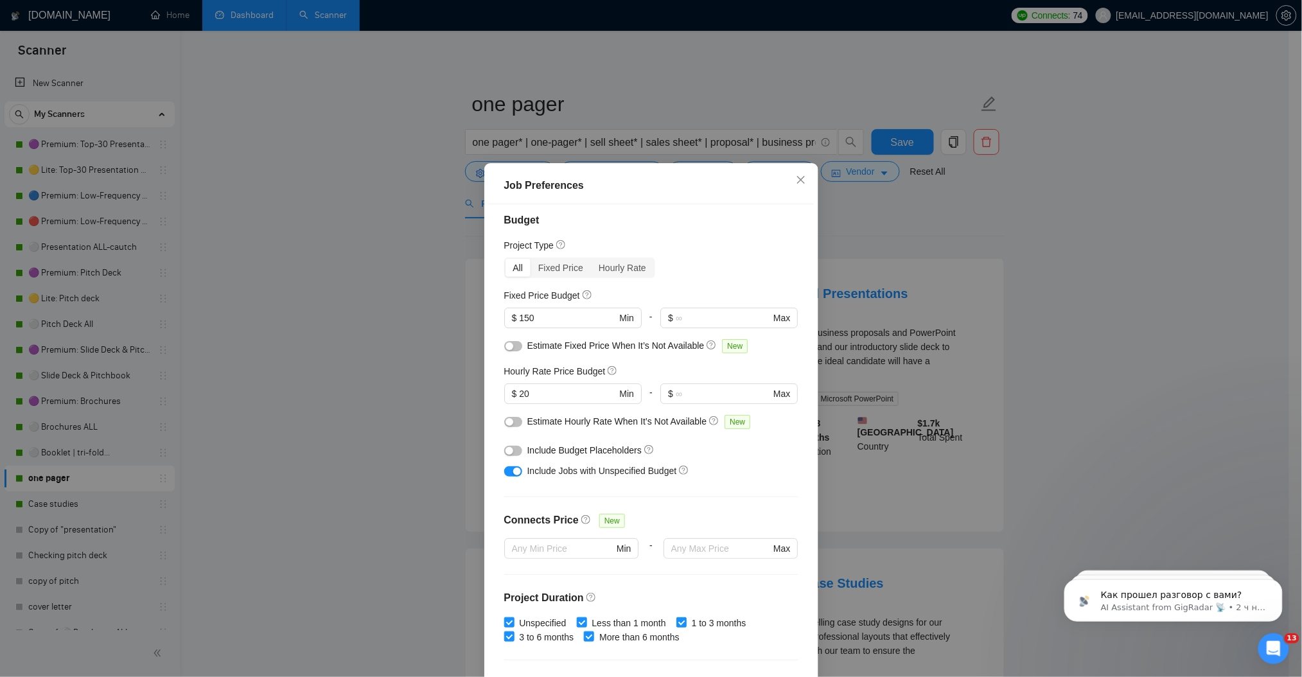
scroll to position [0, 0]
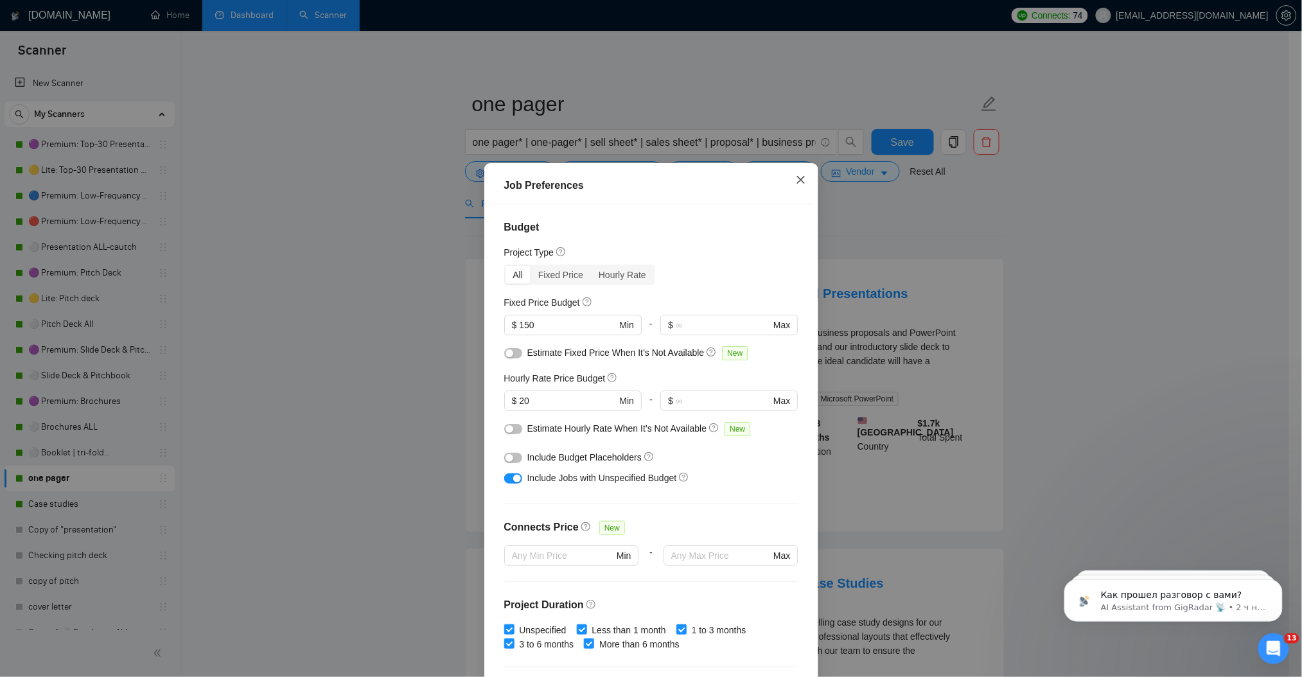
click at [799, 175] on span "Close" at bounding box center [800, 180] width 35 height 35
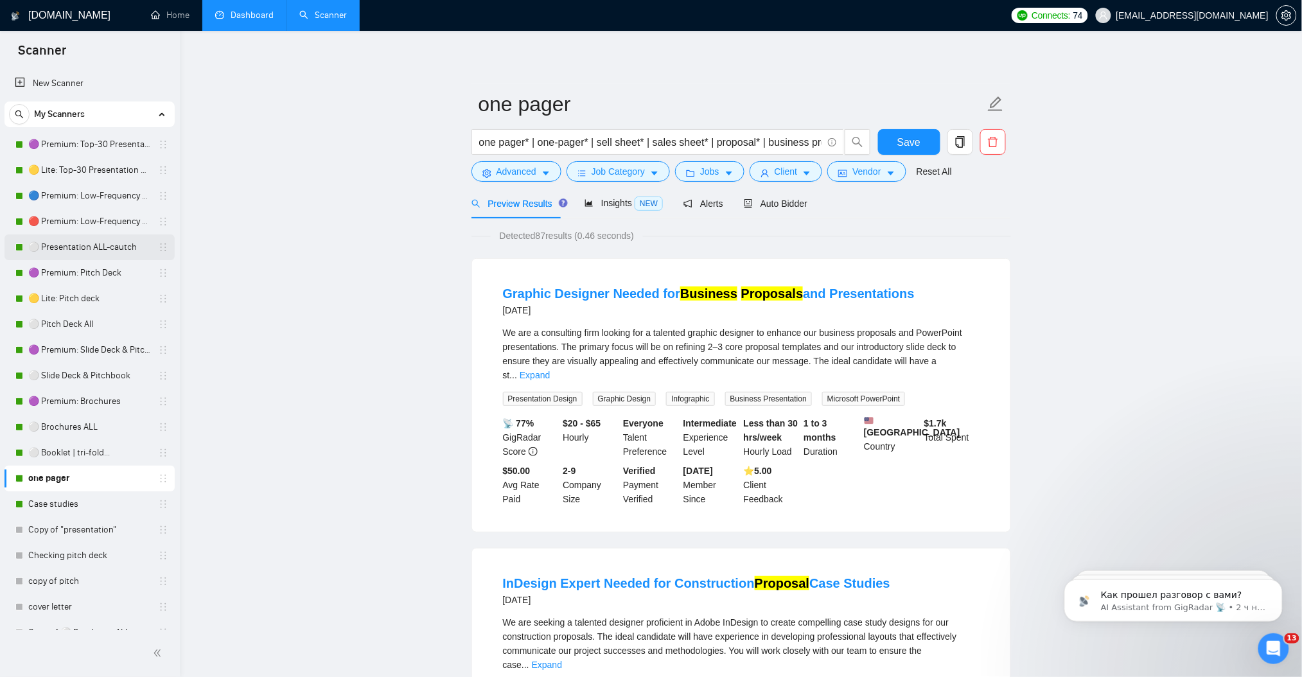
click at [76, 247] on link "⚪ Presentation ALL-cautch" at bounding box center [89, 247] width 122 height 26
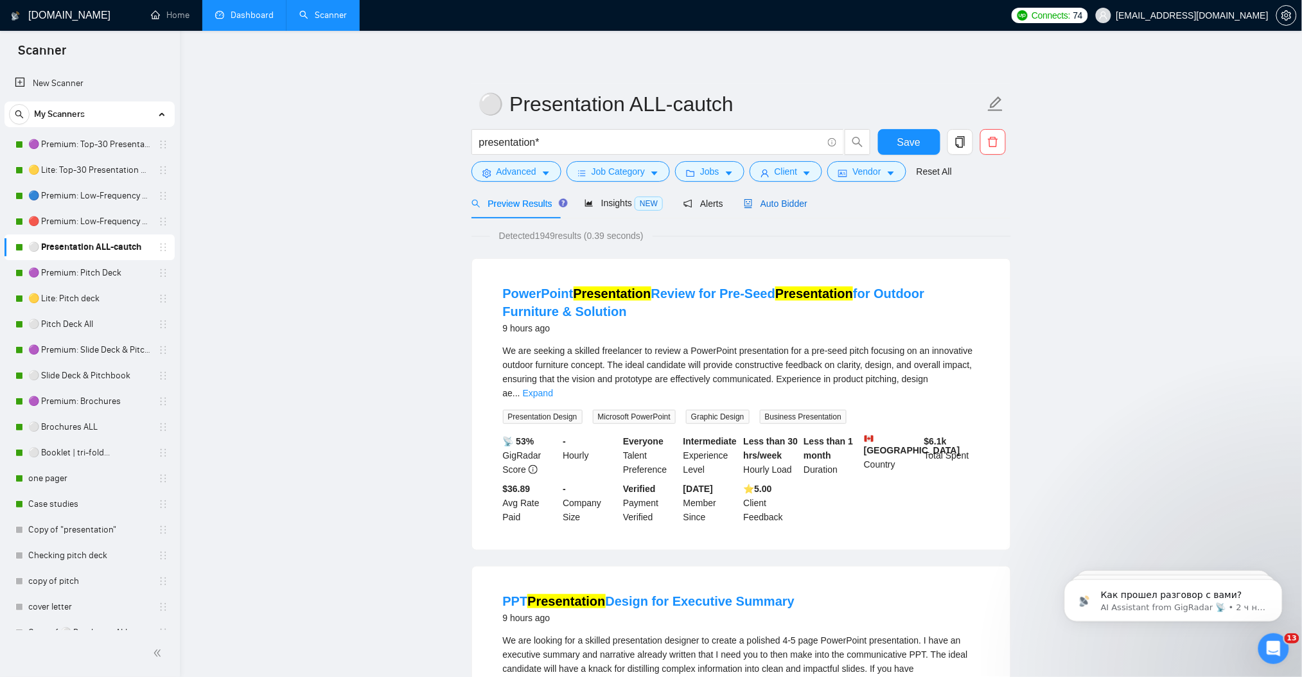
click at [790, 201] on span "Auto Bidder" at bounding box center [776, 203] width 64 height 10
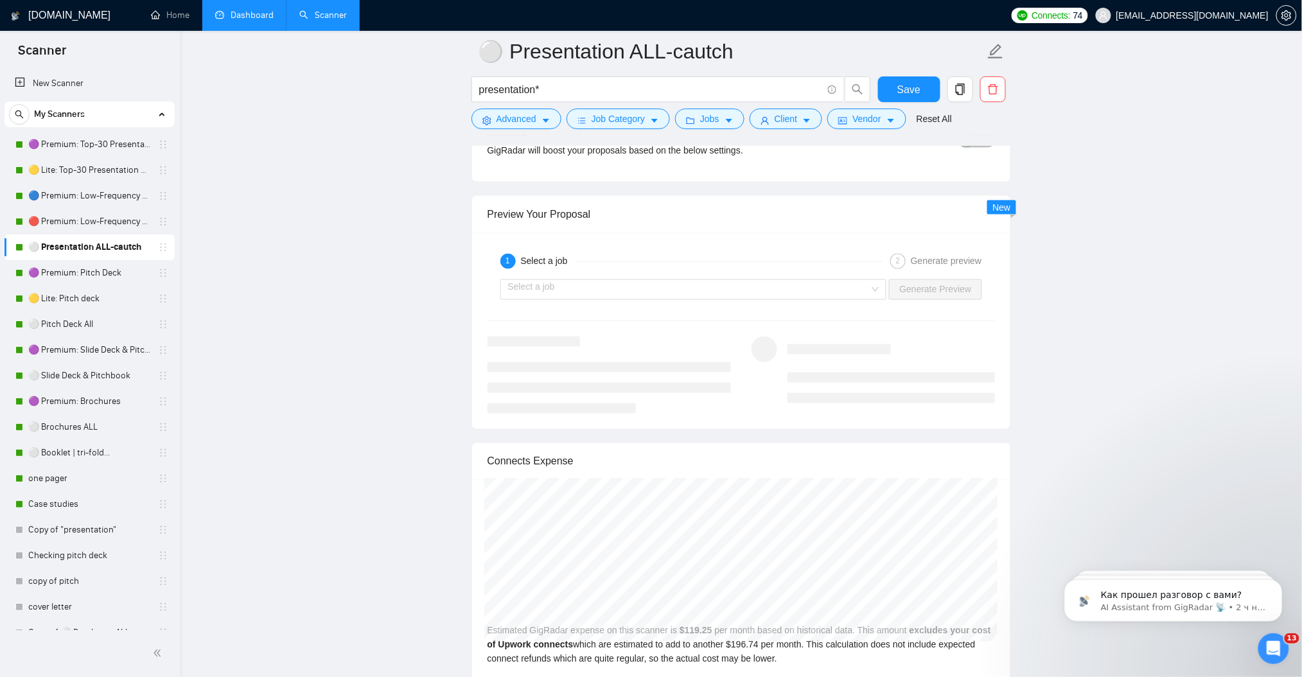
scroll to position [2397, 0]
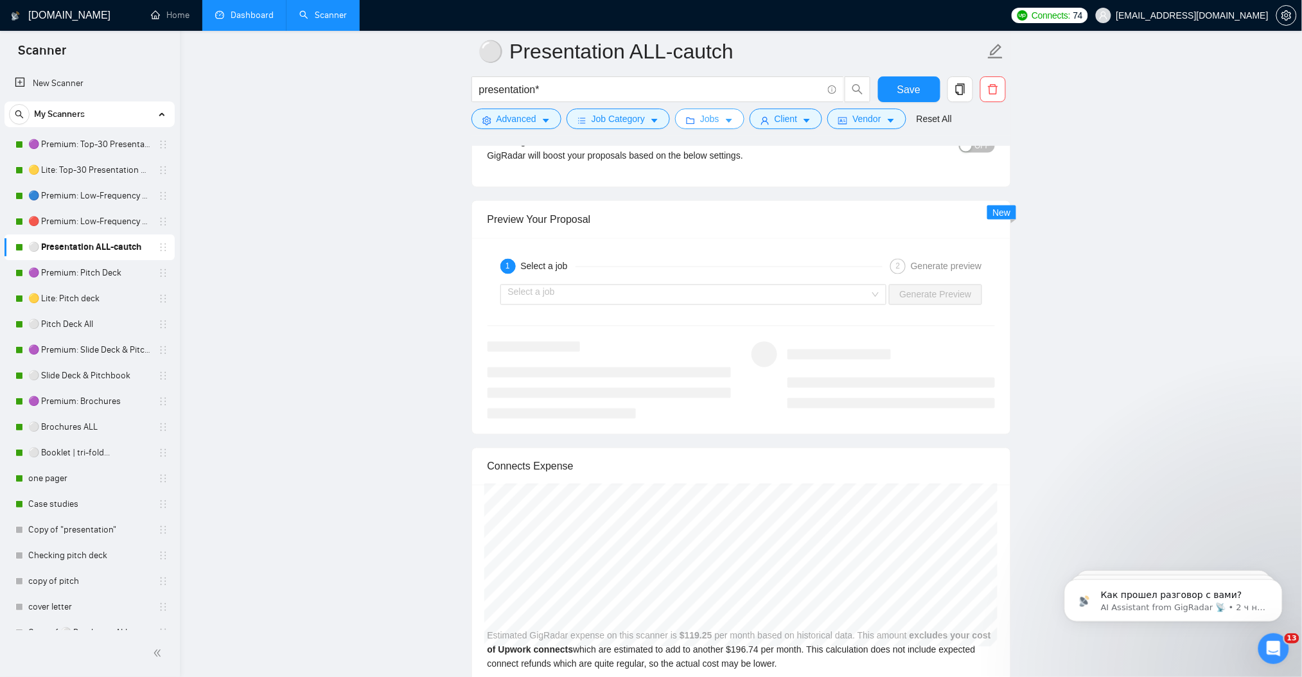
click at [720, 120] on button "Jobs" at bounding box center [709, 119] width 69 height 21
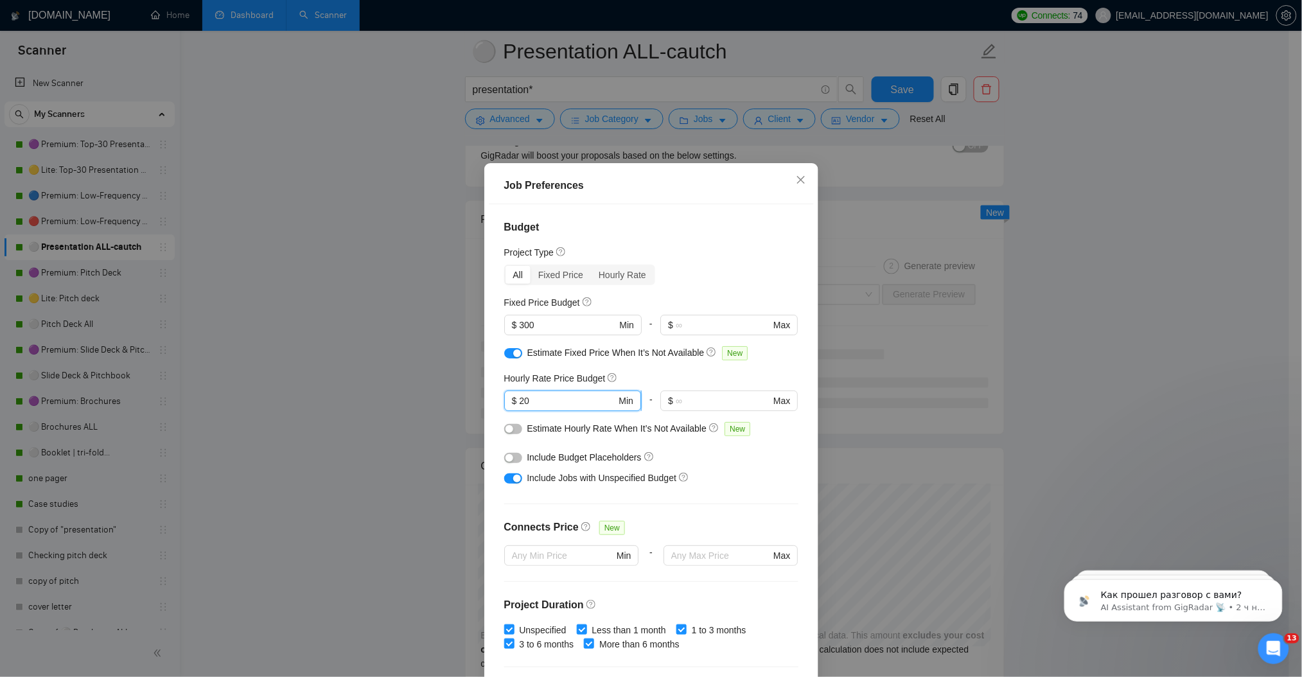
click at [521, 401] on input "20" at bounding box center [567, 401] width 97 height 14
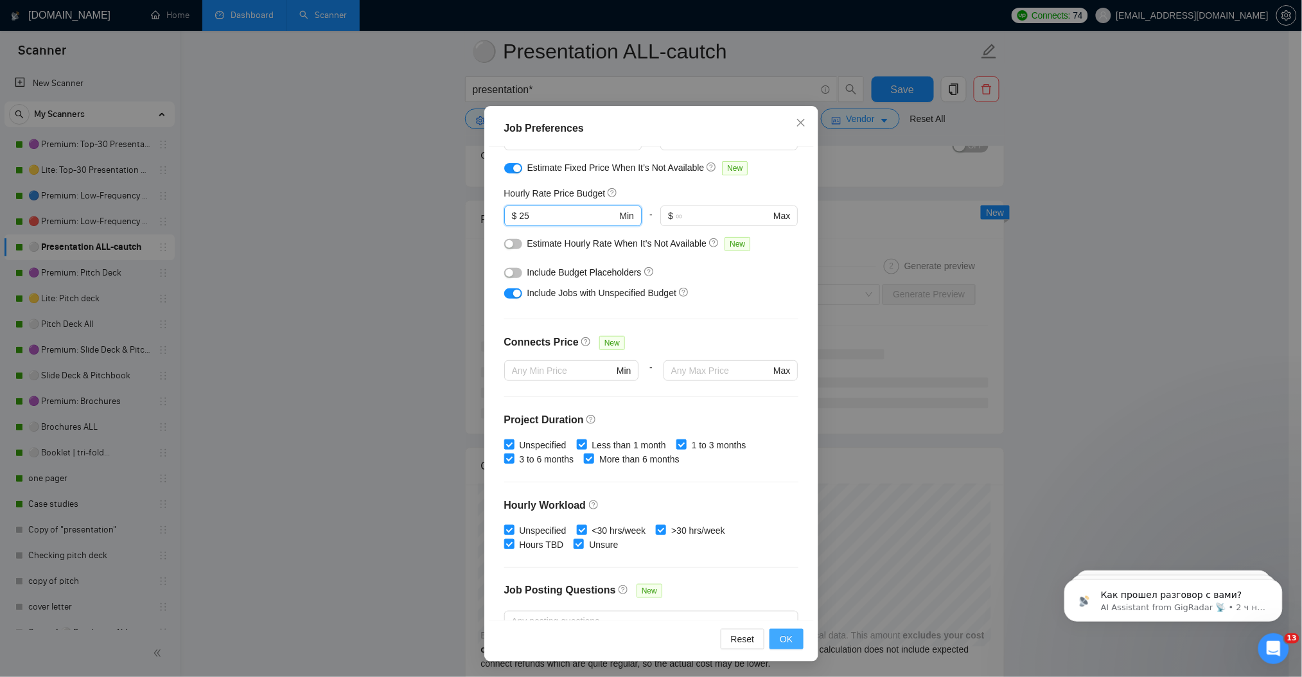
scroll to position [171, 0]
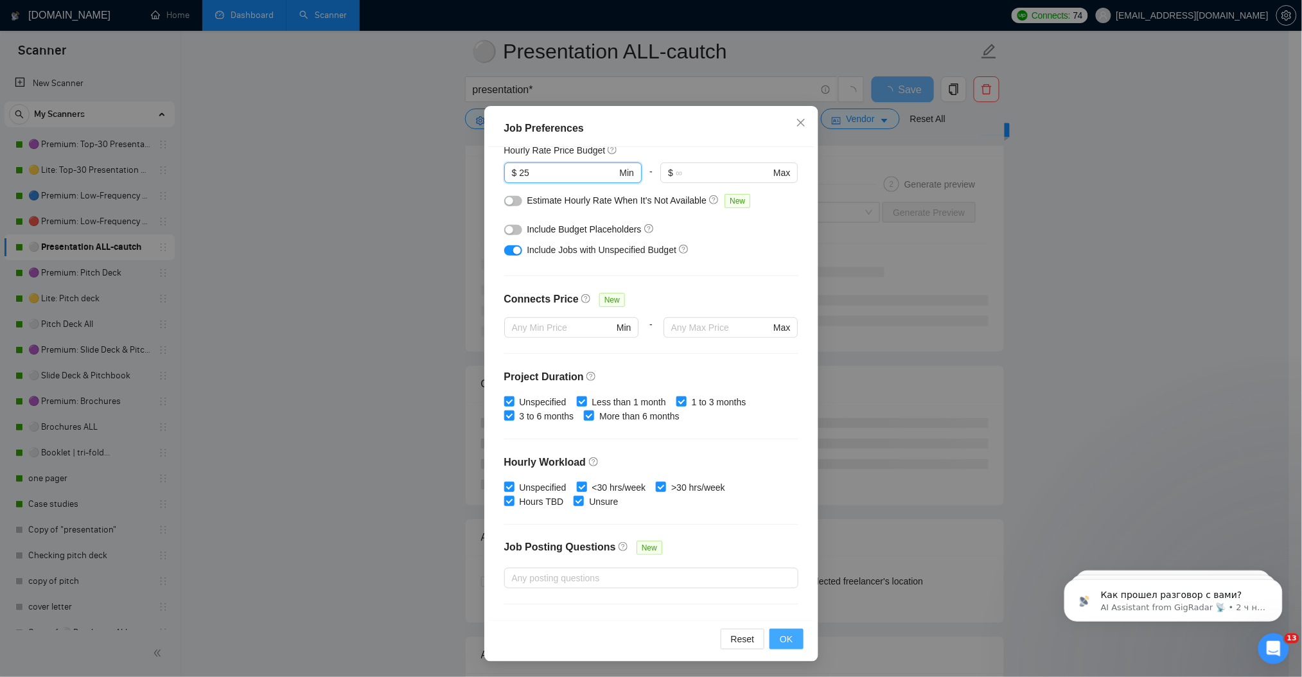
type input "25"
click at [787, 638] on button "OK" at bounding box center [785, 639] width 33 height 21
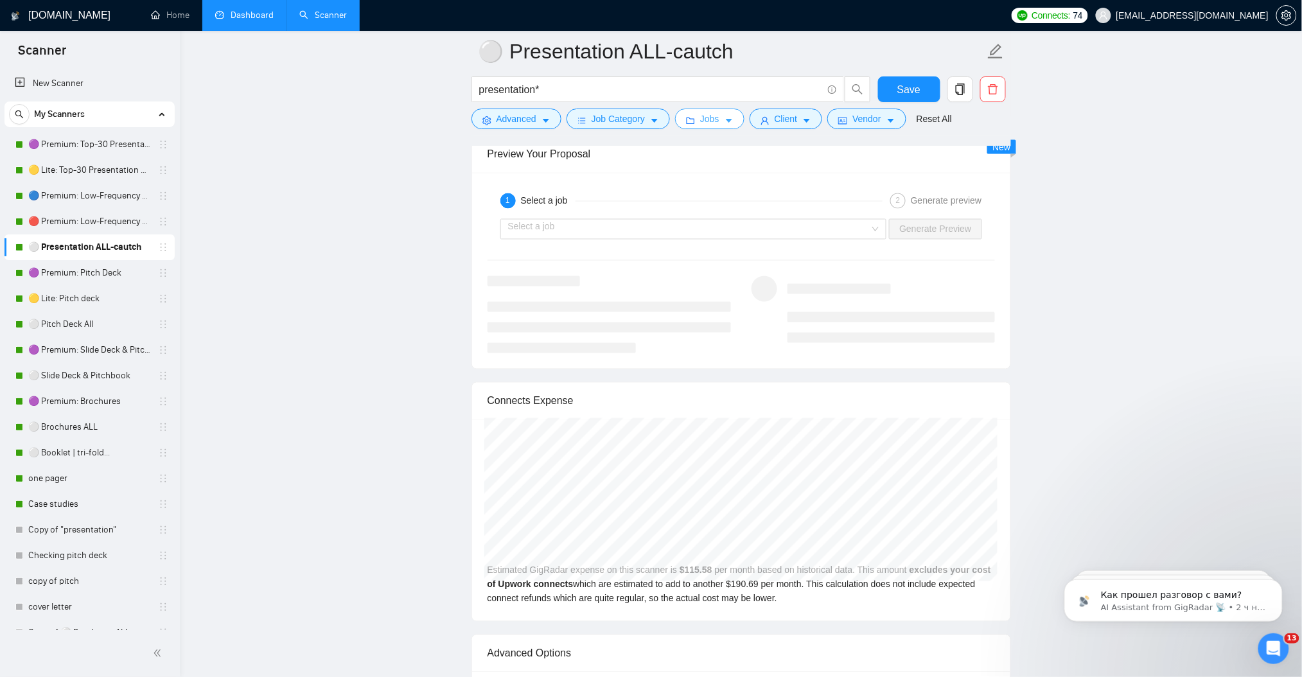
scroll to position [2397, 0]
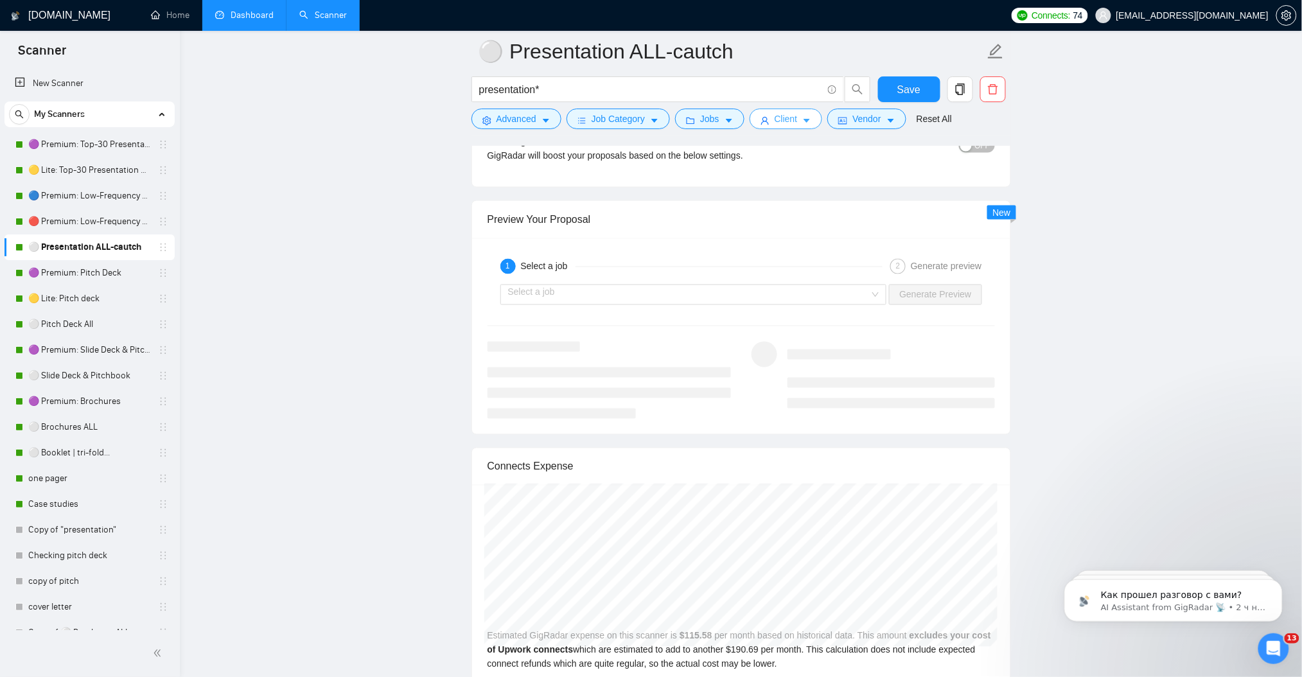
click at [783, 121] on span "Client" at bounding box center [785, 119] width 23 height 14
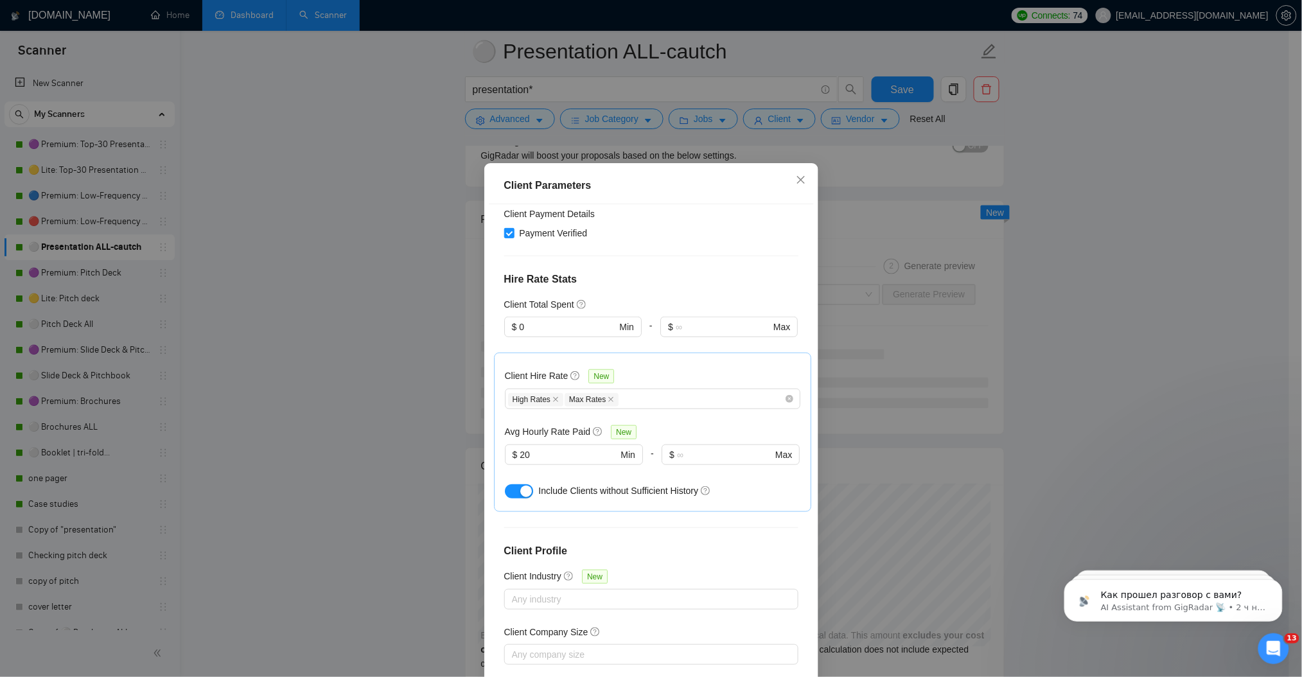
scroll to position [365, 0]
drag, startPoint x: 524, startPoint y: 379, endPoint x: 745, endPoint y: 480, distance: 242.8
click at [519, 445] on input "20" at bounding box center [568, 452] width 98 height 14
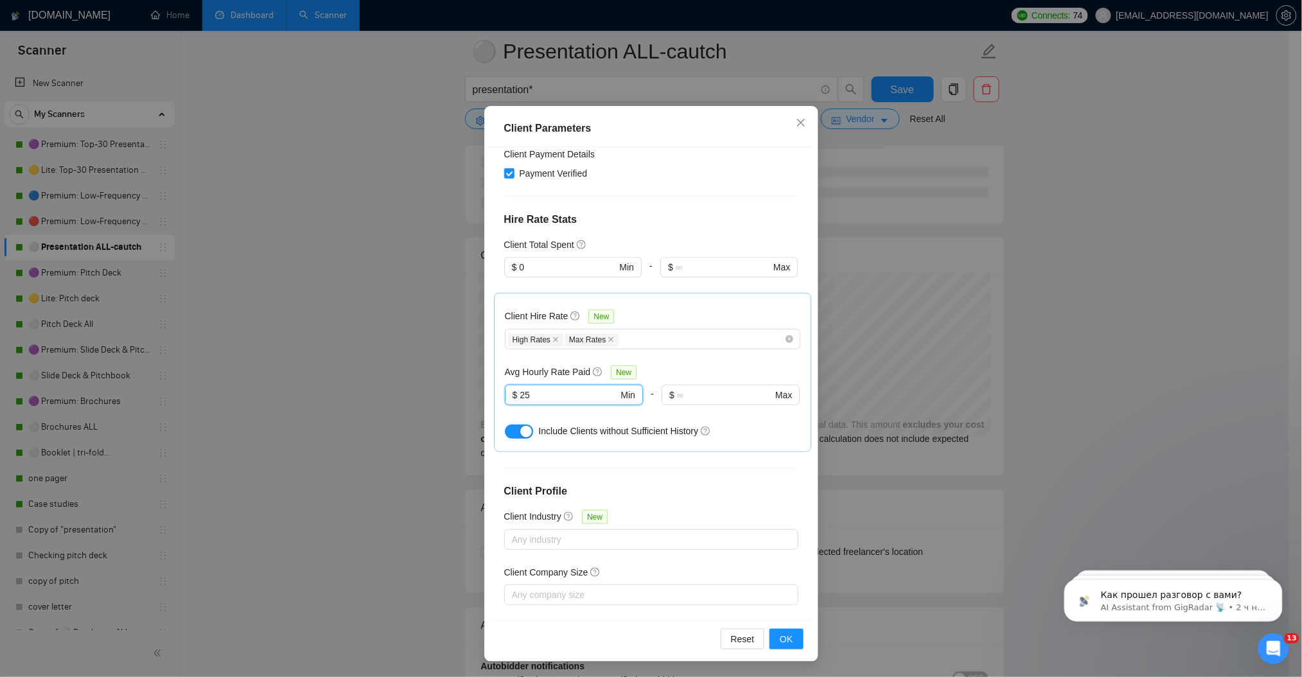
scroll to position [2568, 0]
click at [788, 637] on button "OK" at bounding box center [785, 639] width 33 height 21
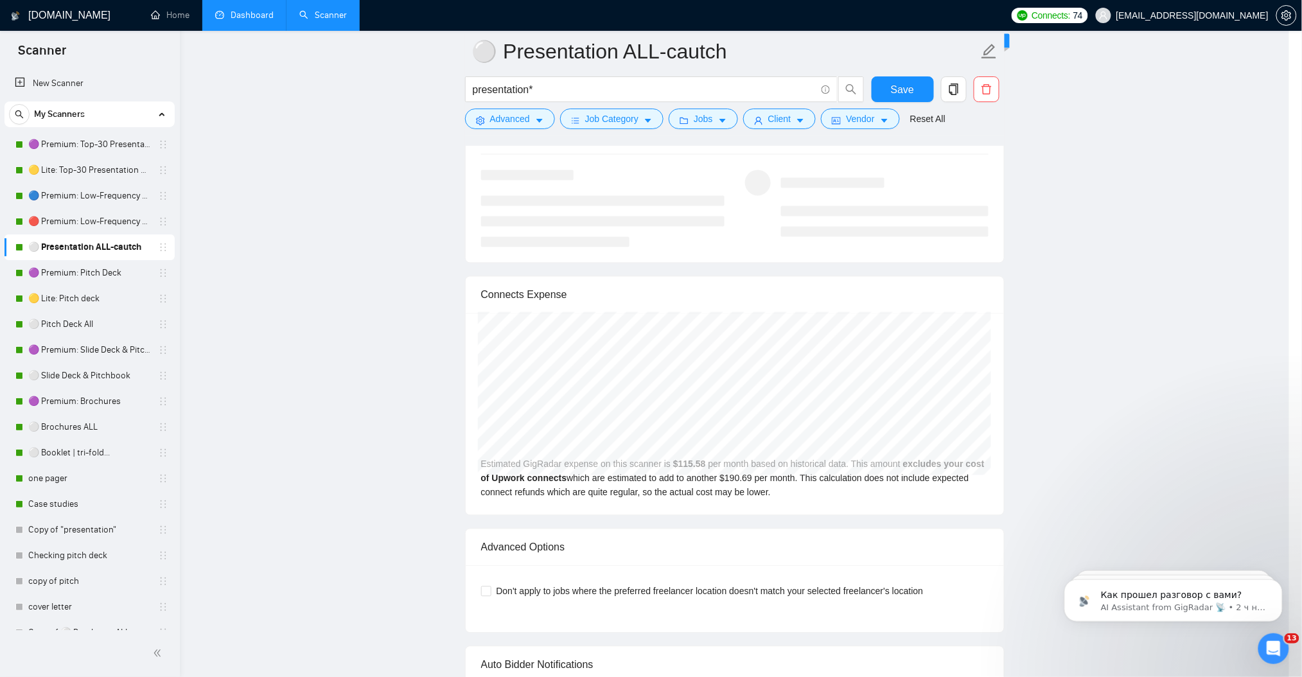
scroll to position [0, 0]
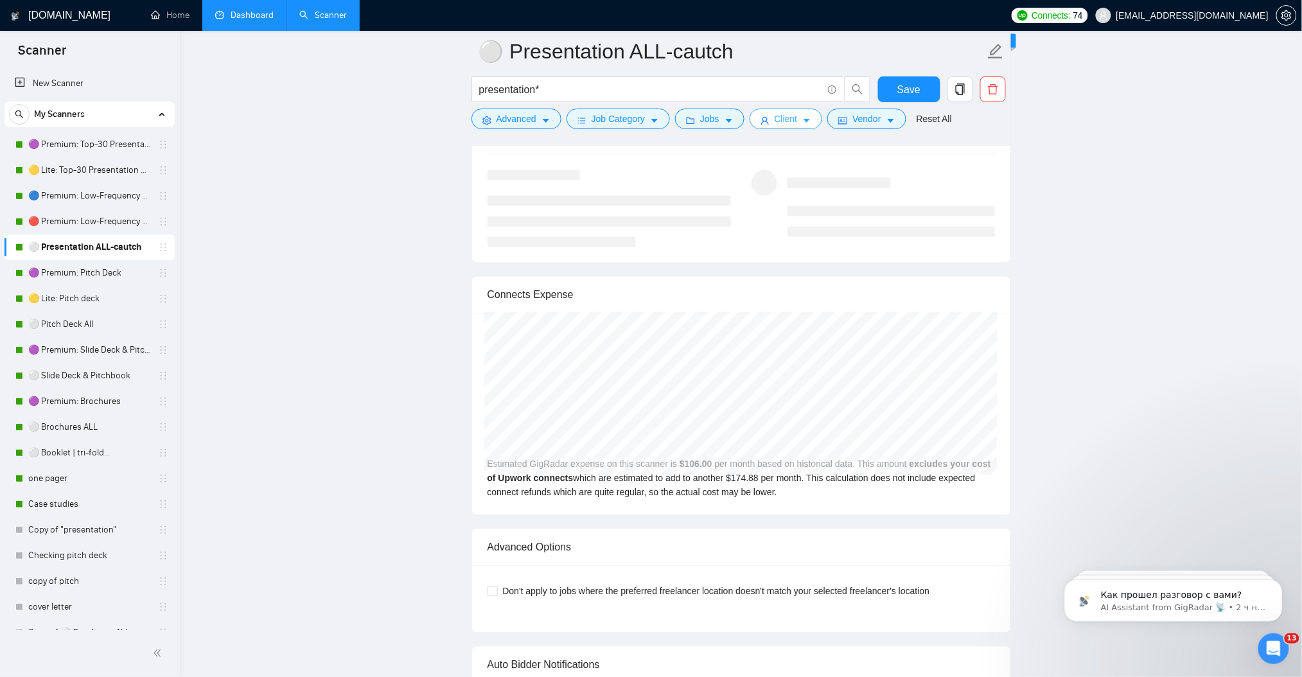
click at [802, 116] on span "caret-down" at bounding box center [806, 121] width 9 height 10
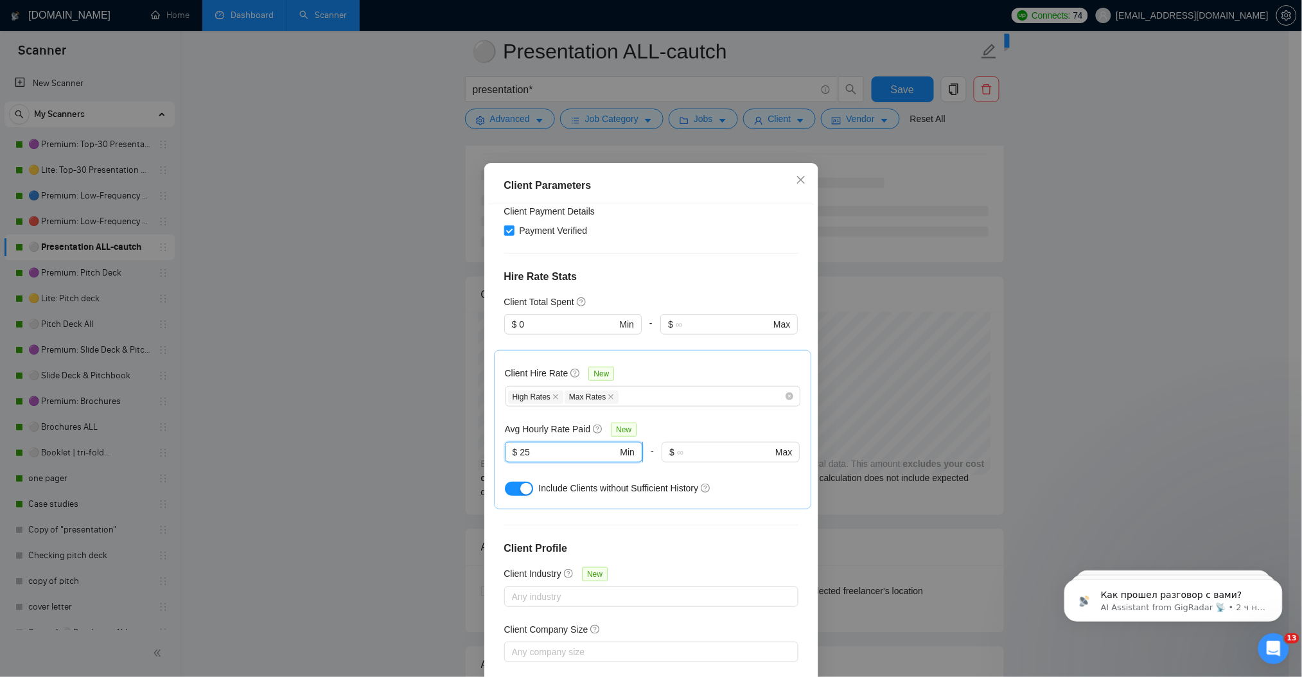
click at [523, 445] on input "25" at bounding box center [568, 452] width 98 height 14
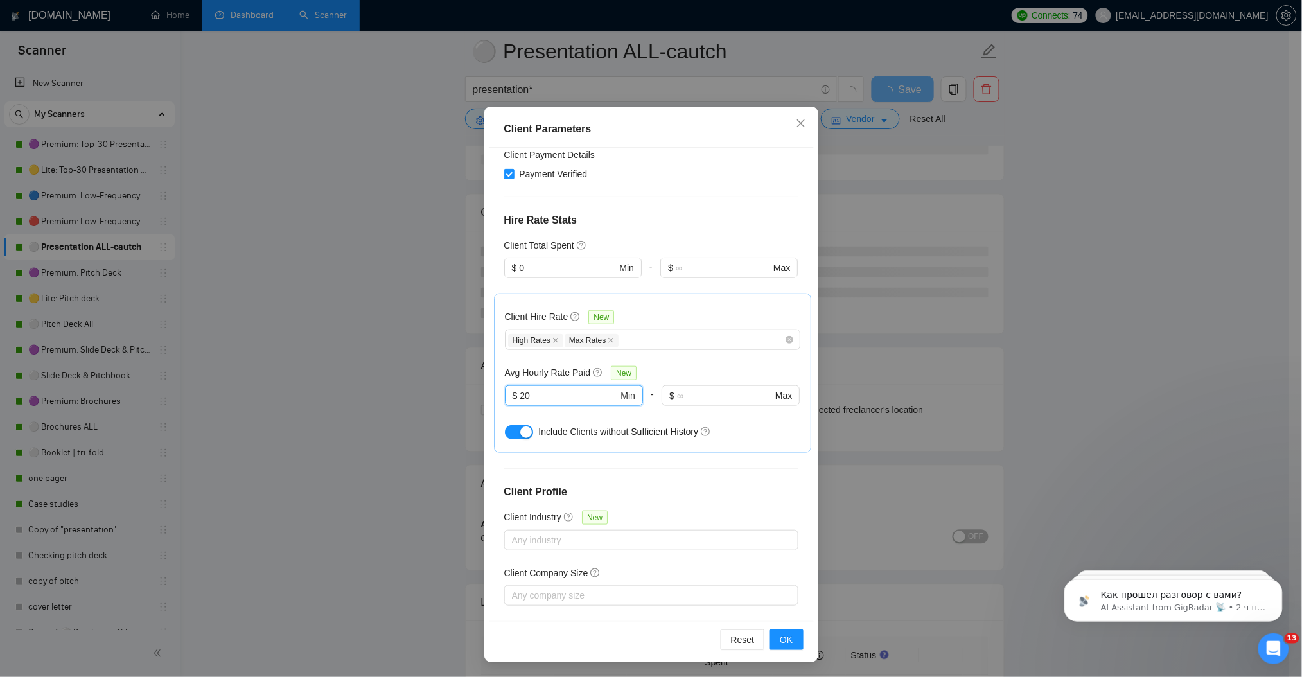
scroll to position [57, 0]
type input "20"
click at [784, 638] on span "OK" at bounding box center [786, 639] width 13 height 14
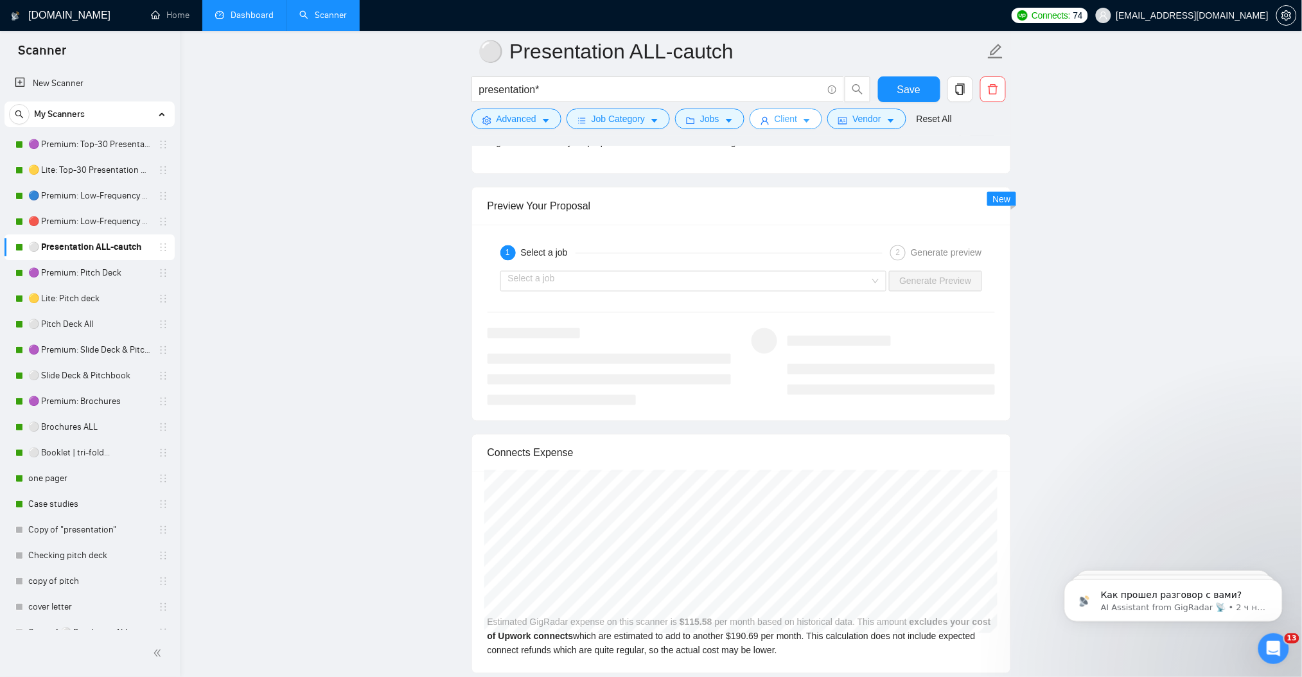
scroll to position [2654, 0]
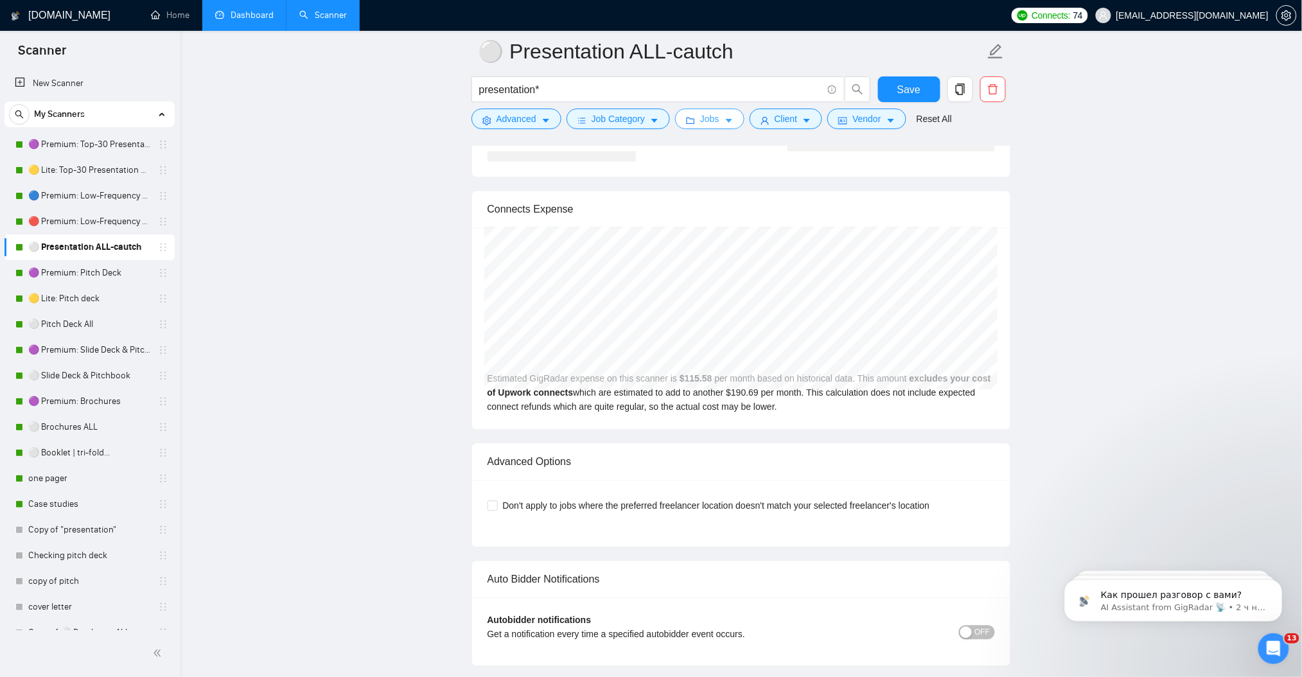
click at [723, 126] on button "Jobs" at bounding box center [709, 119] width 69 height 21
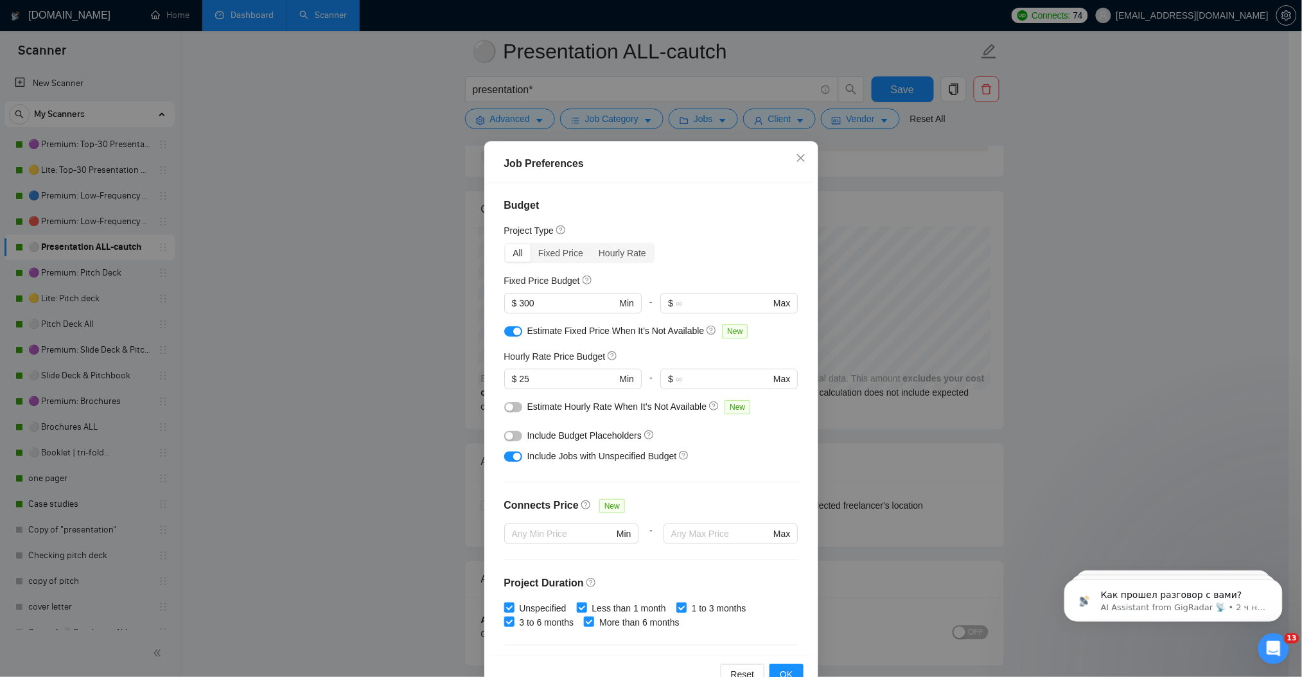
scroll to position [57, 0]
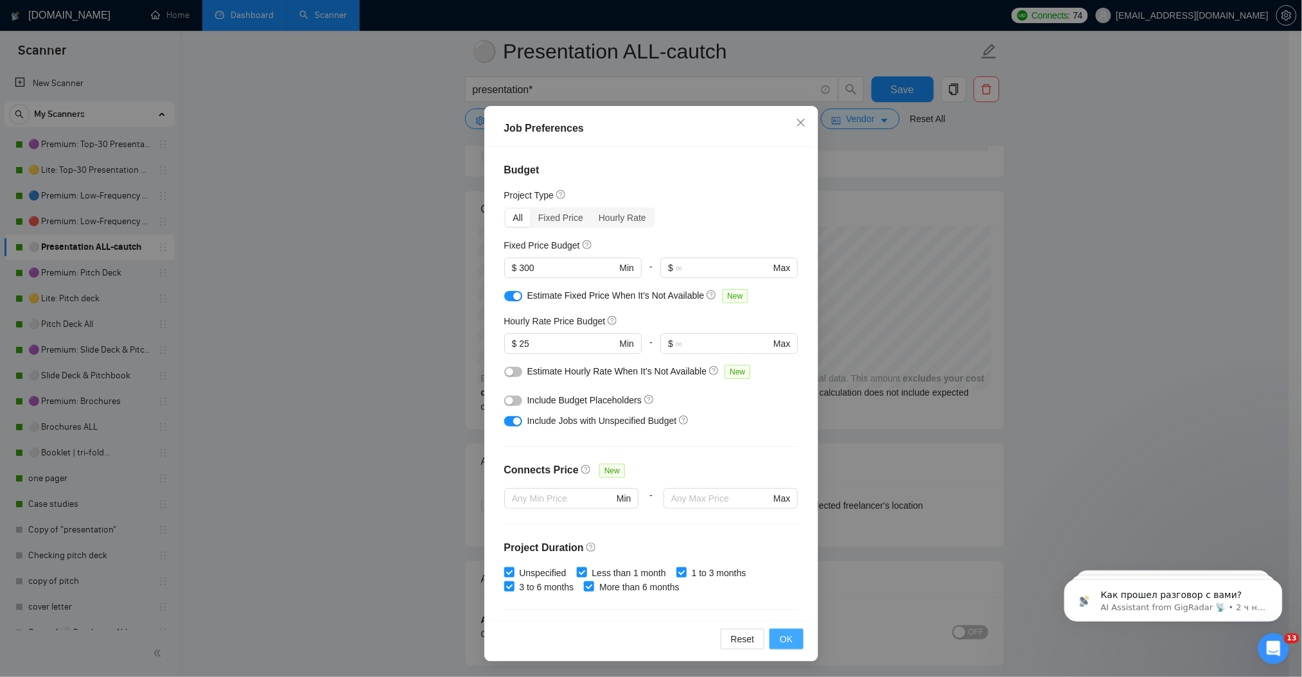
click at [781, 643] on span "OK" at bounding box center [786, 639] width 13 height 14
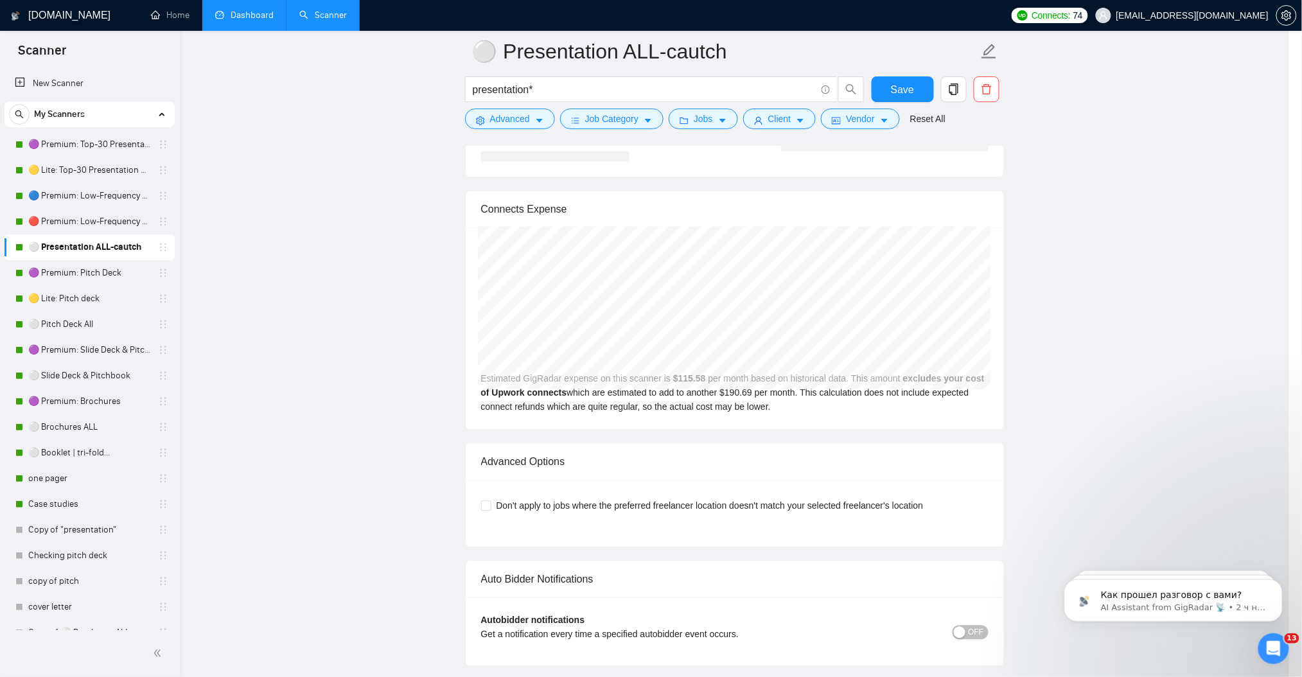
scroll to position [0, 0]
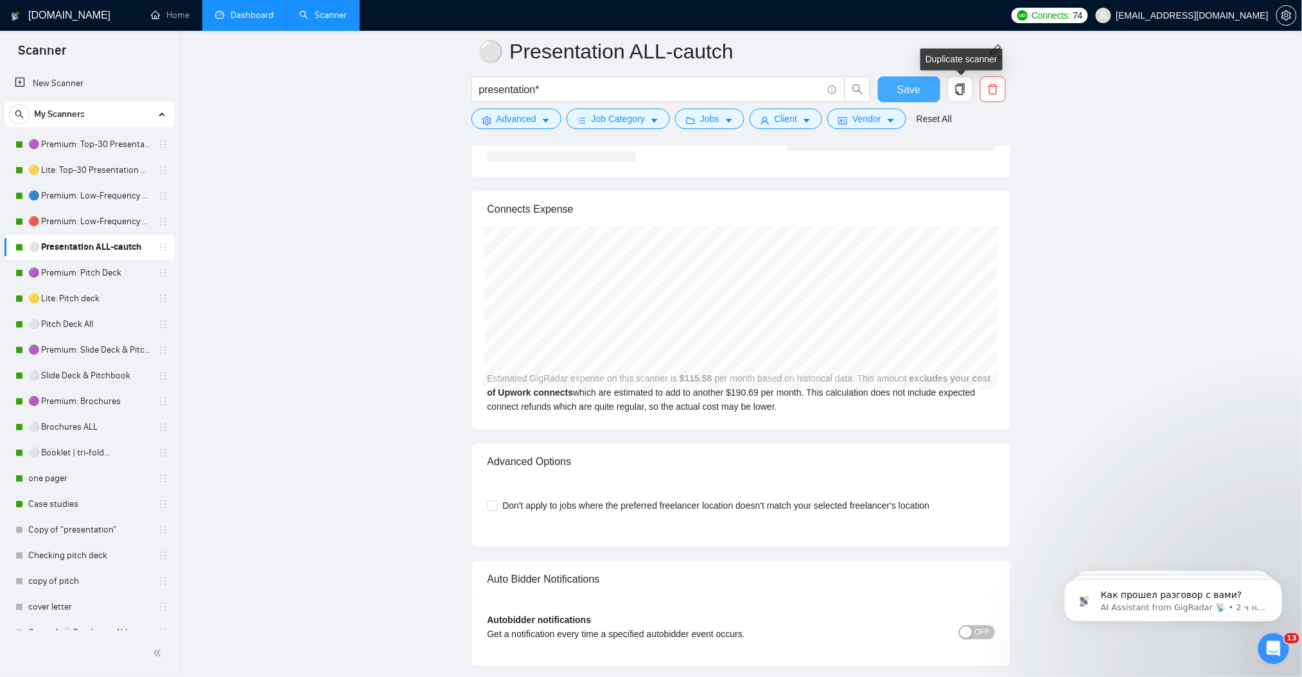
click at [900, 87] on span "Save" at bounding box center [908, 90] width 23 height 16
